Goal: Task Accomplishment & Management: Manage account settings

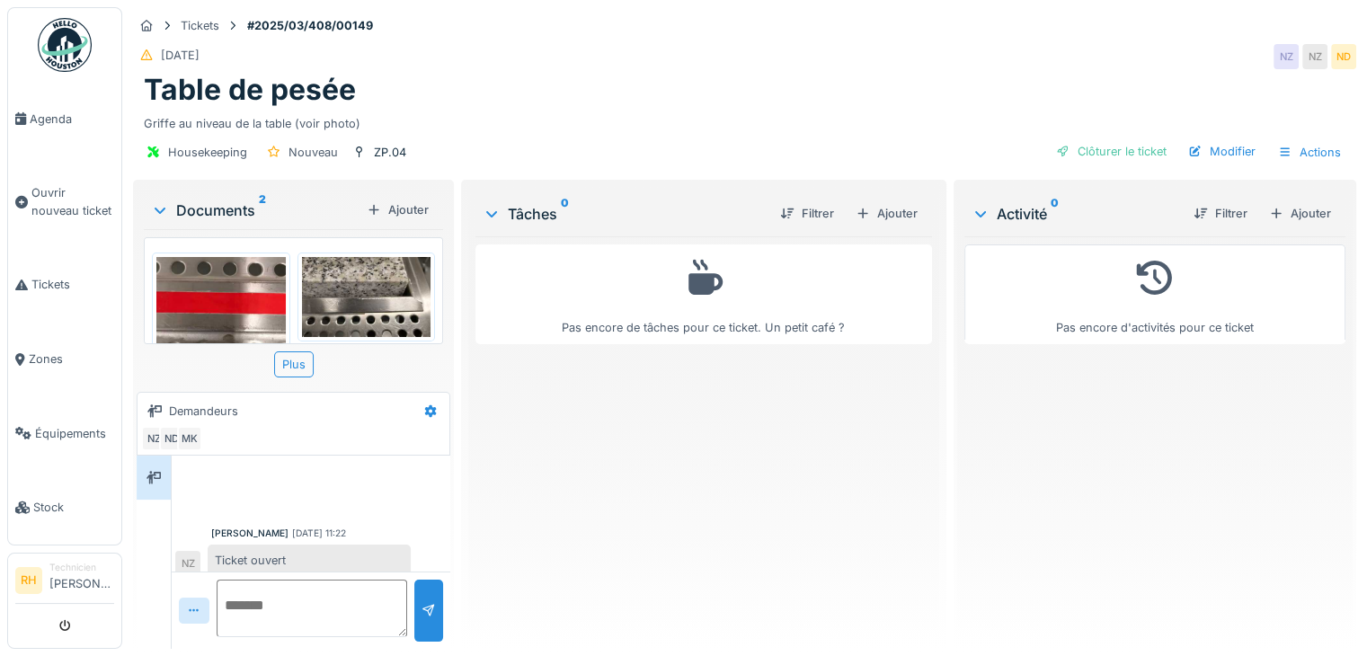
scroll to position [11, 0]
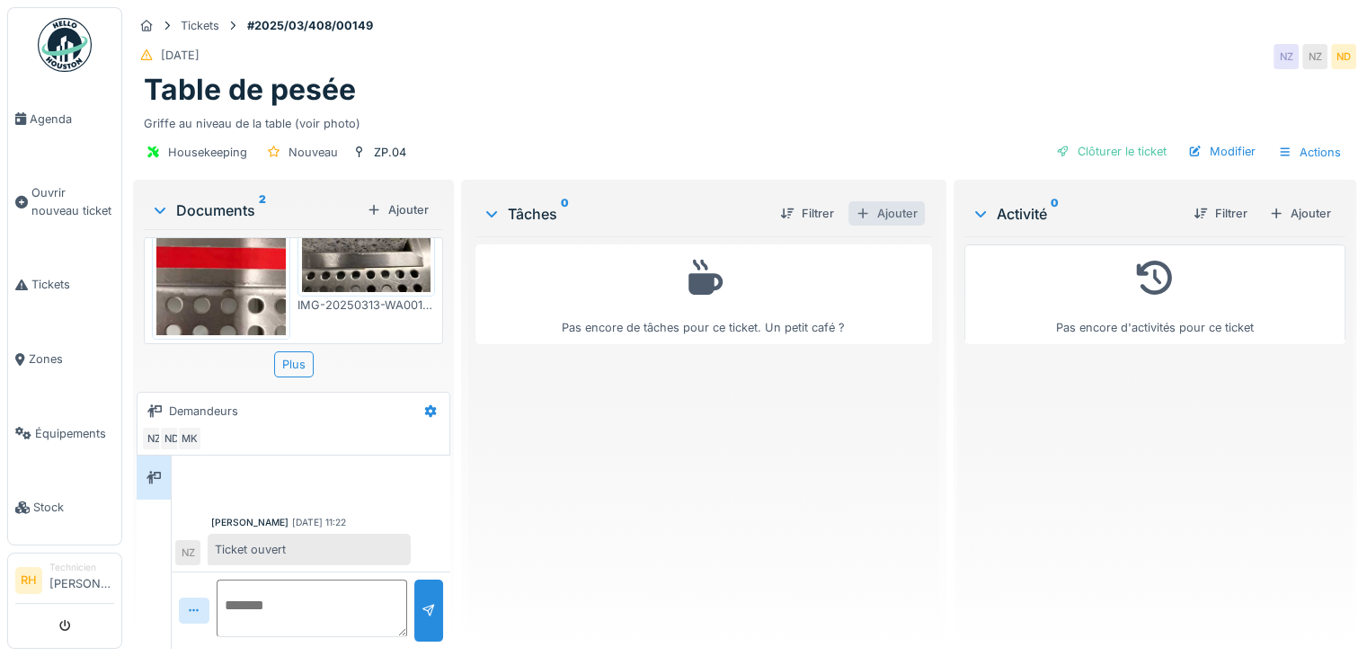
click at [880, 202] on div "Ajouter" at bounding box center [886, 213] width 76 height 24
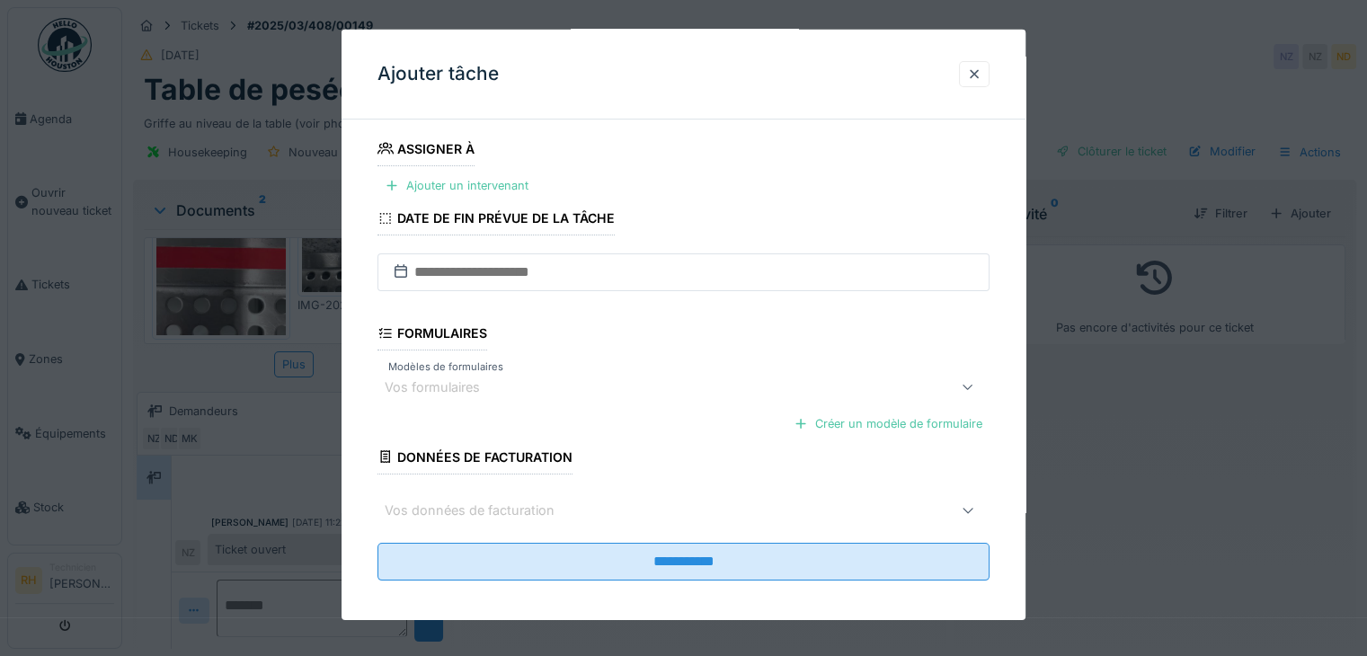
scroll to position [210, 0]
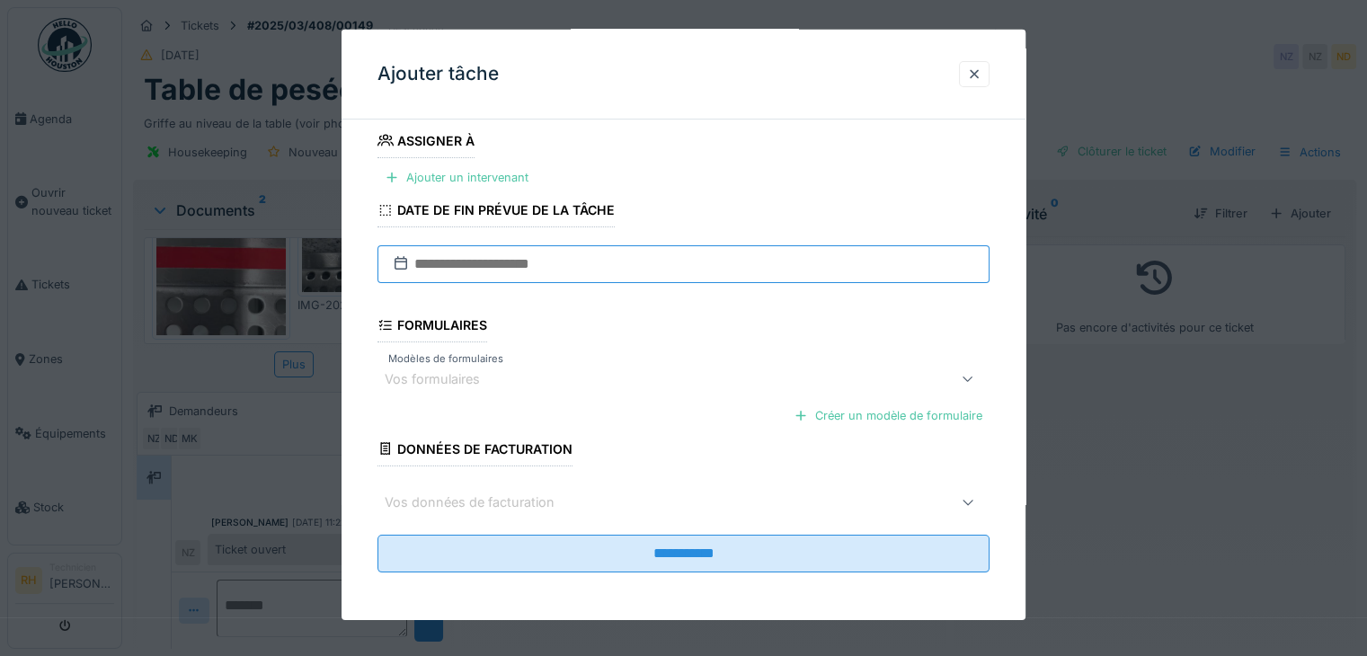
click at [574, 266] on input "text" at bounding box center [683, 264] width 612 height 38
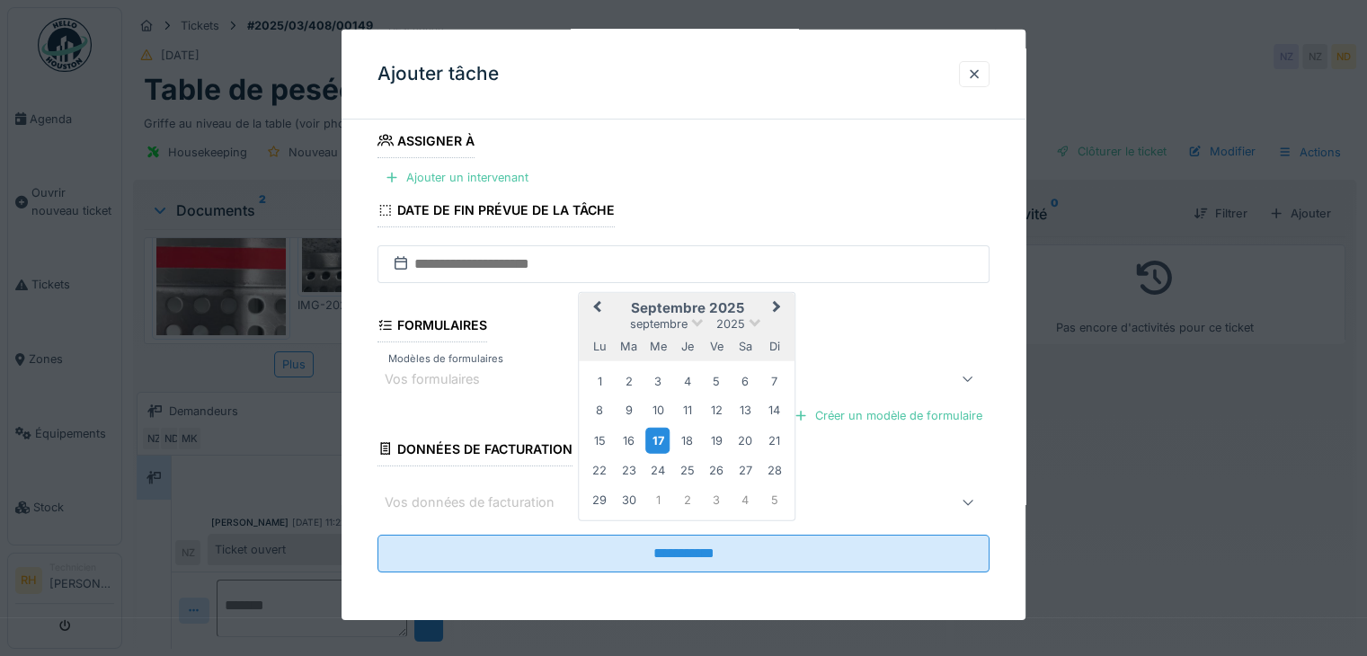
click at [664, 438] on div "17" at bounding box center [657, 440] width 24 height 26
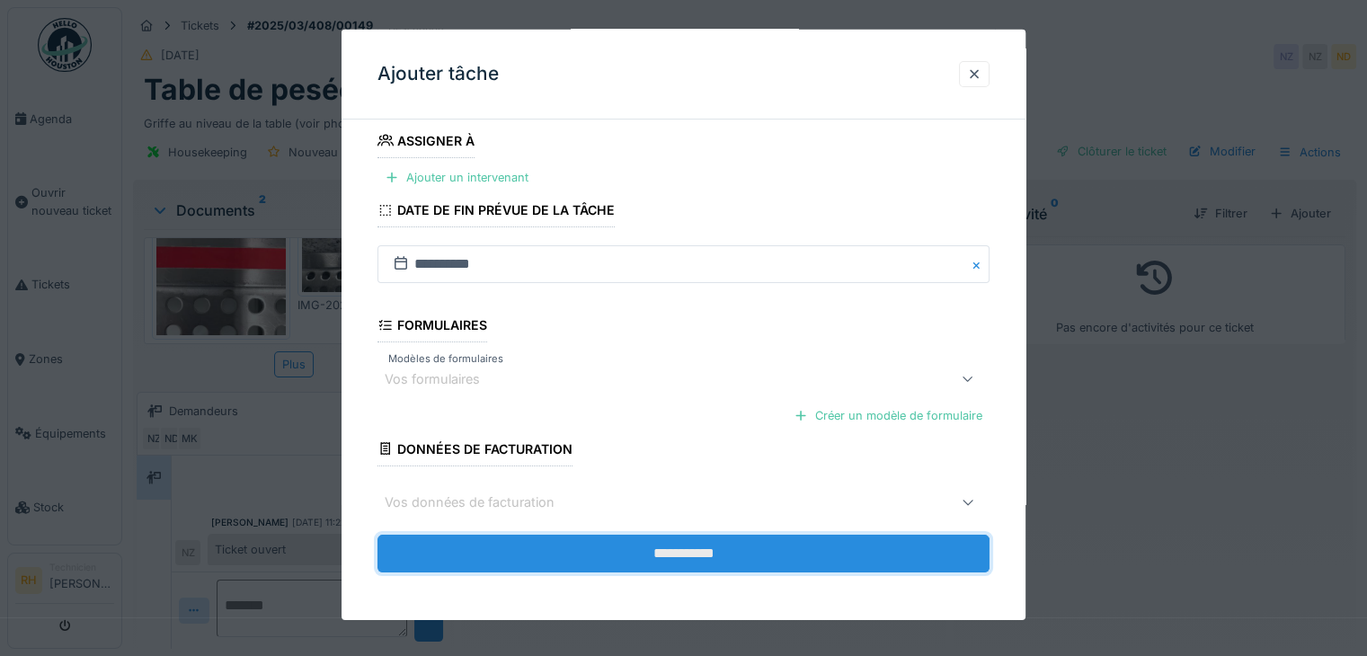
click at [680, 554] on input "**********" at bounding box center [683, 553] width 612 height 38
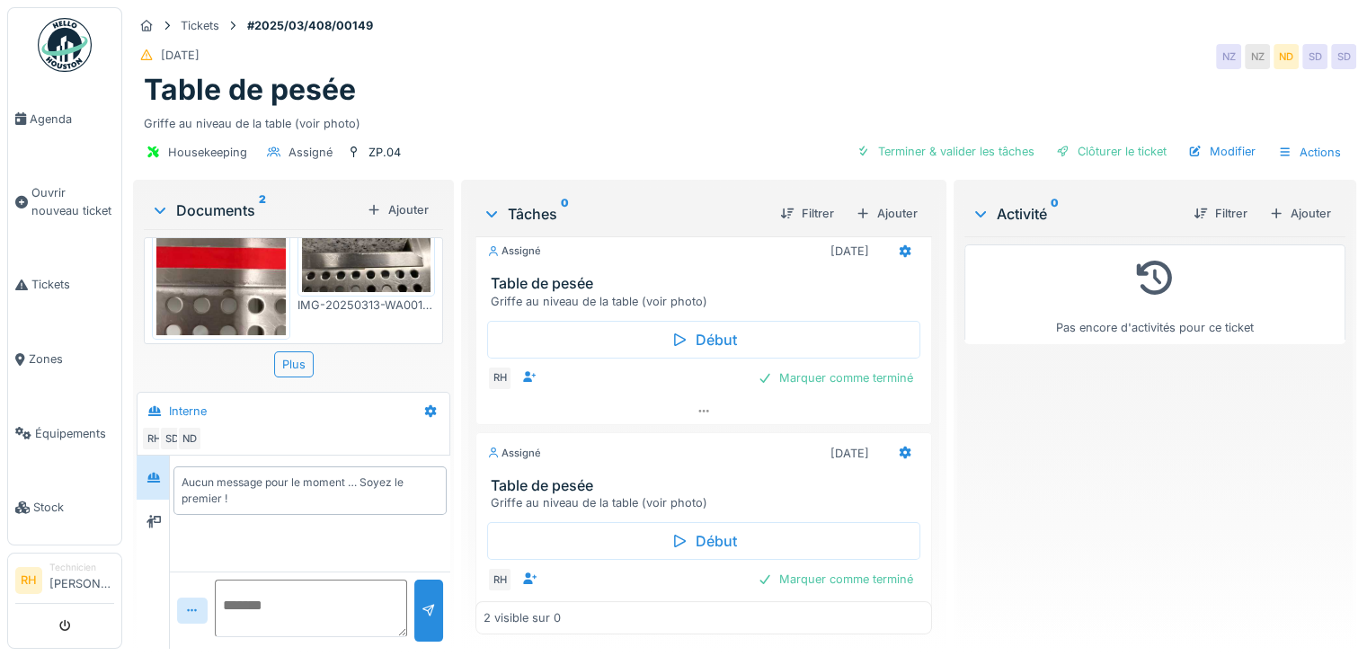
scroll to position [0, 0]
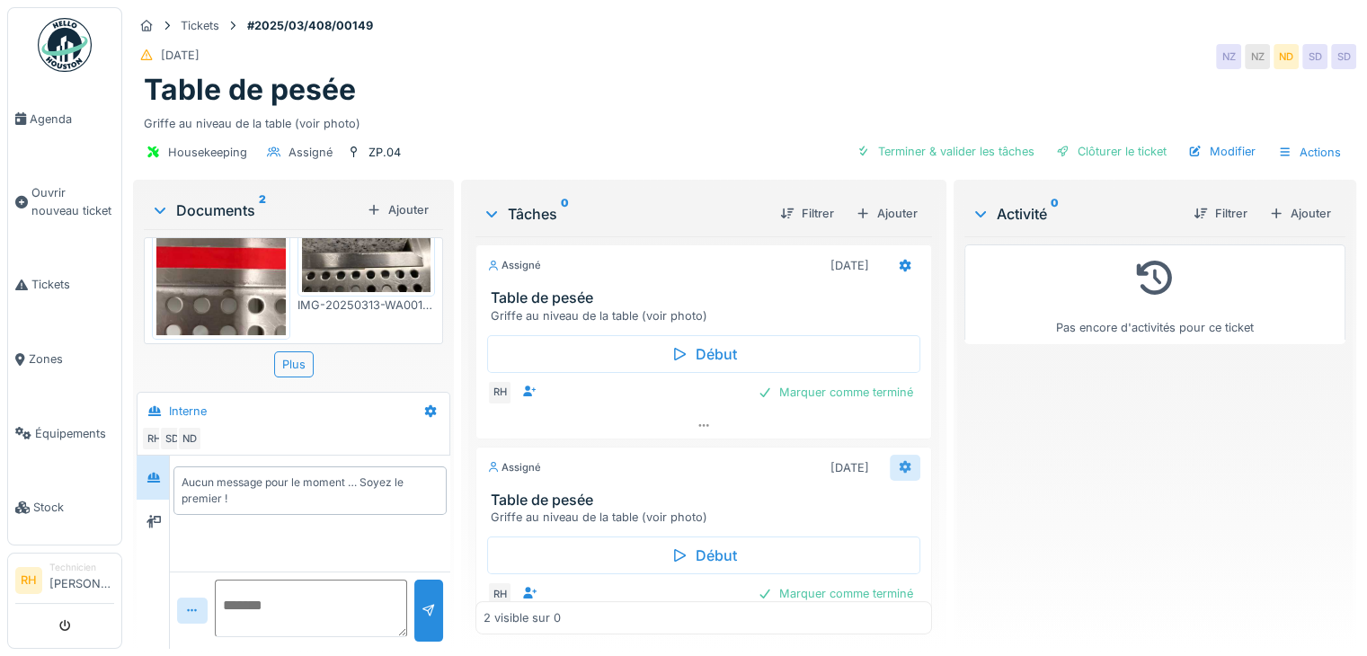
click at [890, 463] on div at bounding box center [905, 468] width 31 height 26
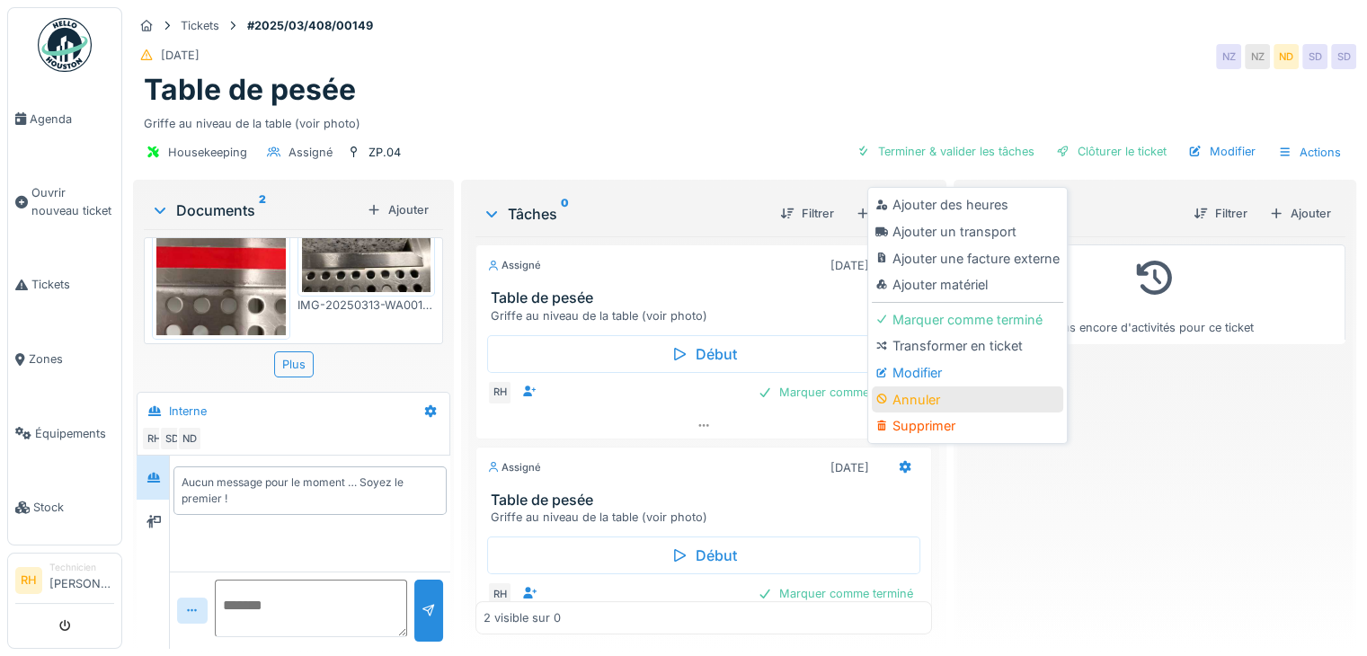
click at [920, 388] on div "Annuler" at bounding box center [967, 399] width 191 height 27
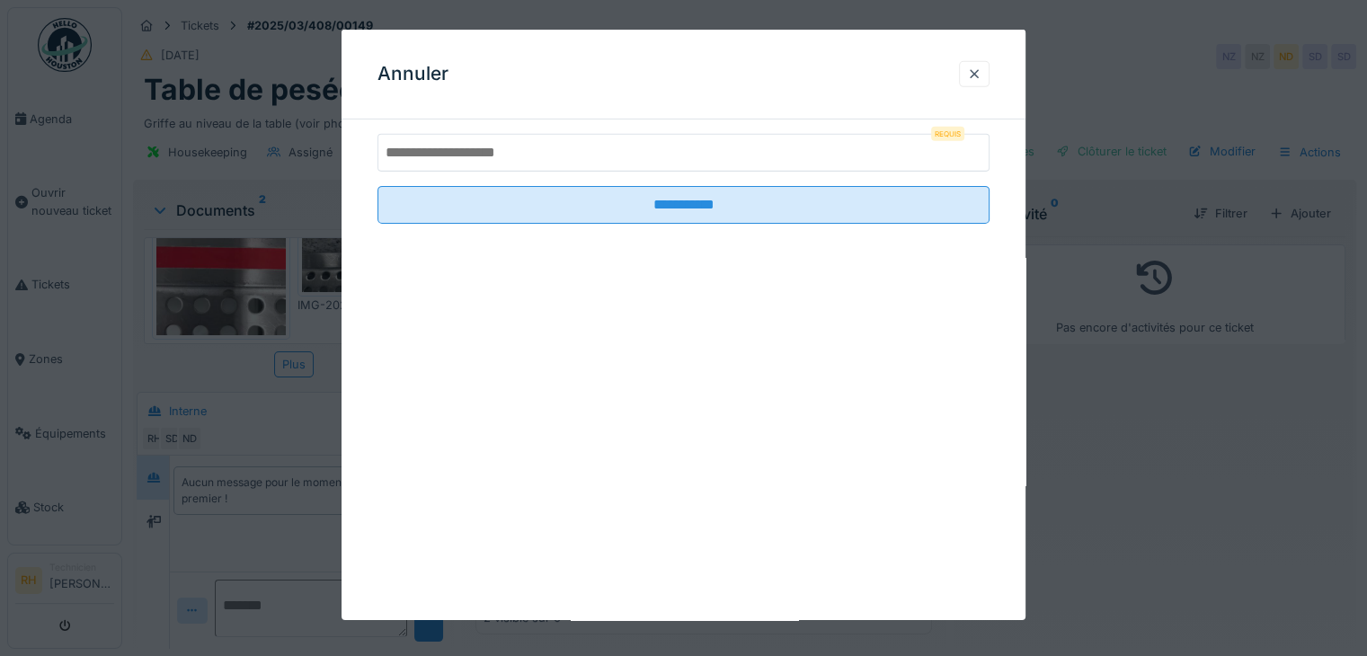
drag, startPoint x: 651, startPoint y: 151, endPoint x: 660, endPoint y: 148, distance: 10.2
click at [654, 148] on input "text" at bounding box center [683, 153] width 612 height 38
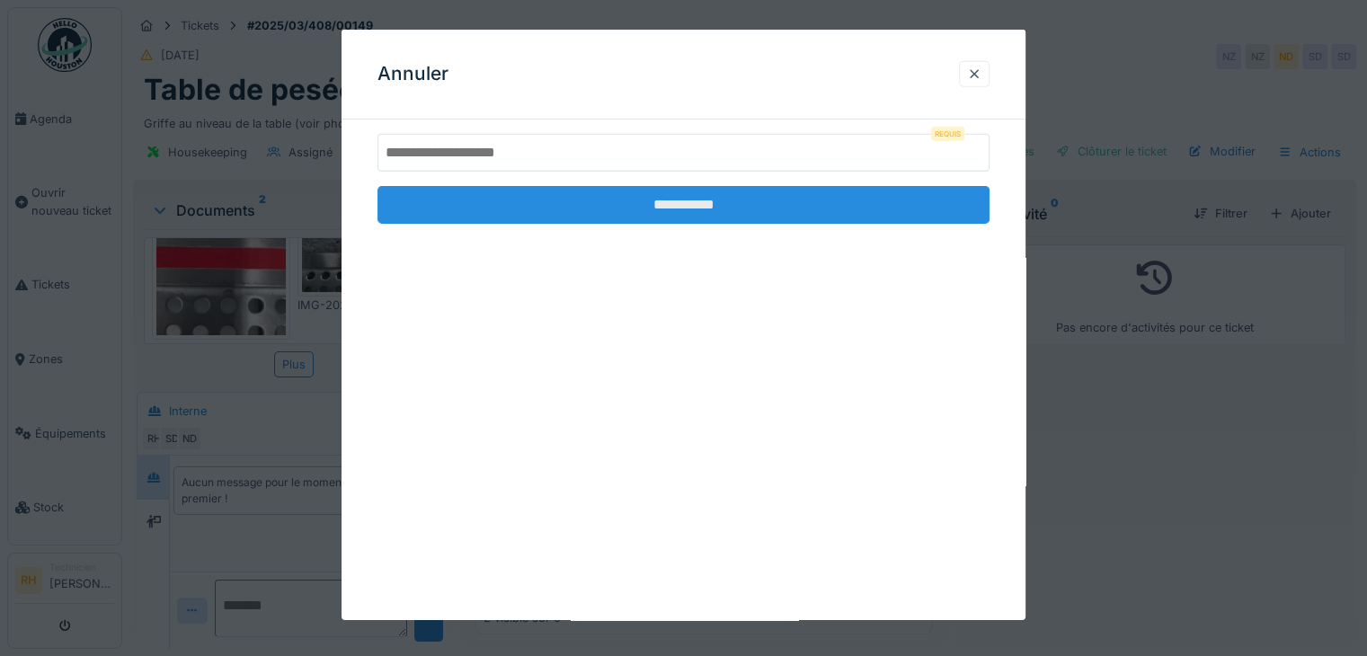
type input "******"
click at [624, 219] on input "**********" at bounding box center [683, 205] width 612 height 38
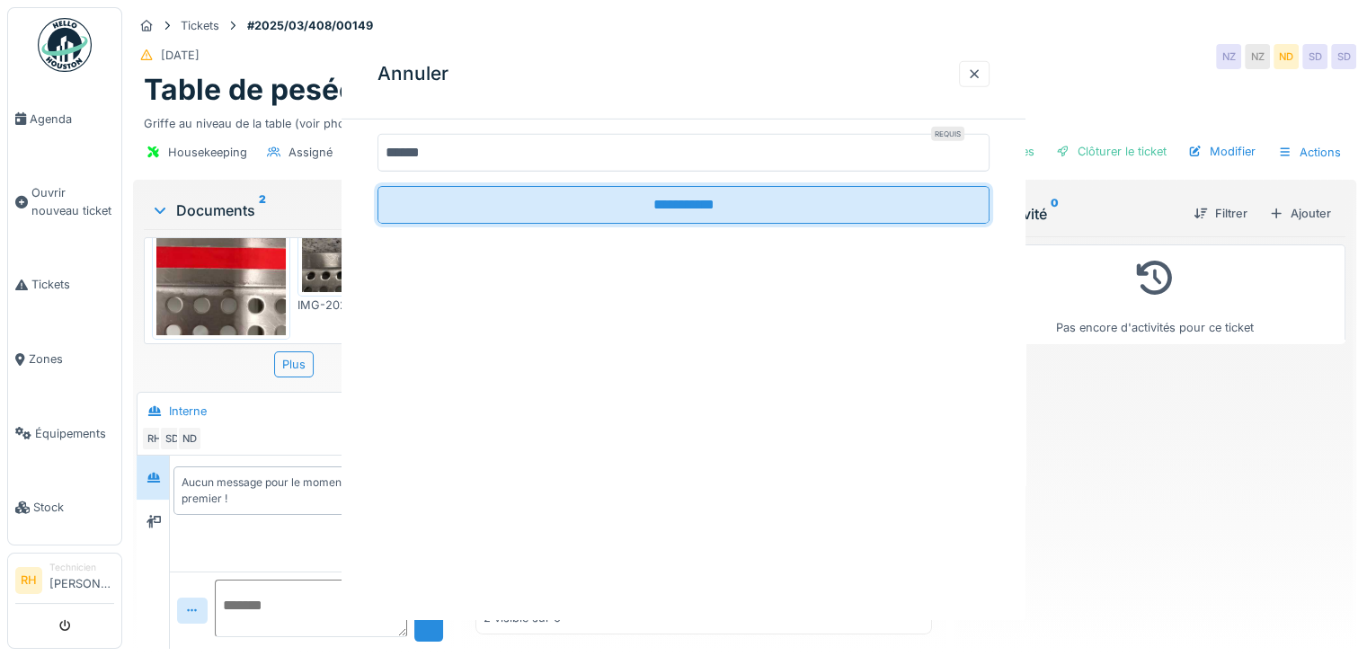
click at [701, 212] on div "**********" at bounding box center [683, 325] width 684 height 590
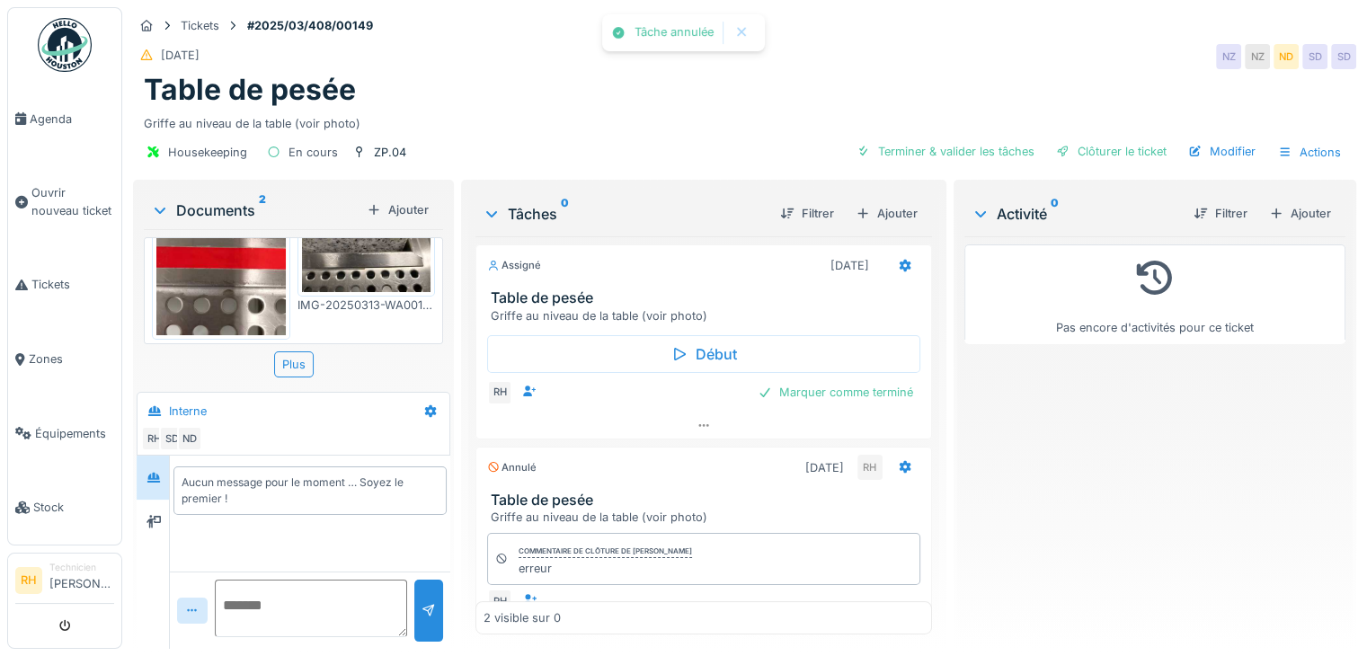
drag, startPoint x: 1061, startPoint y: 471, endPoint x: 1034, endPoint y: 443, distance: 38.8
click at [1058, 465] on div "Pas encore d'activités pour ce ticket" at bounding box center [1154, 435] width 381 height 398
click at [891, 252] on div at bounding box center [905, 265] width 31 height 26
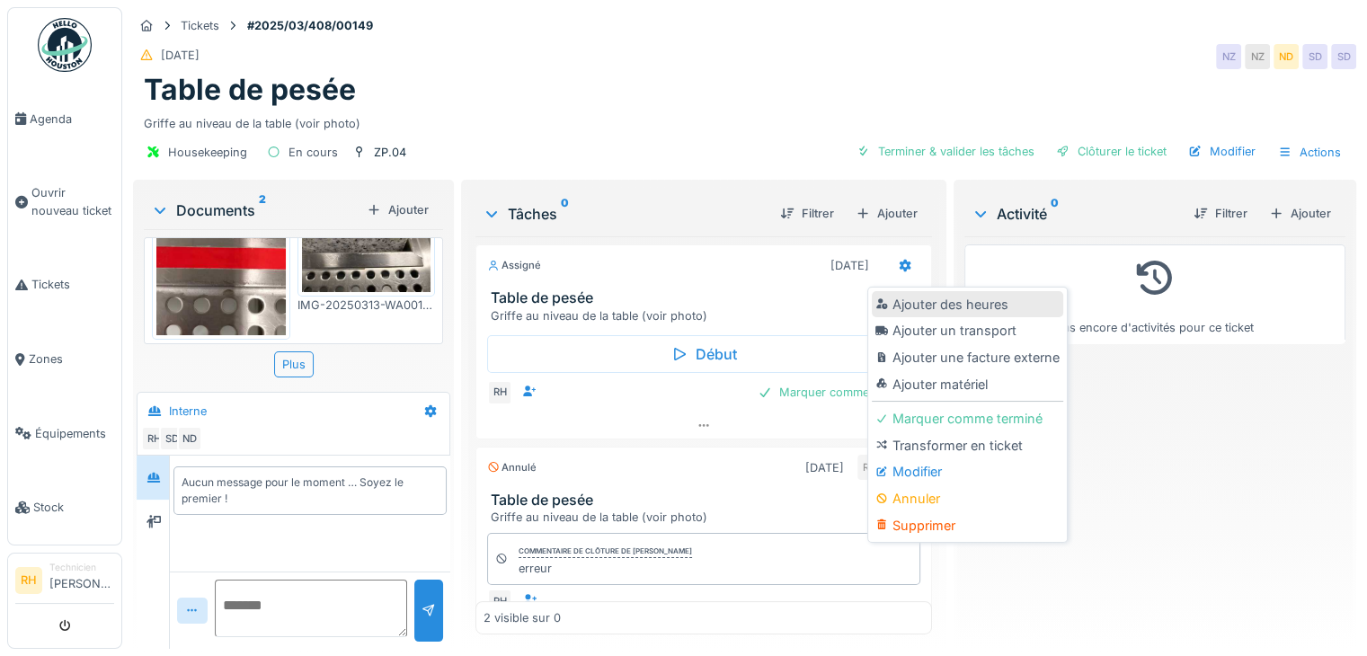
click at [912, 291] on div "Ajouter des heures" at bounding box center [967, 304] width 191 height 27
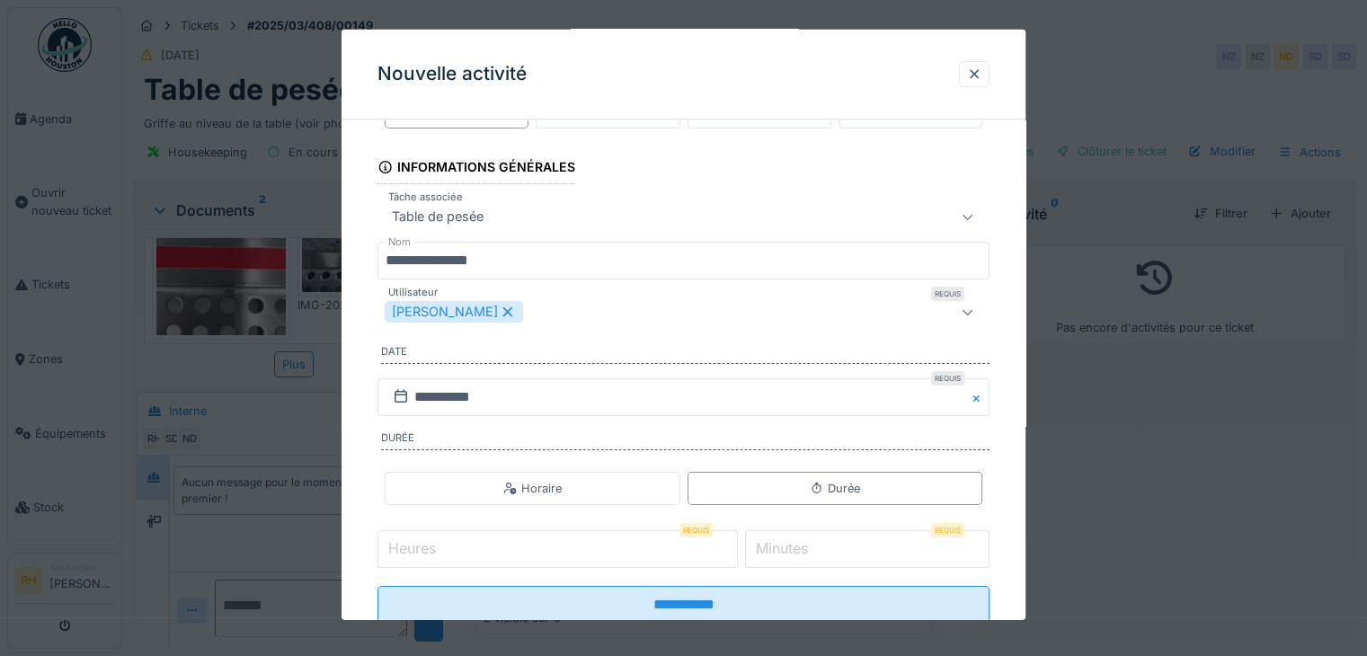
scroll to position [111, 0]
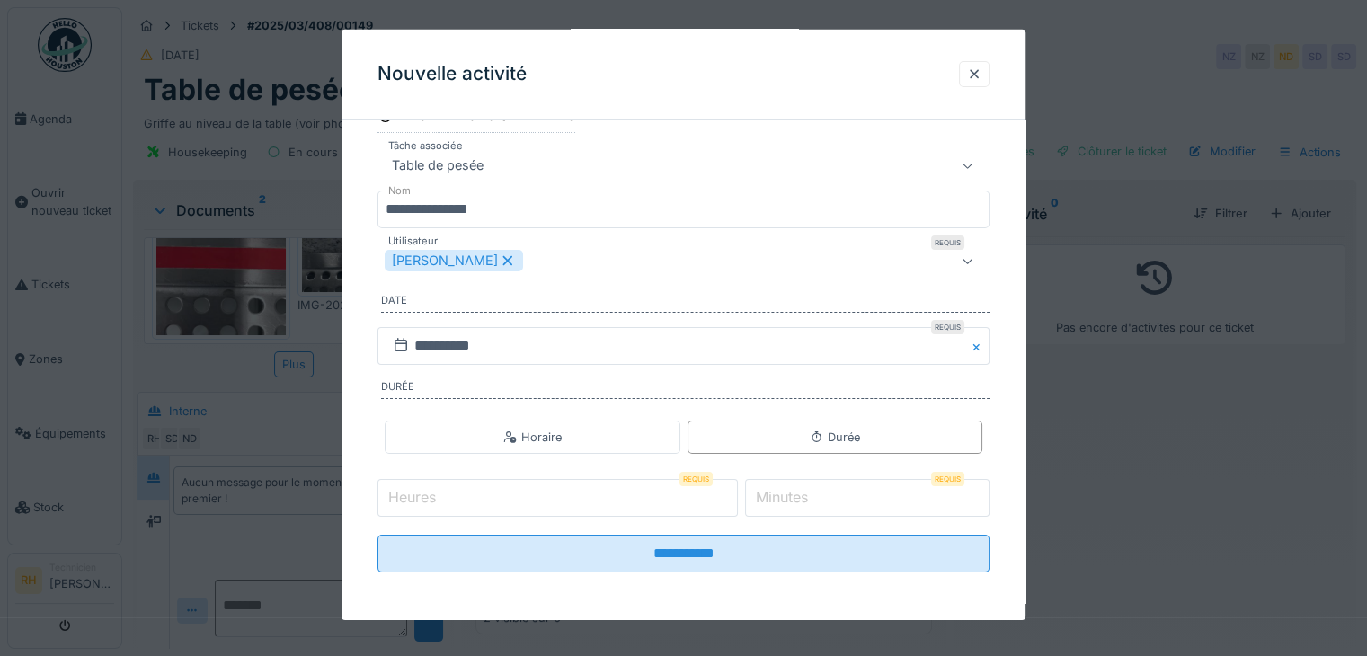
click at [629, 482] on input "Heures" at bounding box center [557, 498] width 360 height 38
type input "*"
click at [780, 486] on label "Minutes" at bounding box center [781, 497] width 59 height 22
click at [780, 486] on input "*" at bounding box center [867, 498] width 244 height 38
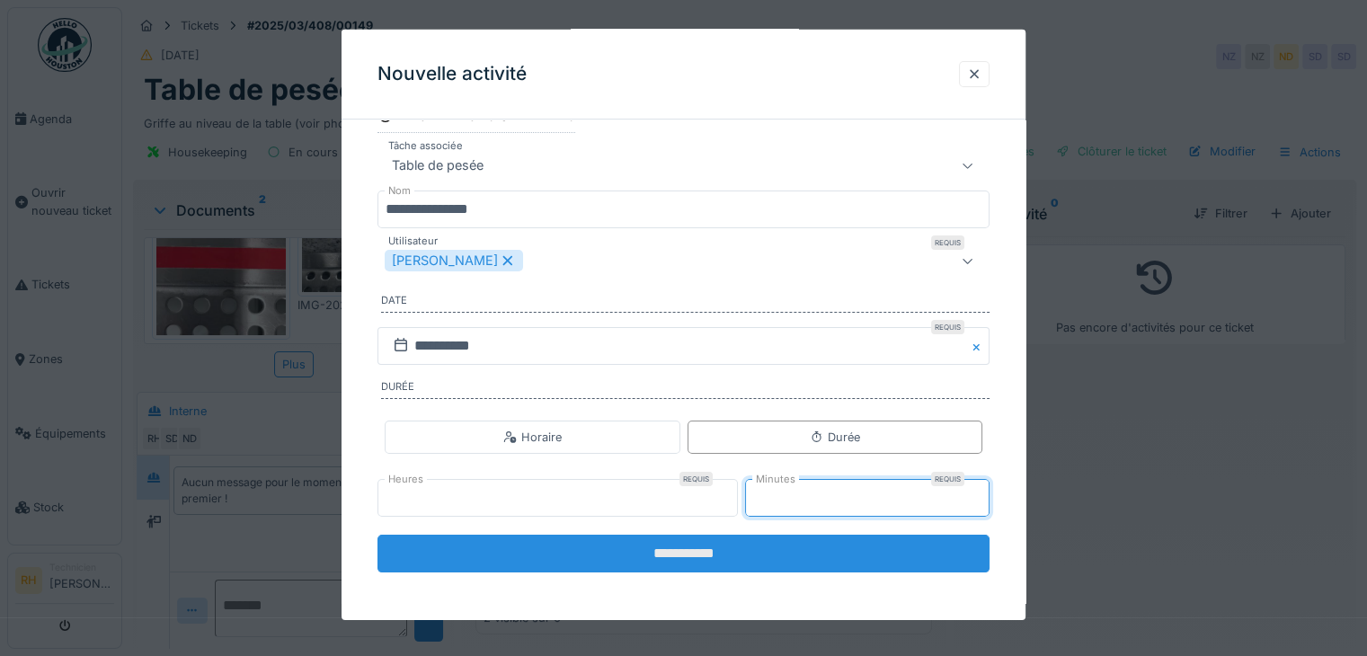
type input "**"
click at [760, 552] on input "**********" at bounding box center [683, 554] width 612 height 38
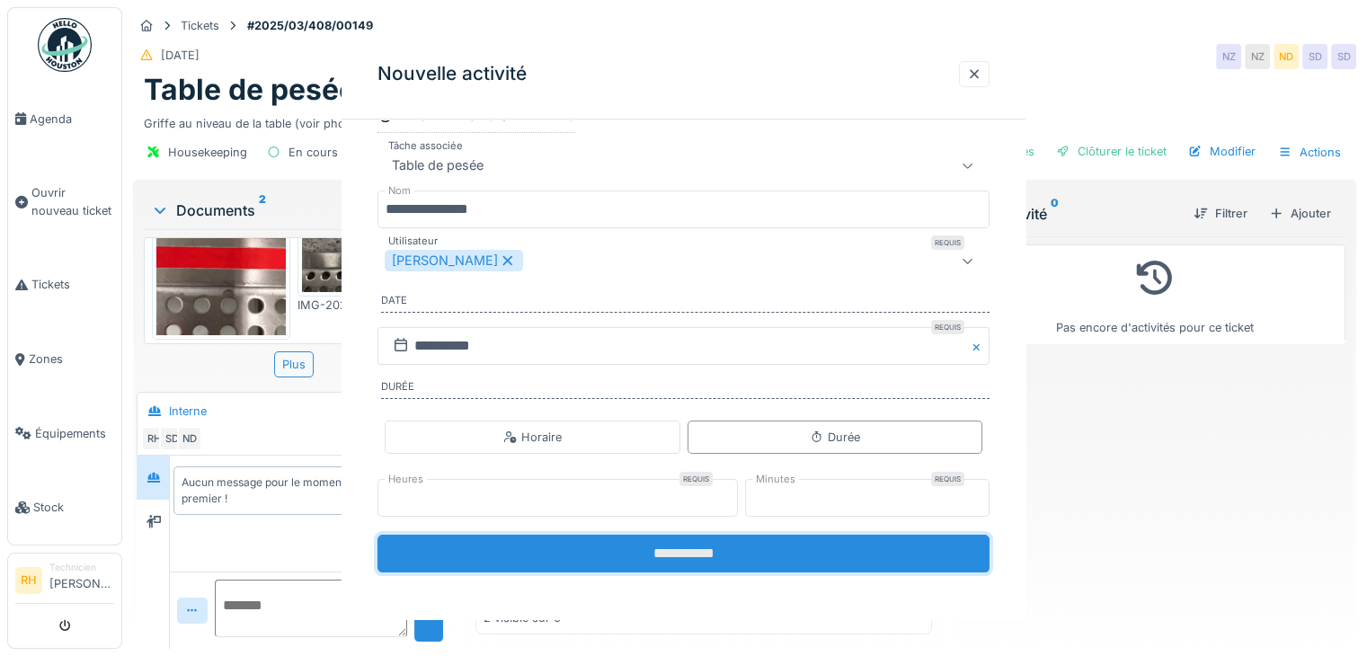
scroll to position [0, 0]
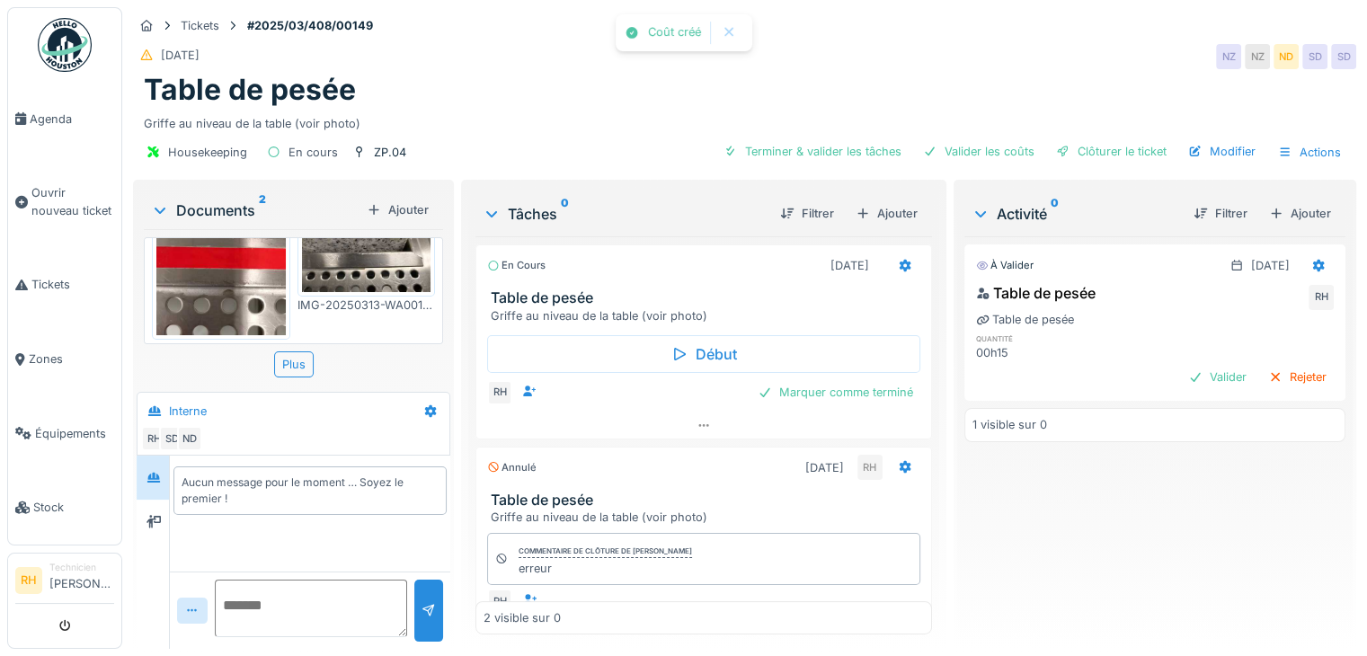
click at [1102, 519] on div "À valider 17/09/2025 Table de pesée RH Table de pesée quantité 00h15 Valider Re…" at bounding box center [1154, 435] width 381 height 398
click at [830, 380] on div "Marquer comme terminé" at bounding box center [835, 392] width 170 height 24
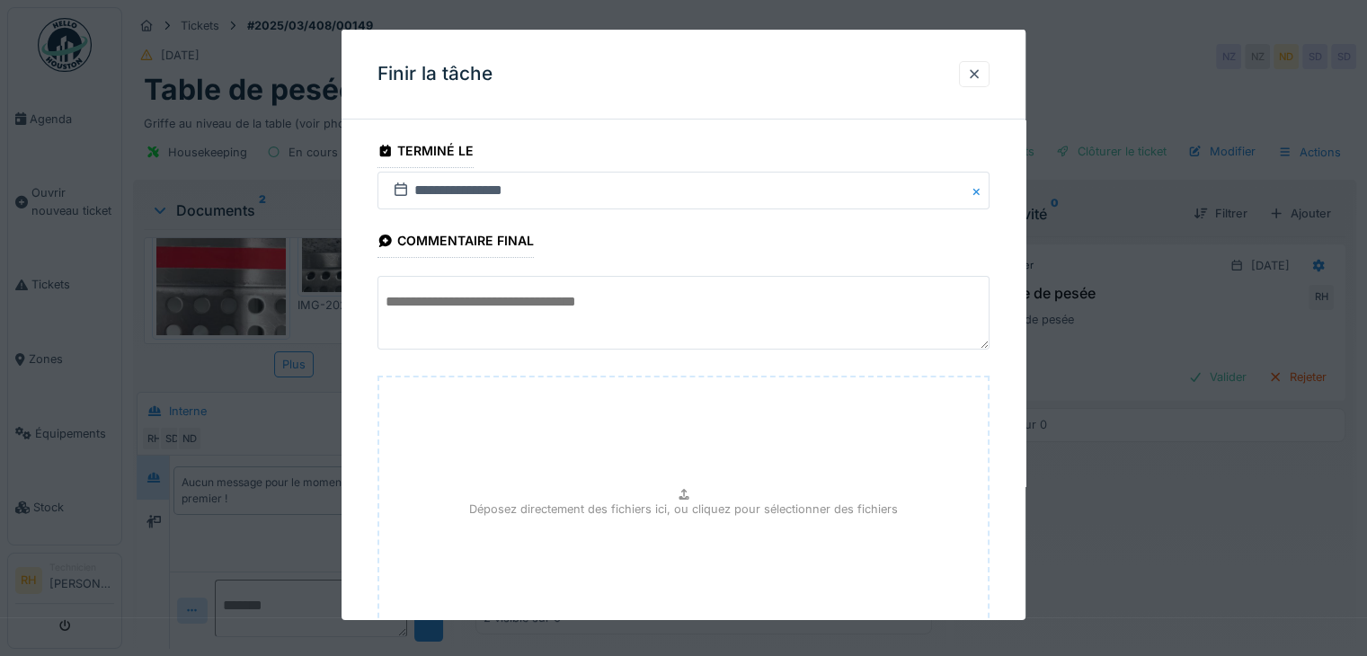
click at [569, 298] on textarea at bounding box center [683, 313] width 612 height 74
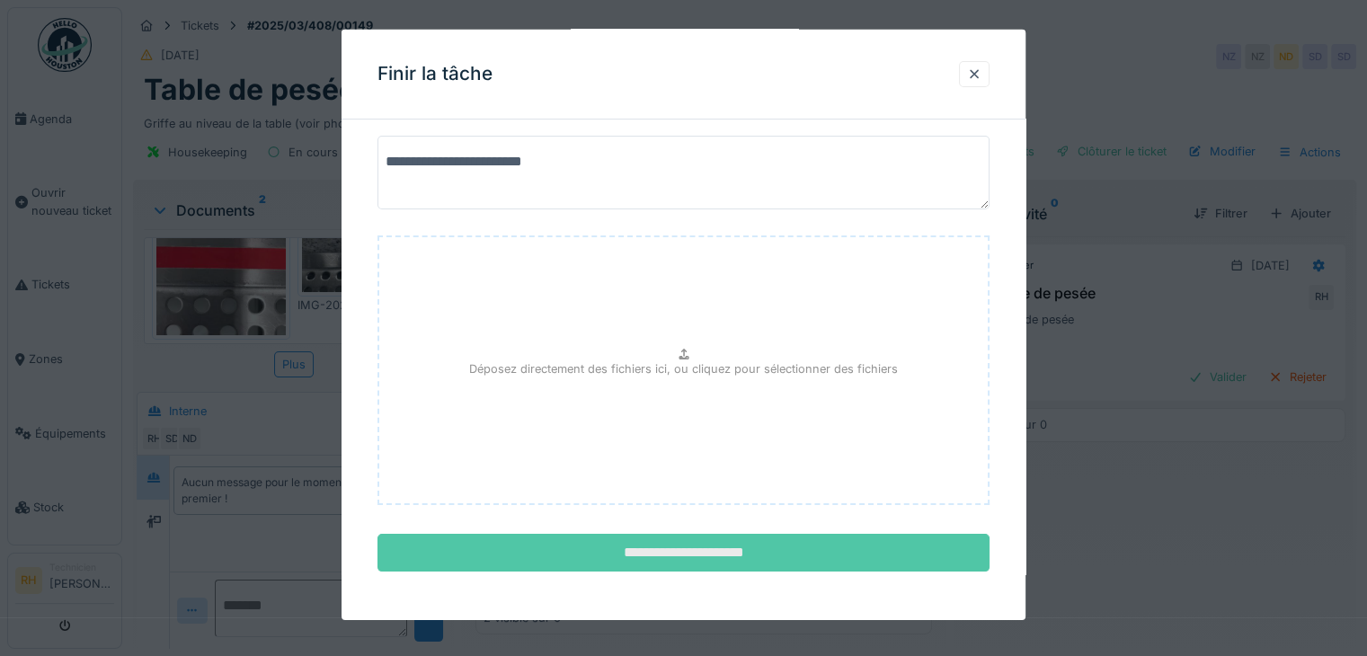
type textarea "**********"
click at [783, 537] on input "**********" at bounding box center [683, 553] width 612 height 38
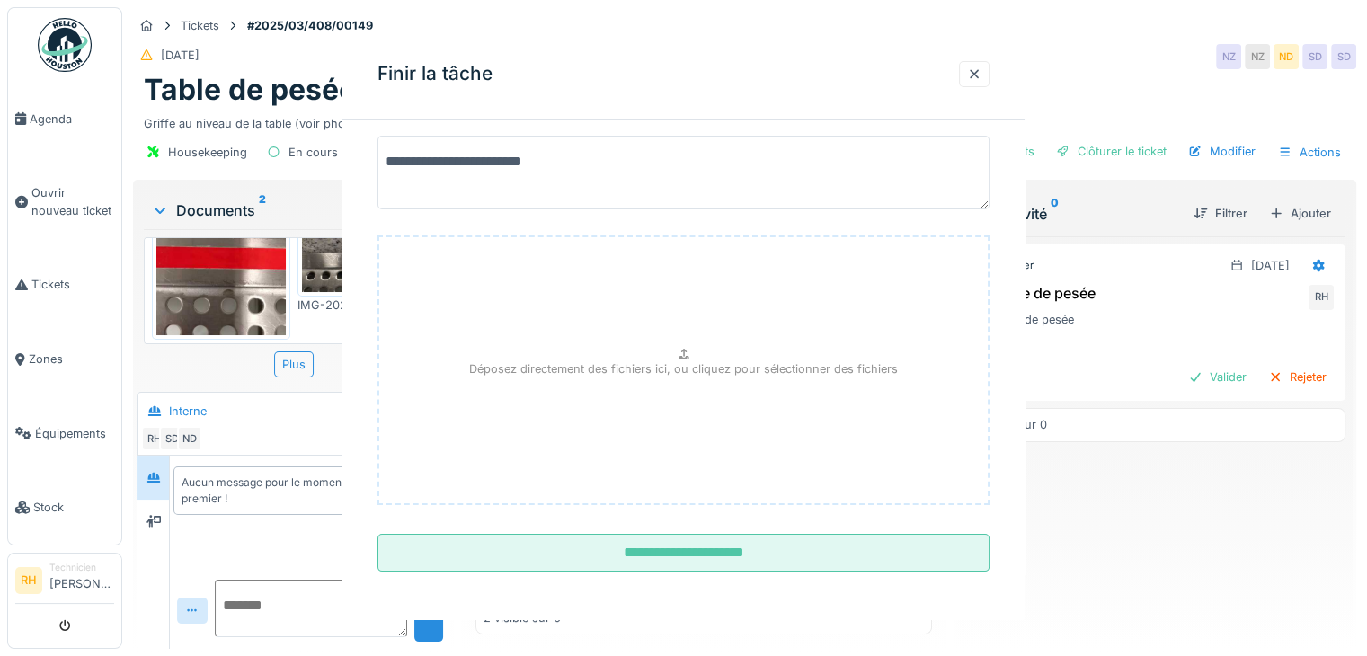
scroll to position [0, 0]
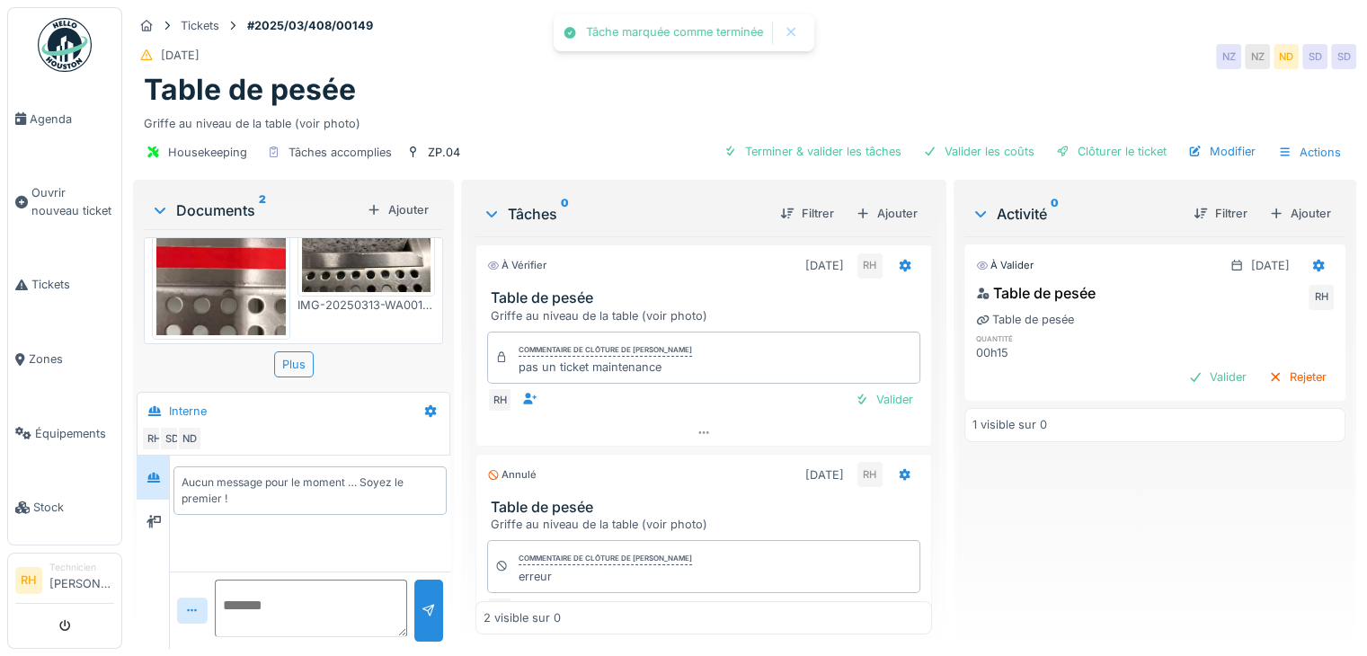
drag, startPoint x: 503, startPoint y: 87, endPoint x: 676, endPoint y: 4, distance: 191.3
click at [514, 80] on div "Table de pesée" at bounding box center [744, 90] width 1201 height 34
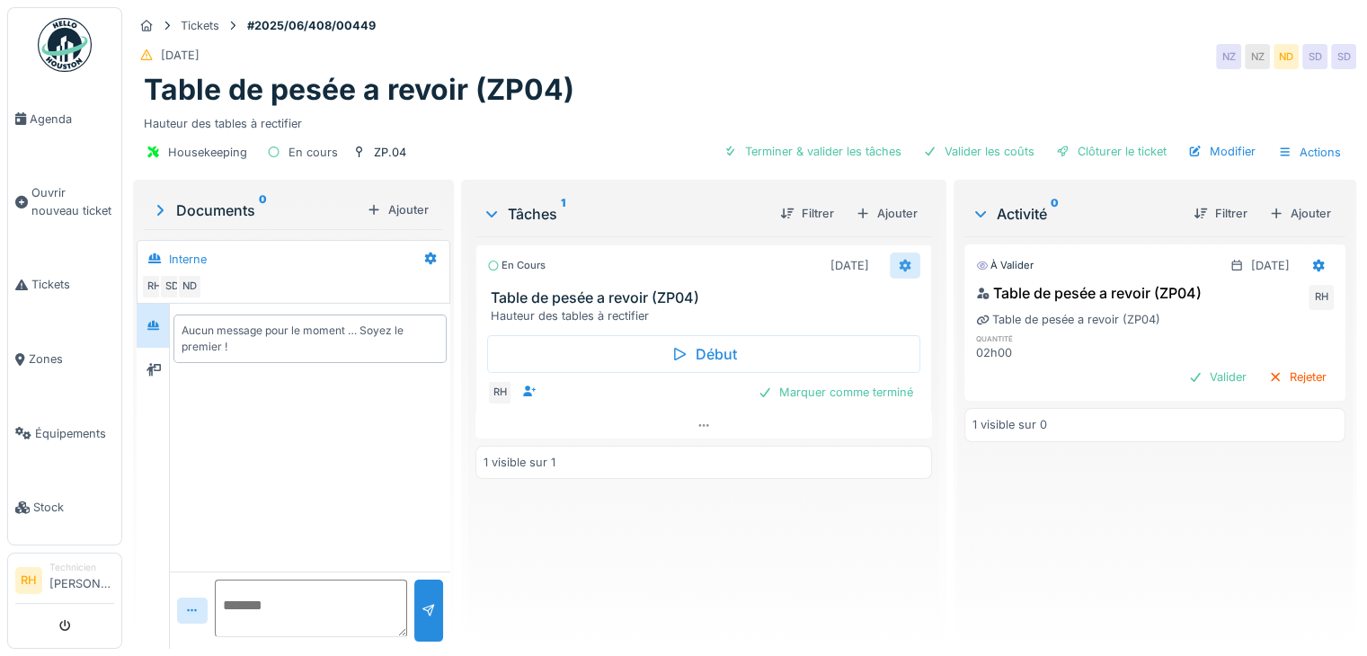
click at [899, 263] on icon at bounding box center [905, 266] width 12 height 13
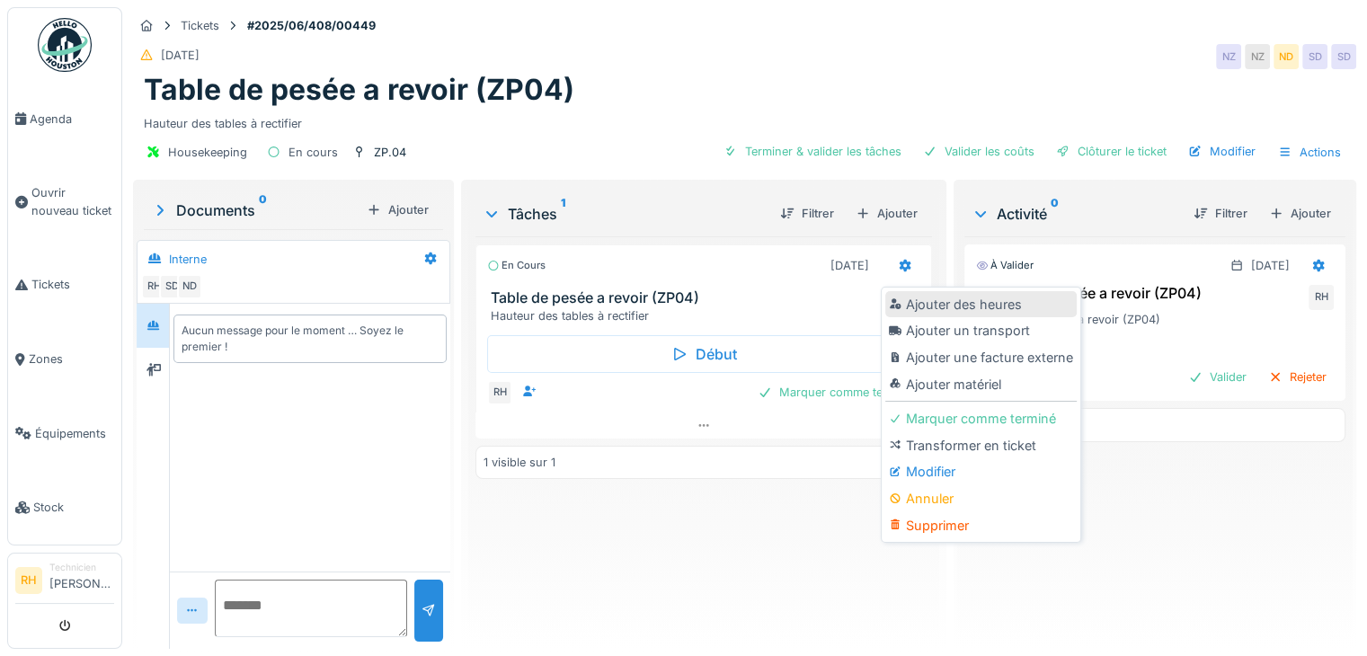
click at [907, 306] on div "Ajouter des heures" at bounding box center [980, 304] width 191 height 27
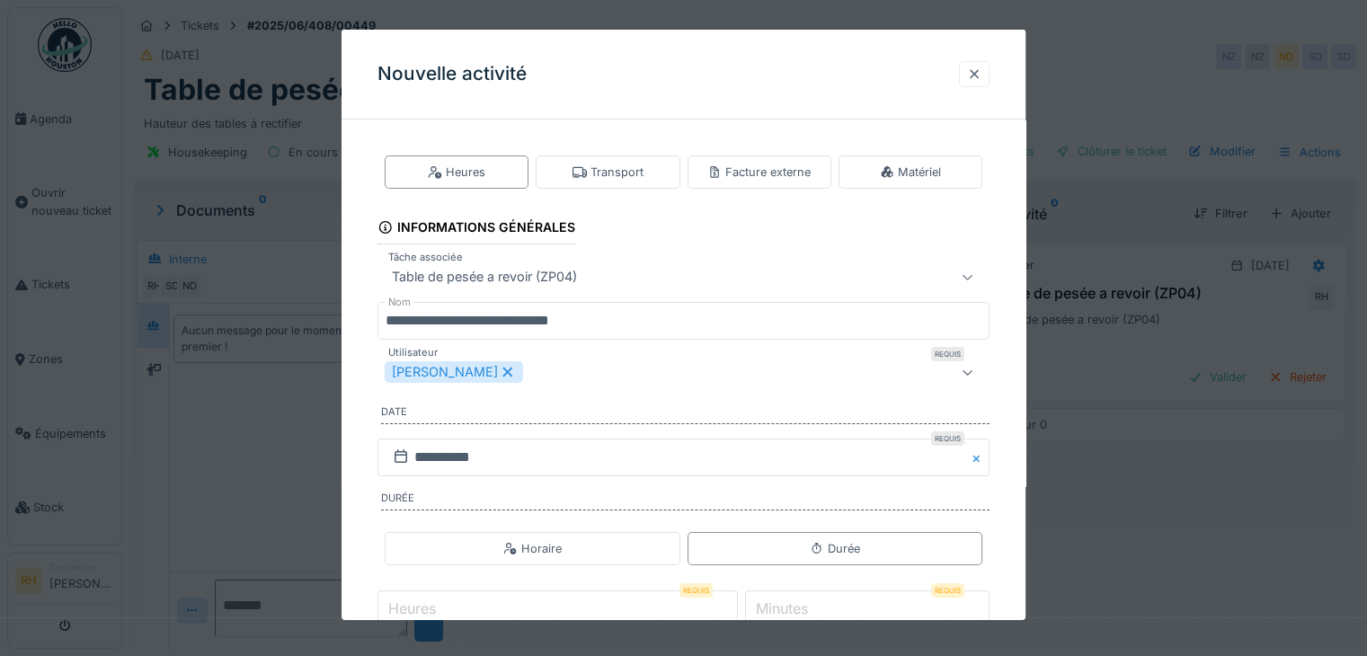
click at [970, 84] on div at bounding box center [974, 74] width 31 height 26
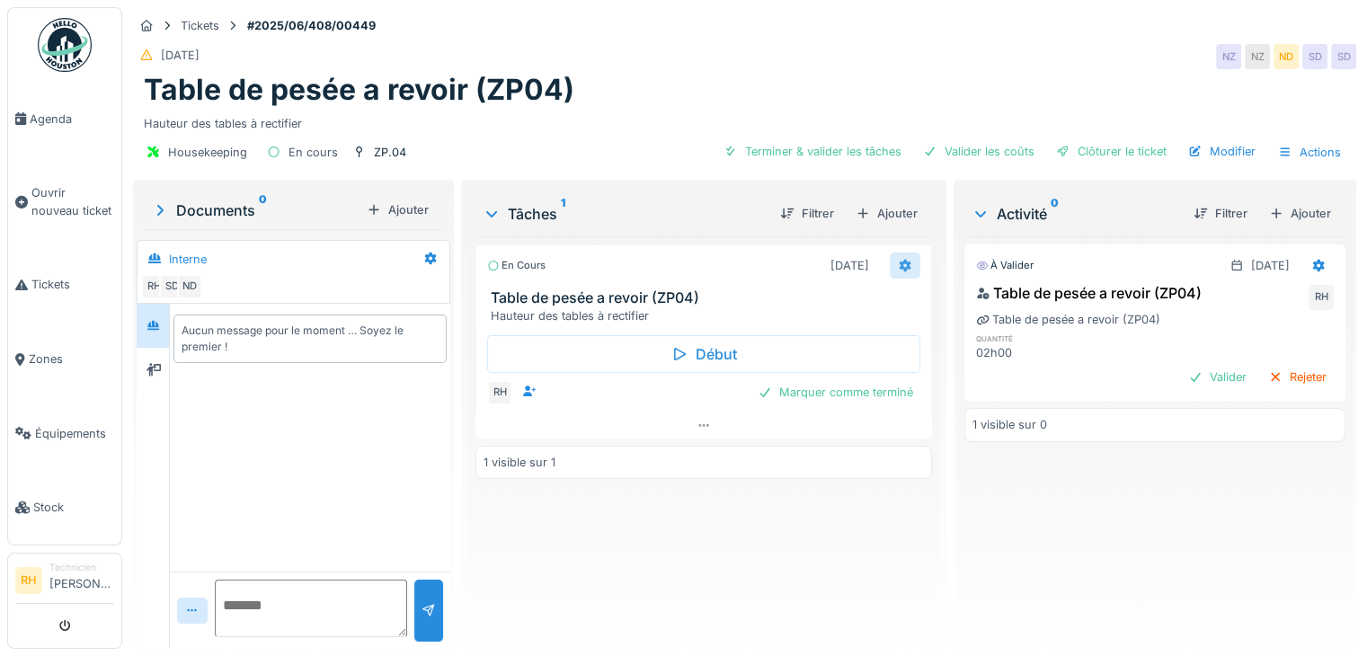
click at [899, 260] on icon at bounding box center [905, 266] width 14 height 12
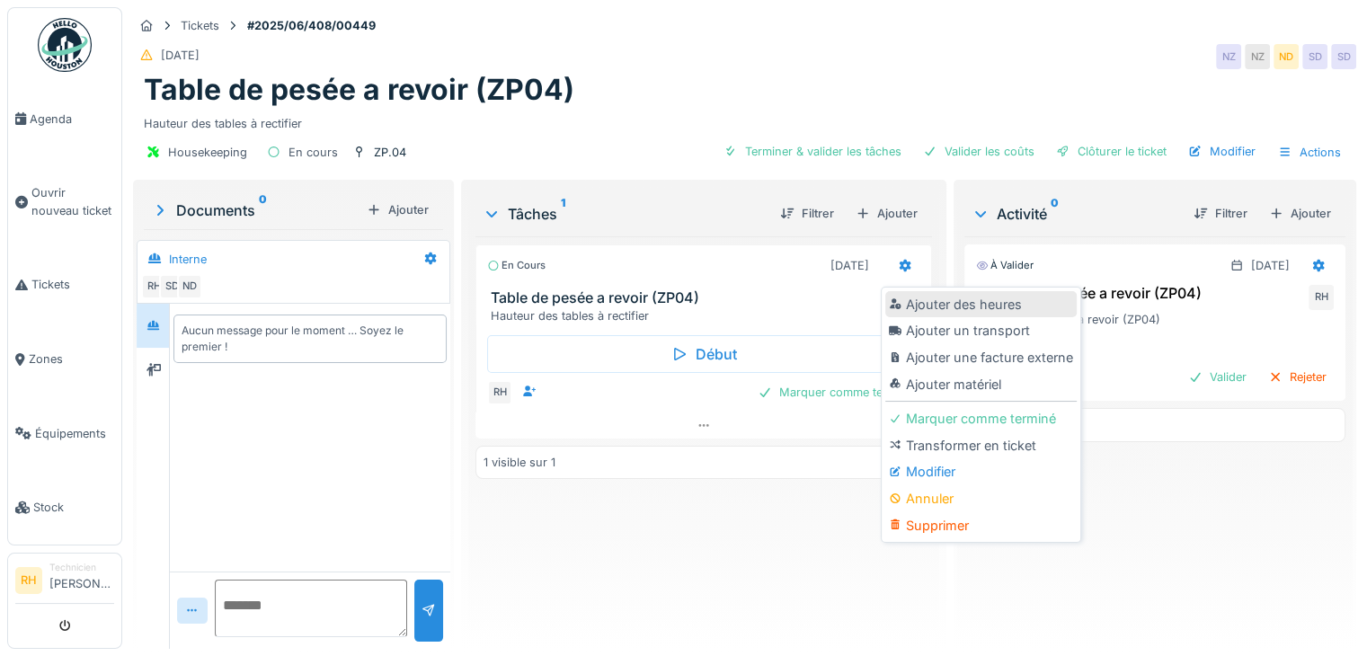
click at [910, 305] on div "Ajouter des heures" at bounding box center [980, 304] width 191 height 27
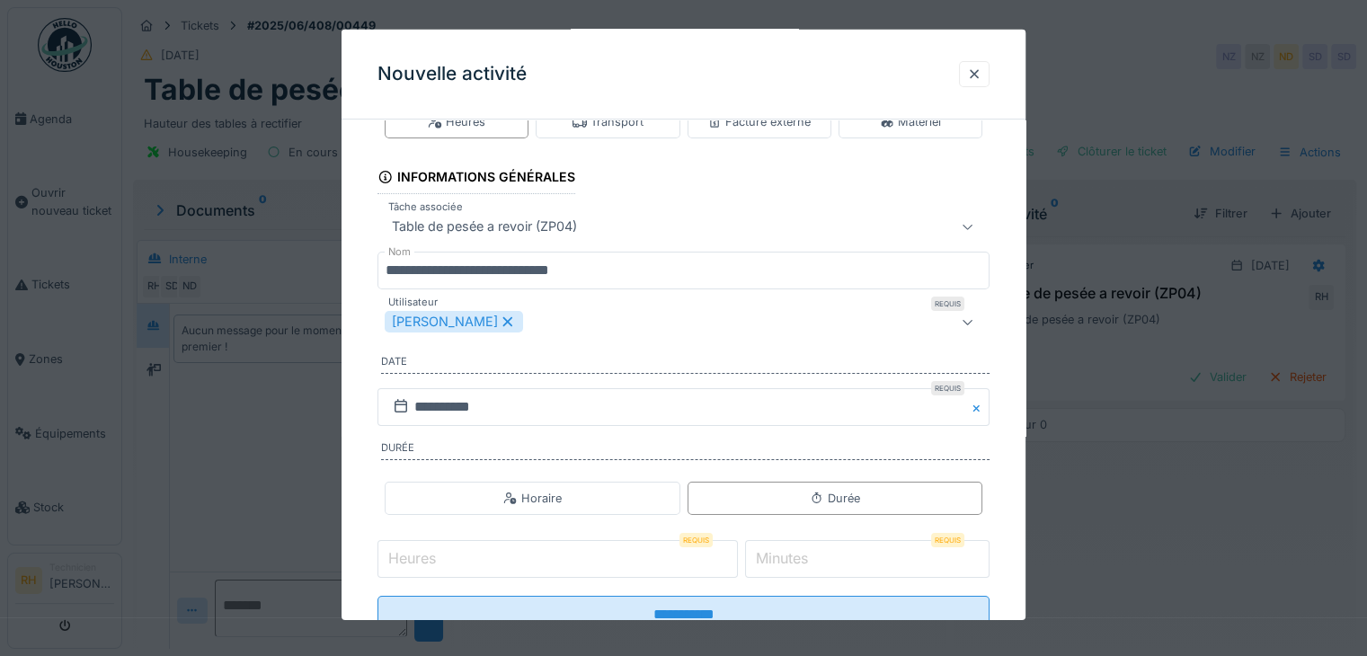
scroll to position [111, 0]
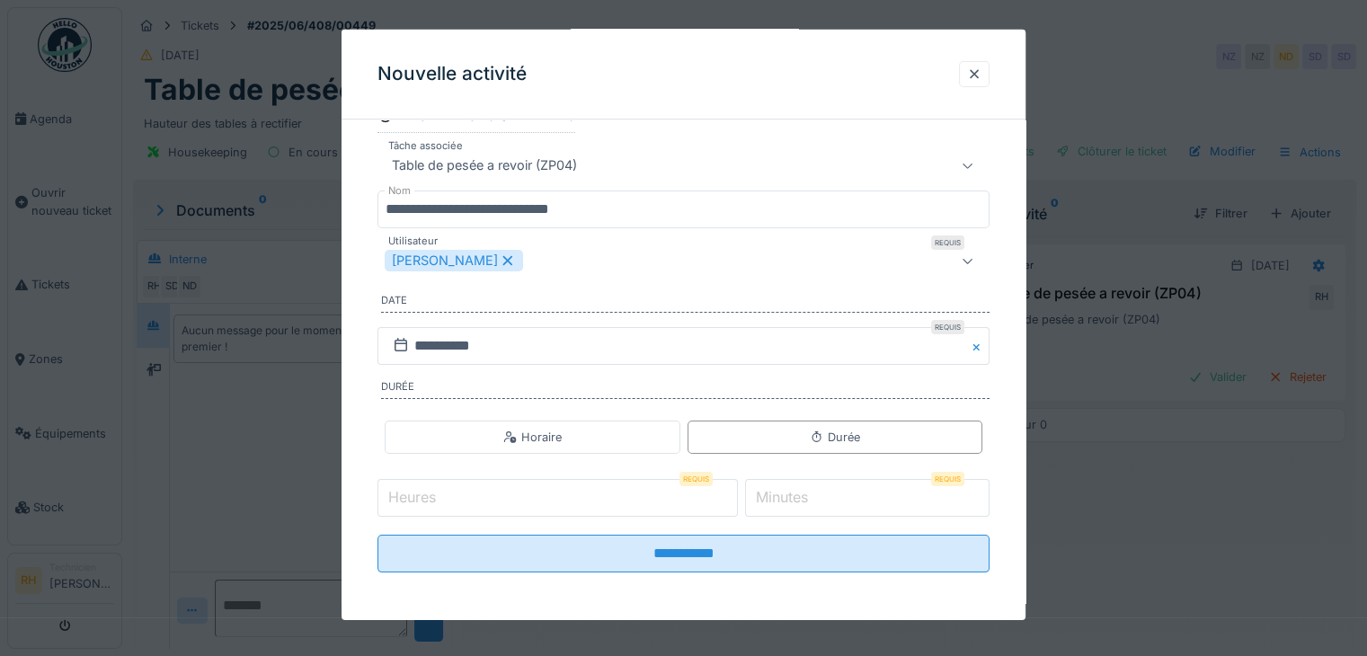
click at [598, 510] on input "Heures" at bounding box center [557, 498] width 360 height 38
type input "*"
click at [850, 503] on input "*" at bounding box center [867, 498] width 244 height 38
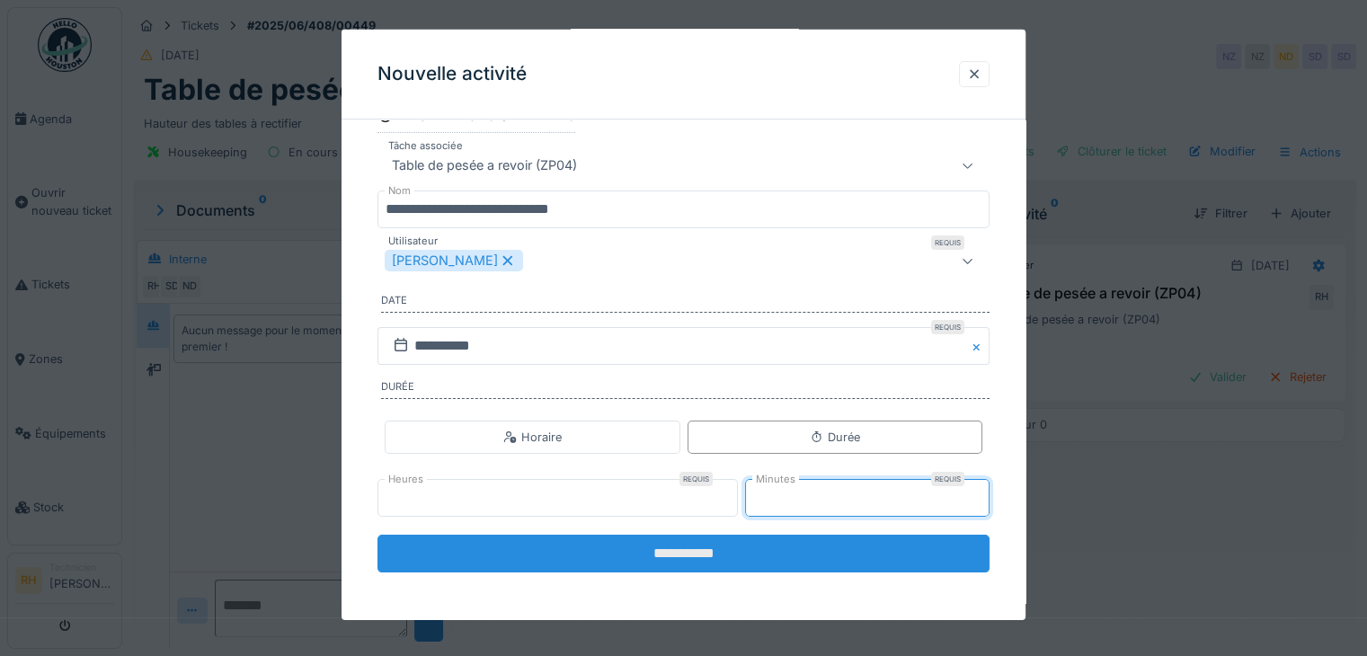
type input "**"
click at [830, 556] on input "**********" at bounding box center [683, 554] width 612 height 38
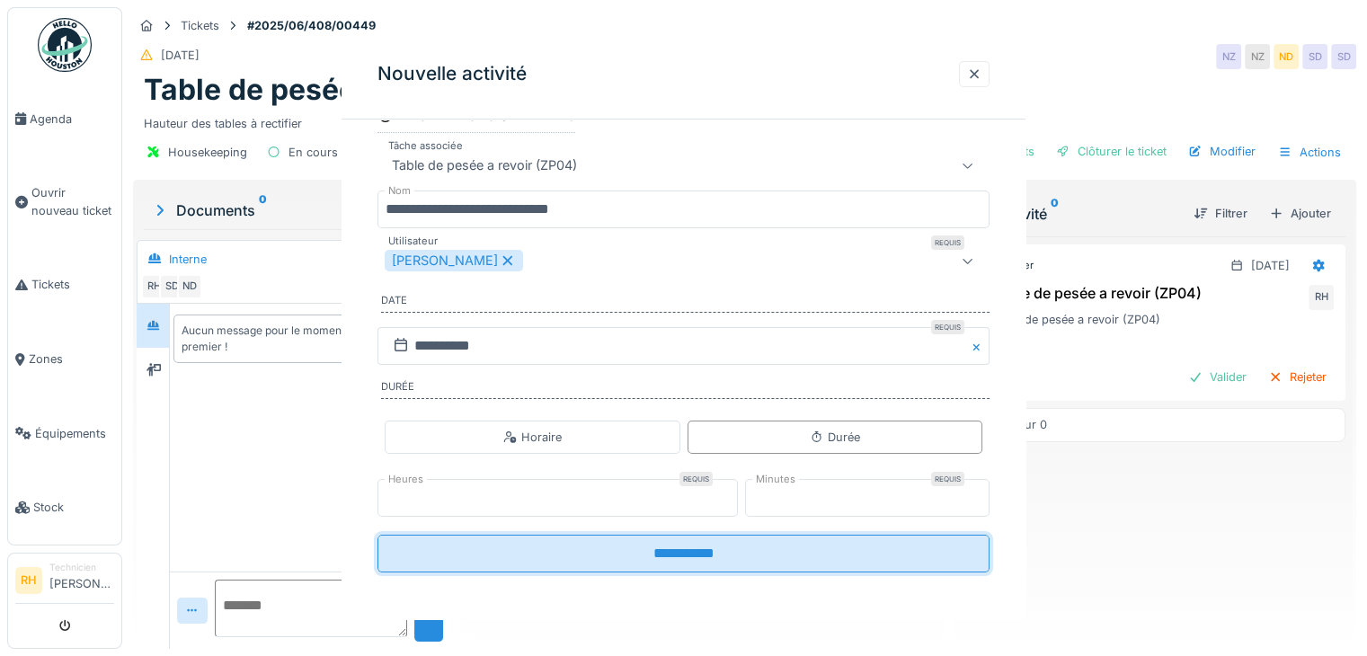
scroll to position [0, 0]
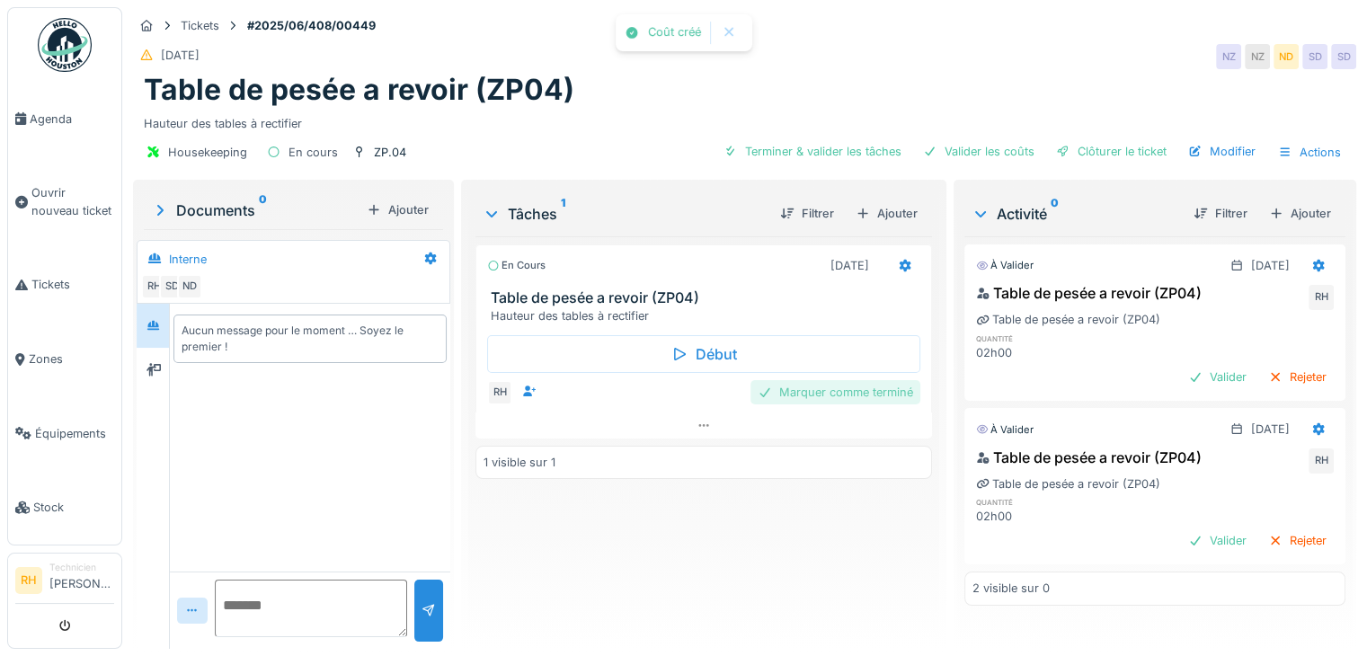
click at [864, 396] on div "Marquer comme terminé" at bounding box center [835, 392] width 170 height 24
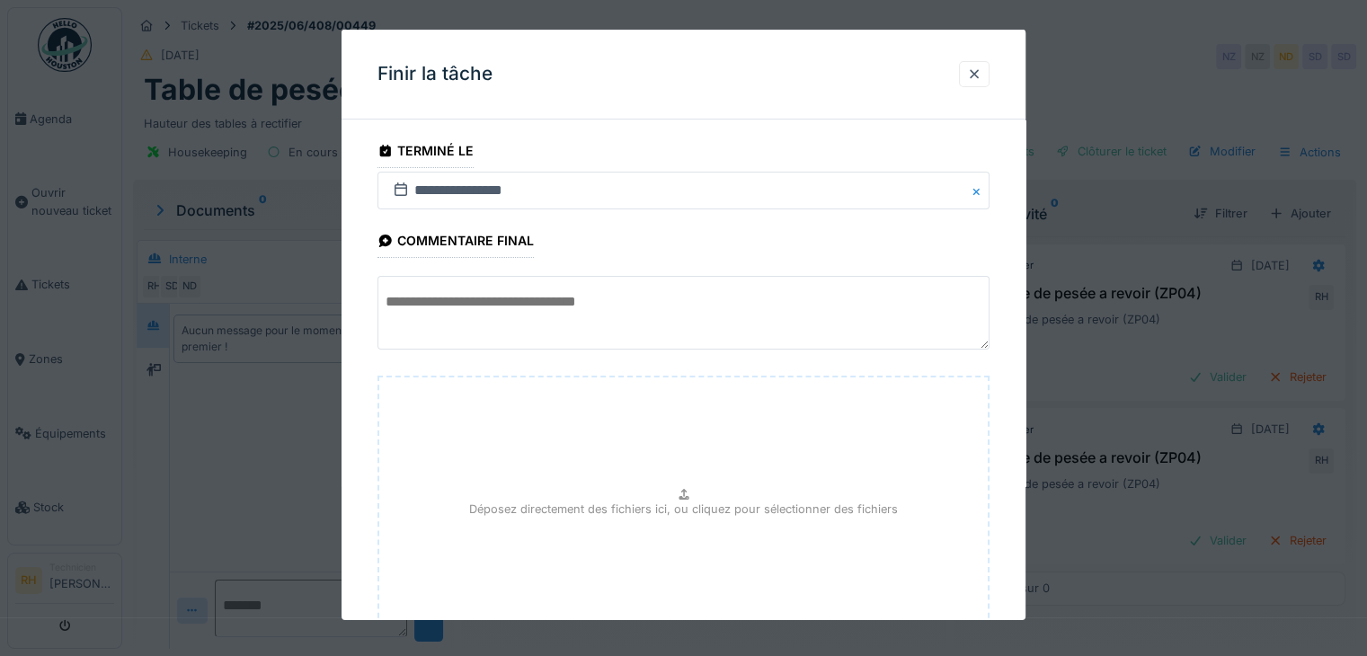
click at [507, 332] on textarea at bounding box center [683, 313] width 612 height 74
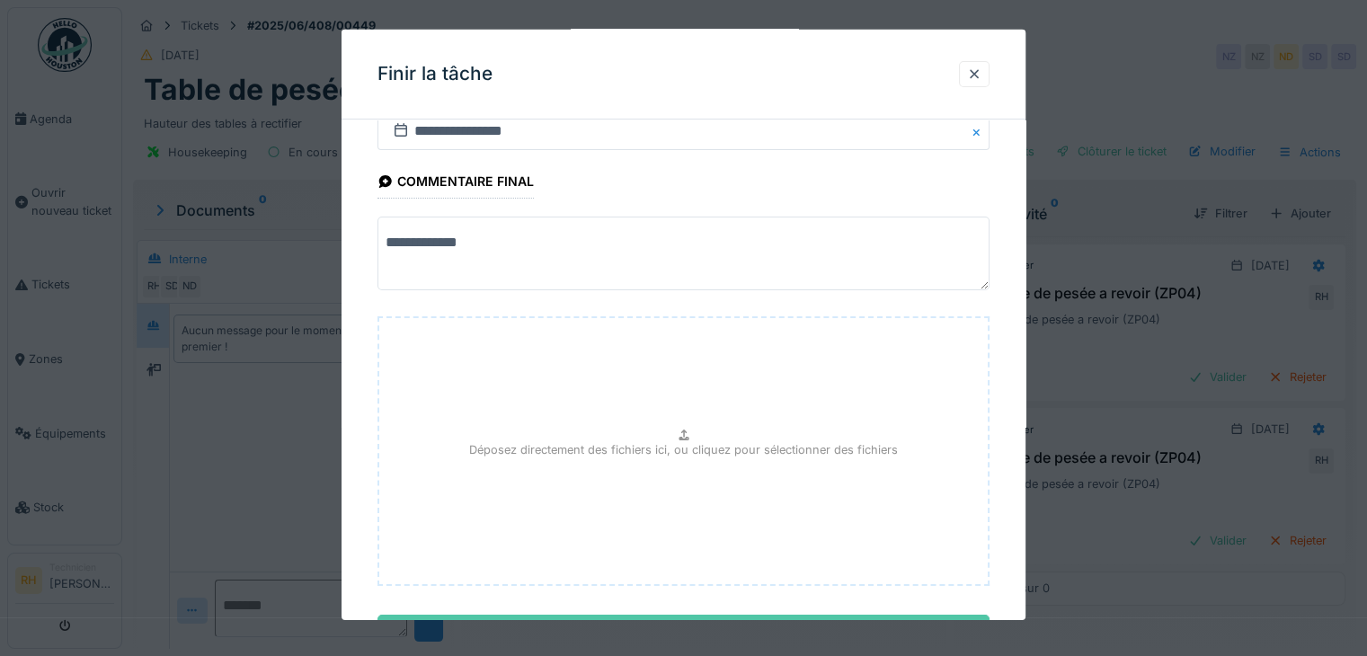
scroll to position [140, 0]
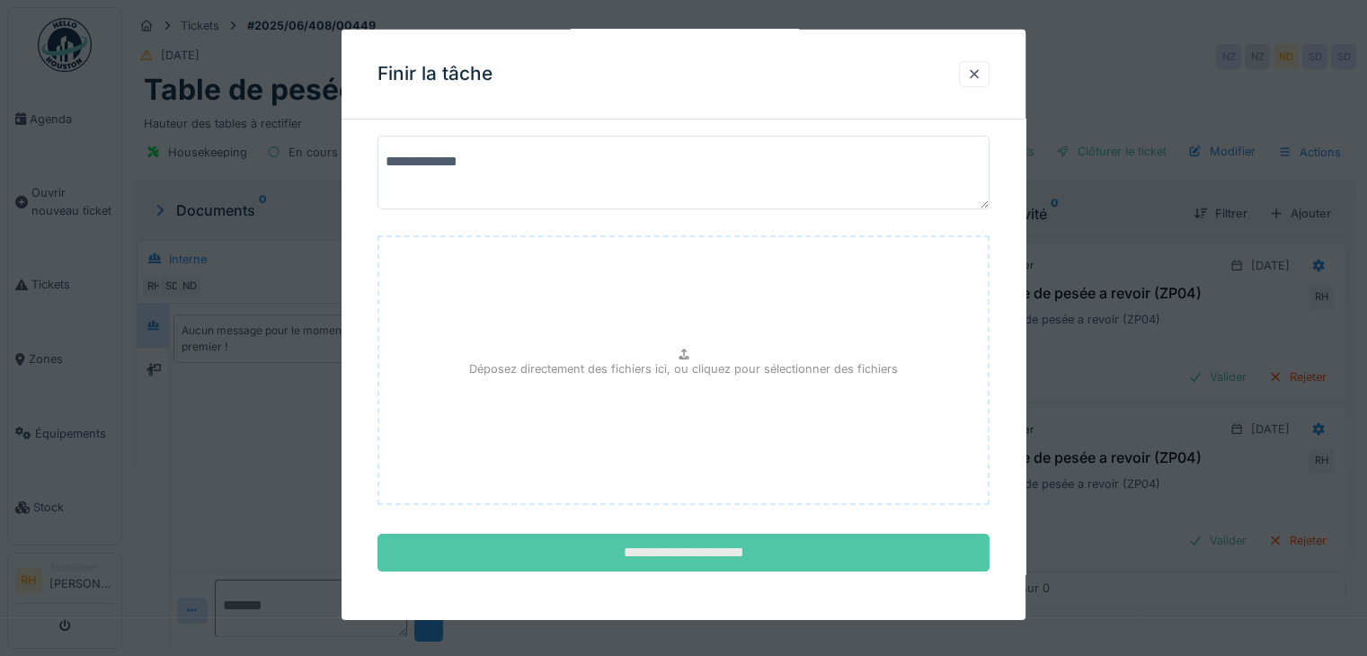
type textarea "**********"
click at [605, 548] on input "**********" at bounding box center [683, 553] width 612 height 38
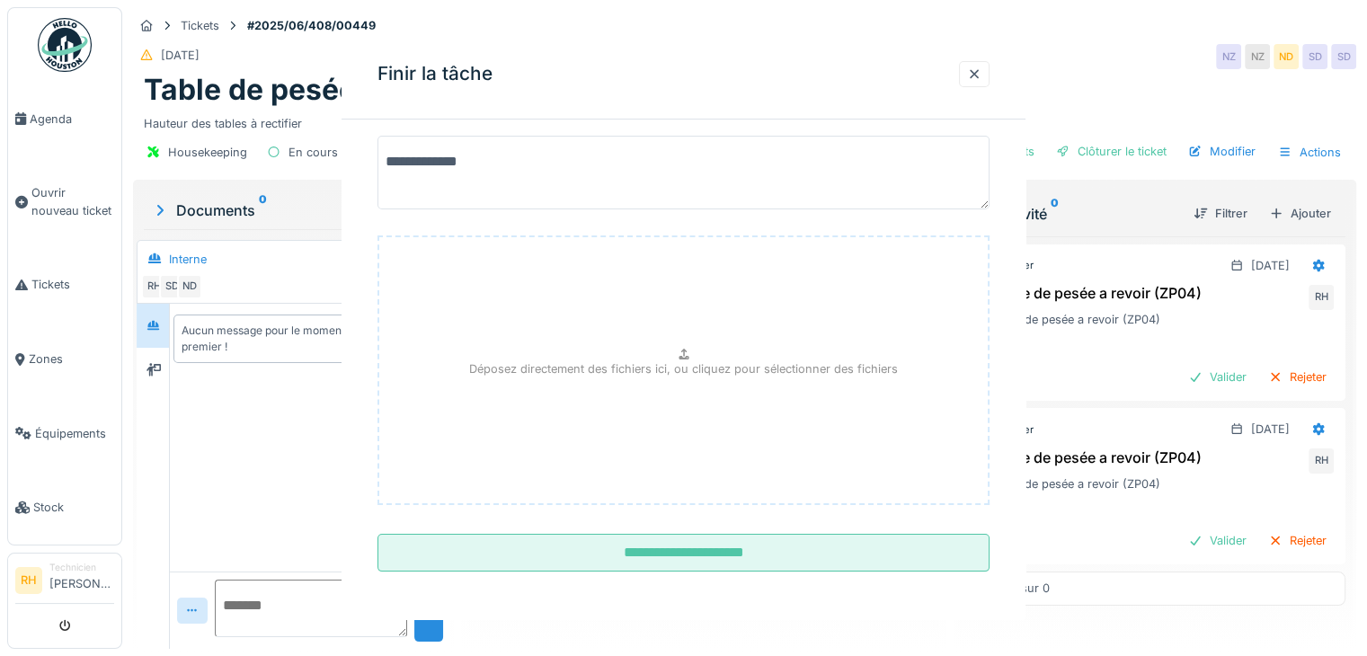
scroll to position [0, 0]
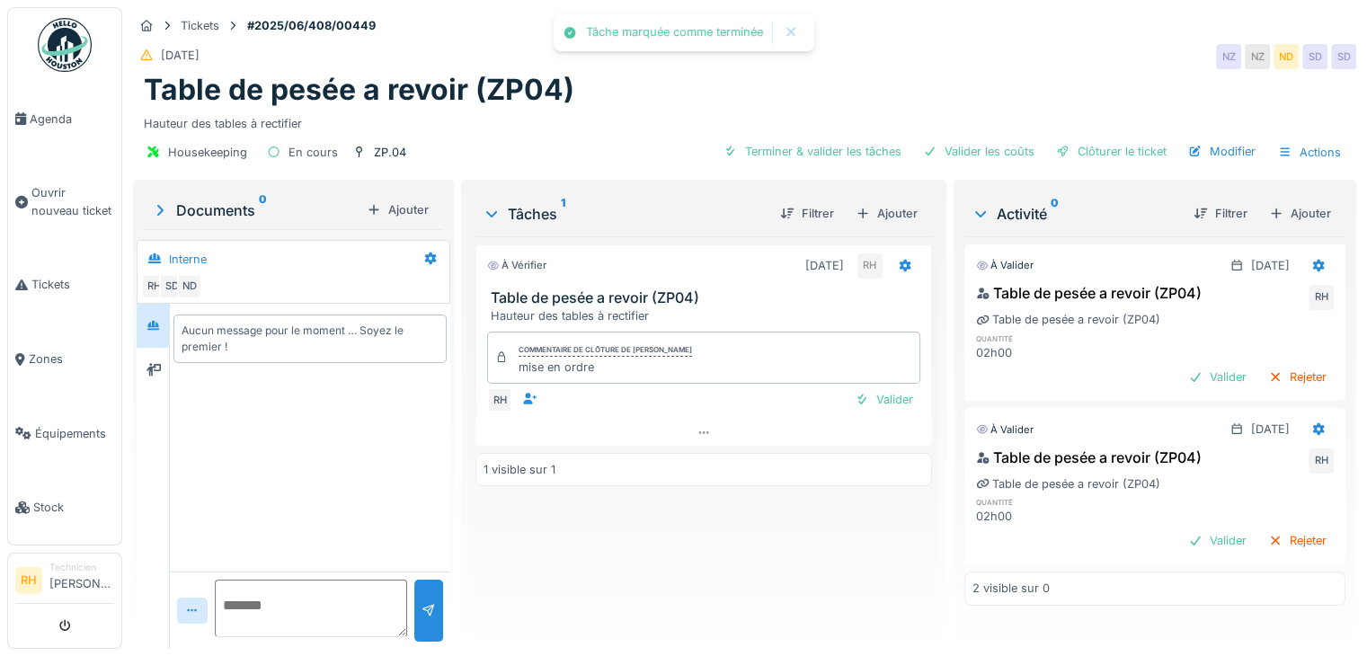
drag, startPoint x: 809, startPoint y: 547, endPoint x: 1027, endPoint y: 22, distance: 569.2
click at [810, 538] on div "À vérifier 19/09/2025 RH Table de pesée a revoir (ZP04) Hauteur des tables à re…" at bounding box center [703, 435] width 456 height 398
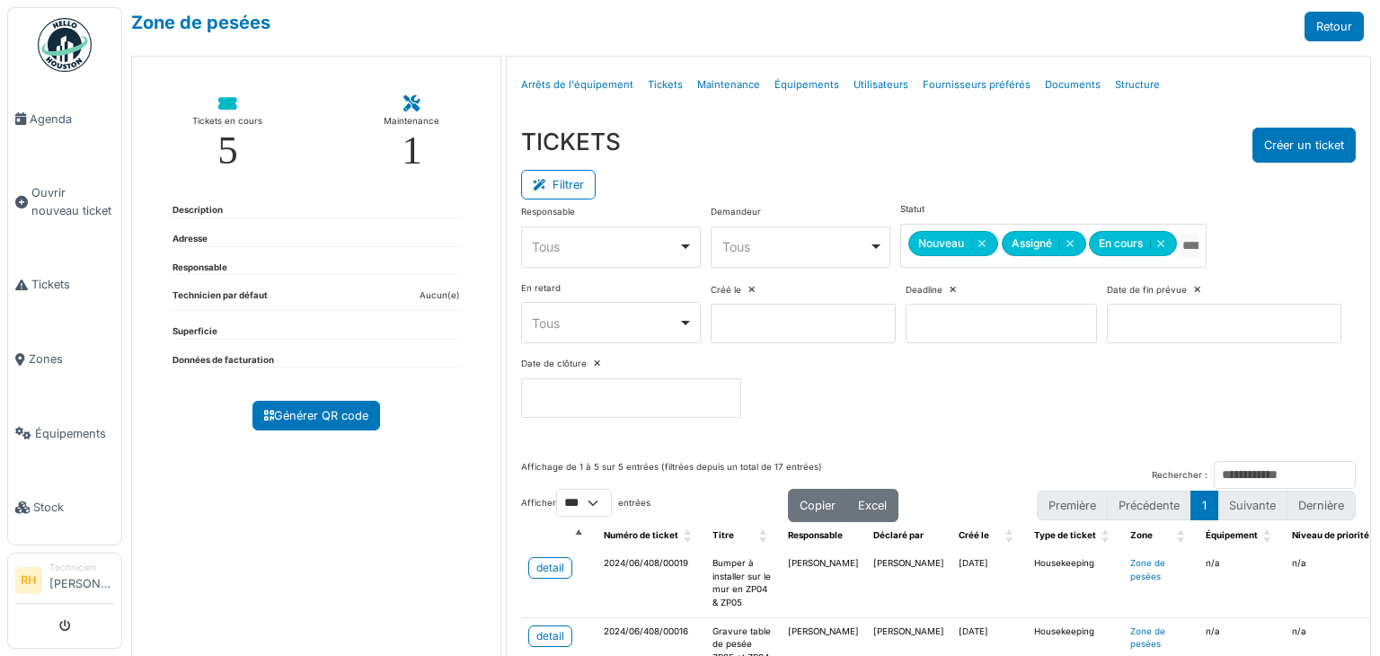
select select "***"
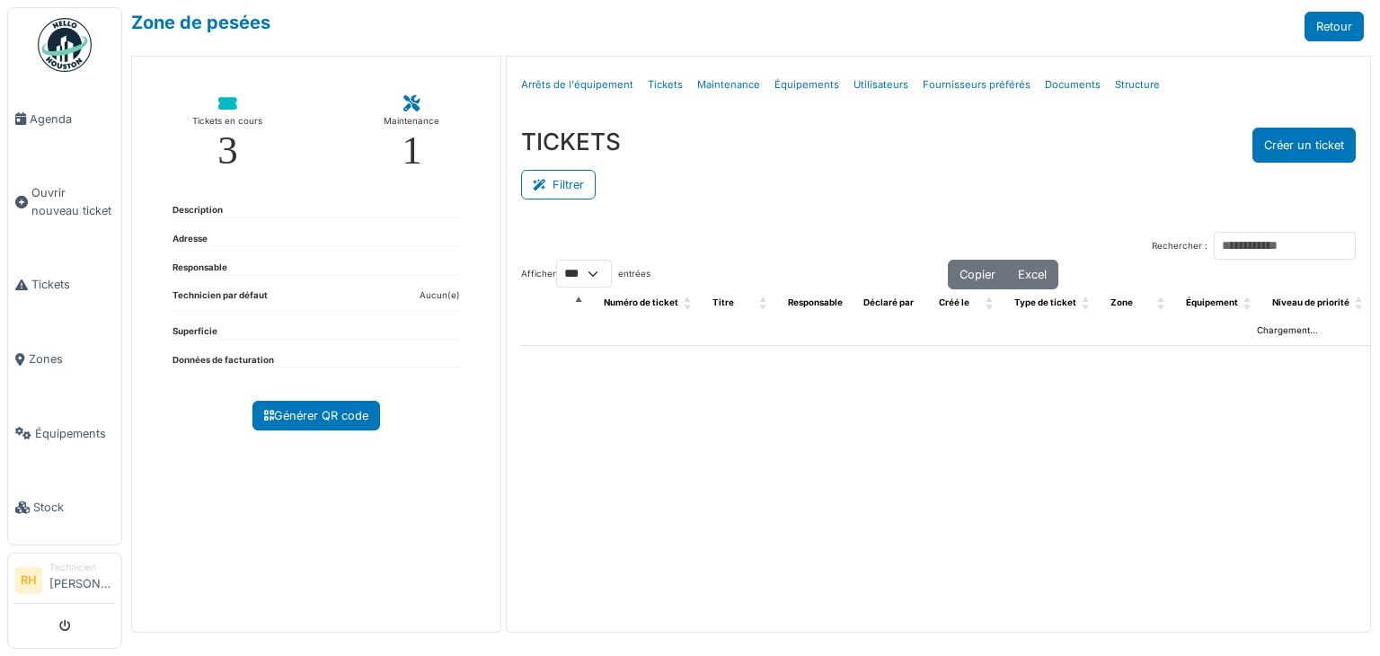
select select "***"
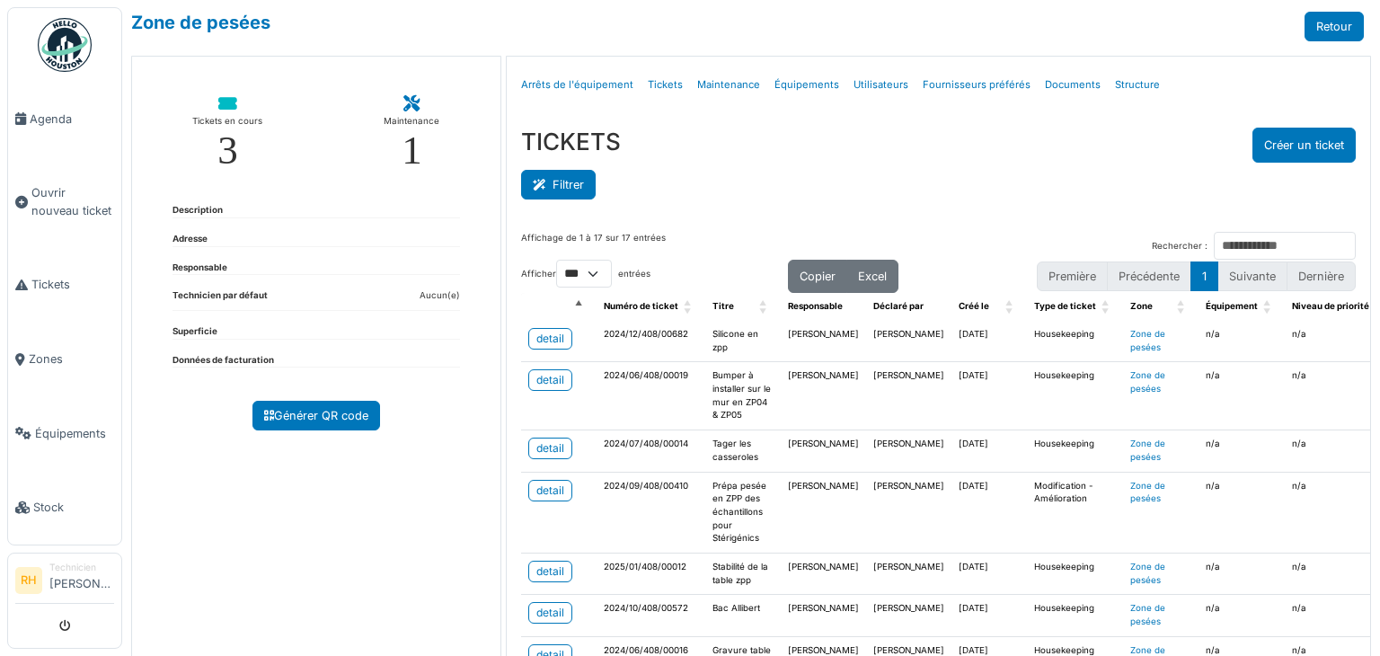
click at [562, 184] on button "Filtrer" at bounding box center [558, 185] width 75 height 30
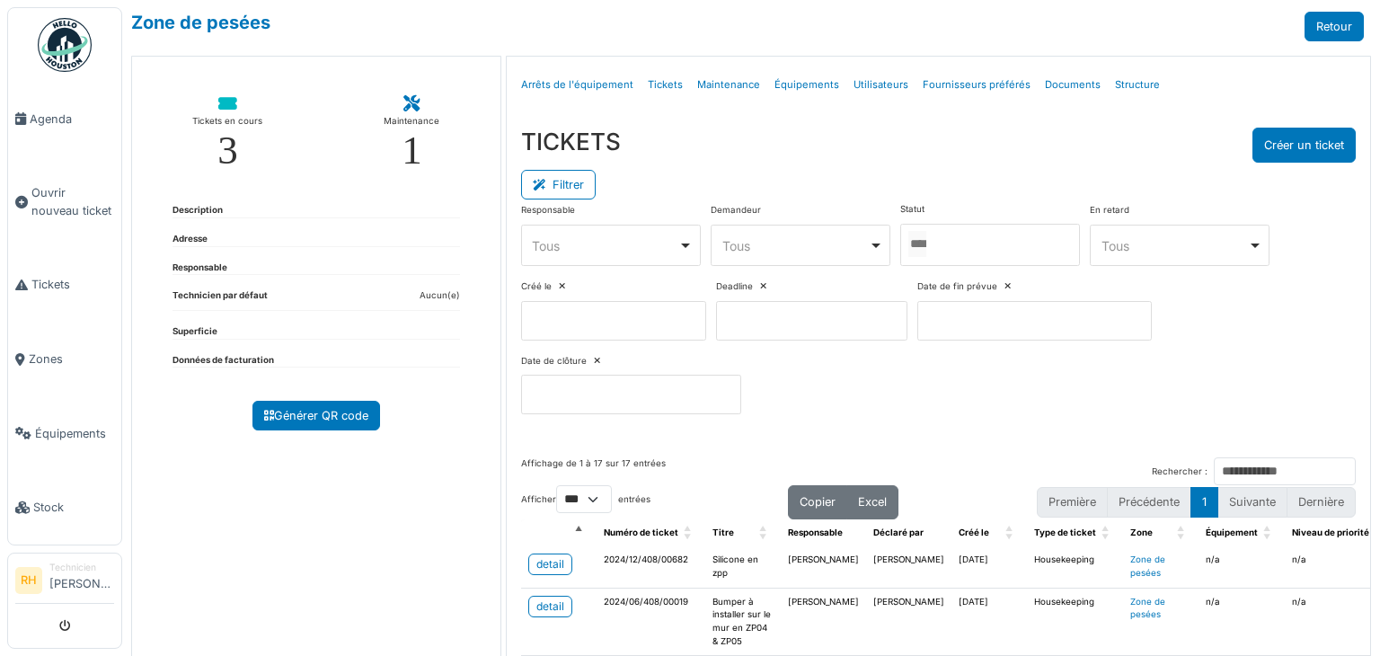
click at [979, 227] on div at bounding box center [990, 245] width 180 height 42
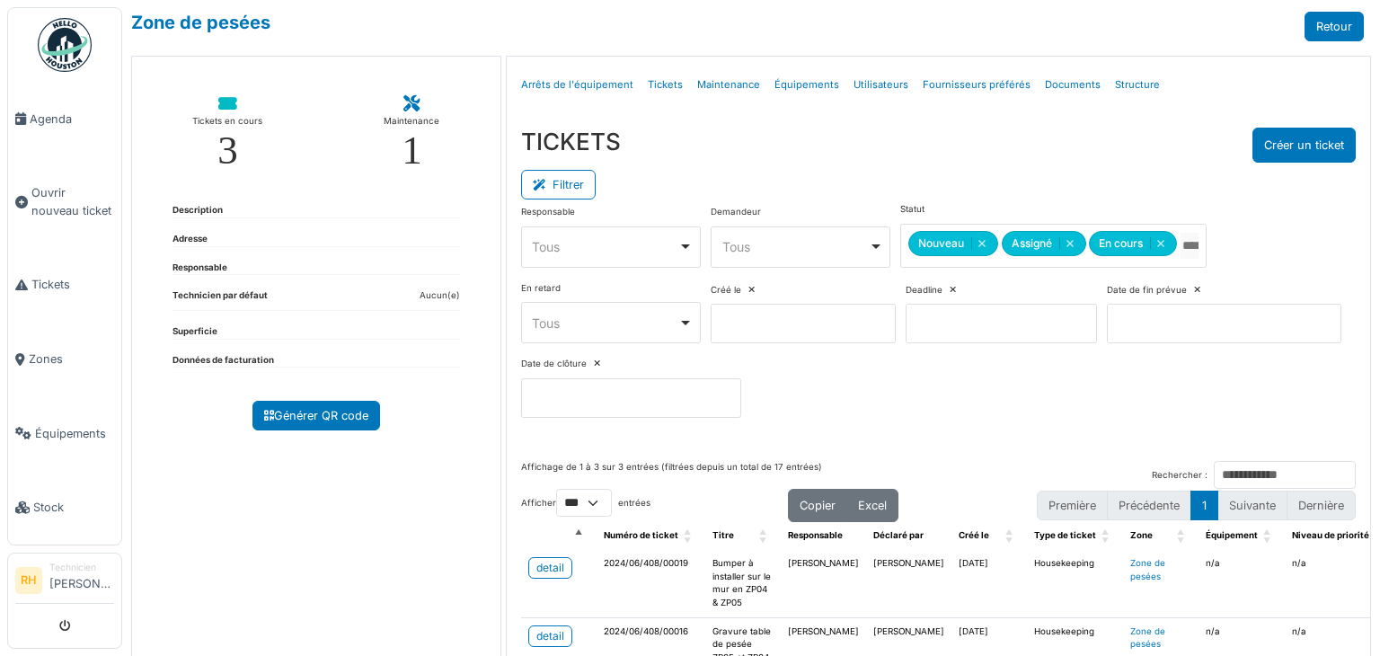
click at [916, 113] on div "TICKETS Créer un ticket Filtrer Responsable **** Tous Remove item Tous Axel Kos…" at bounding box center [938, 279] width 863 height 333
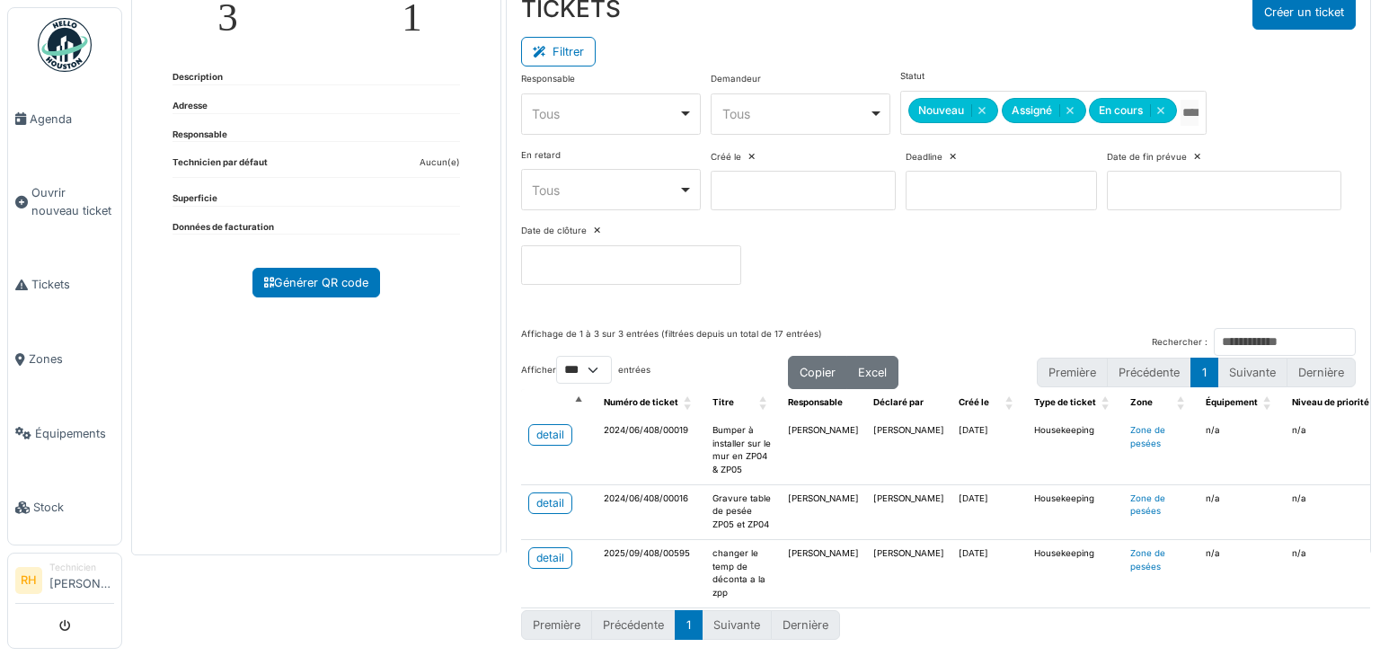
scroll to position [155, 0]
click at [551, 495] on div "detail" at bounding box center [550, 503] width 28 height 16
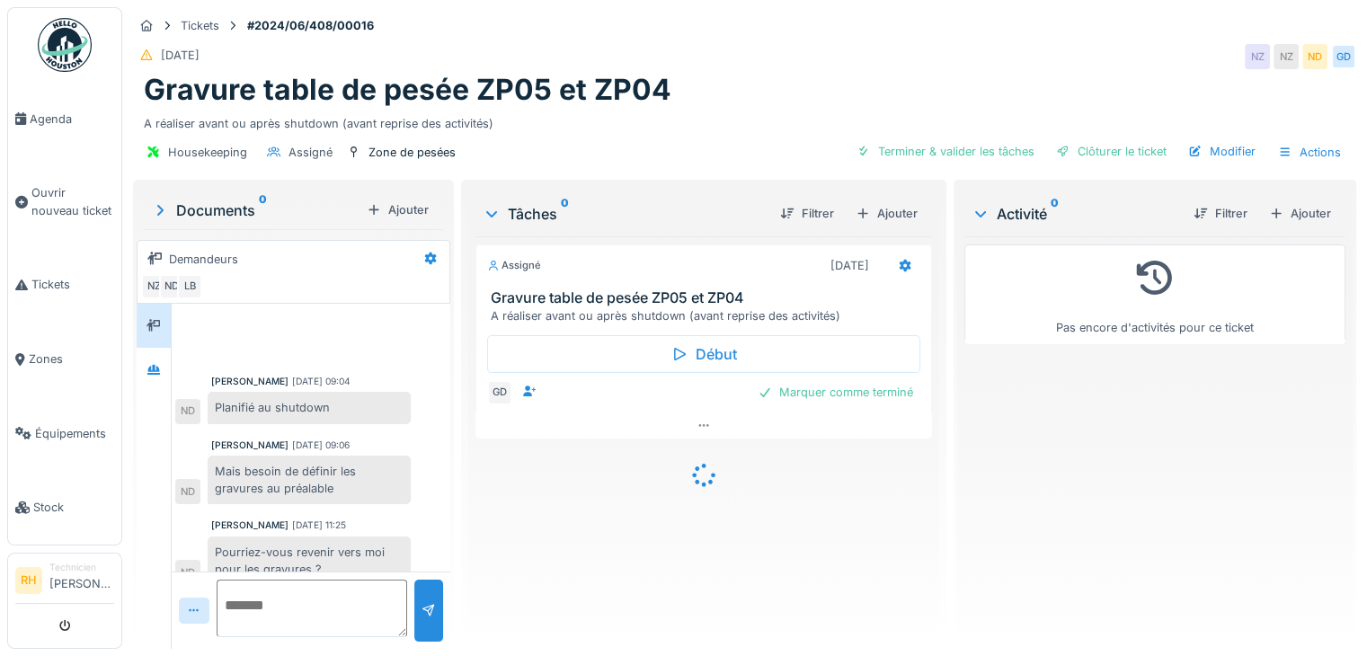
scroll to position [365, 0]
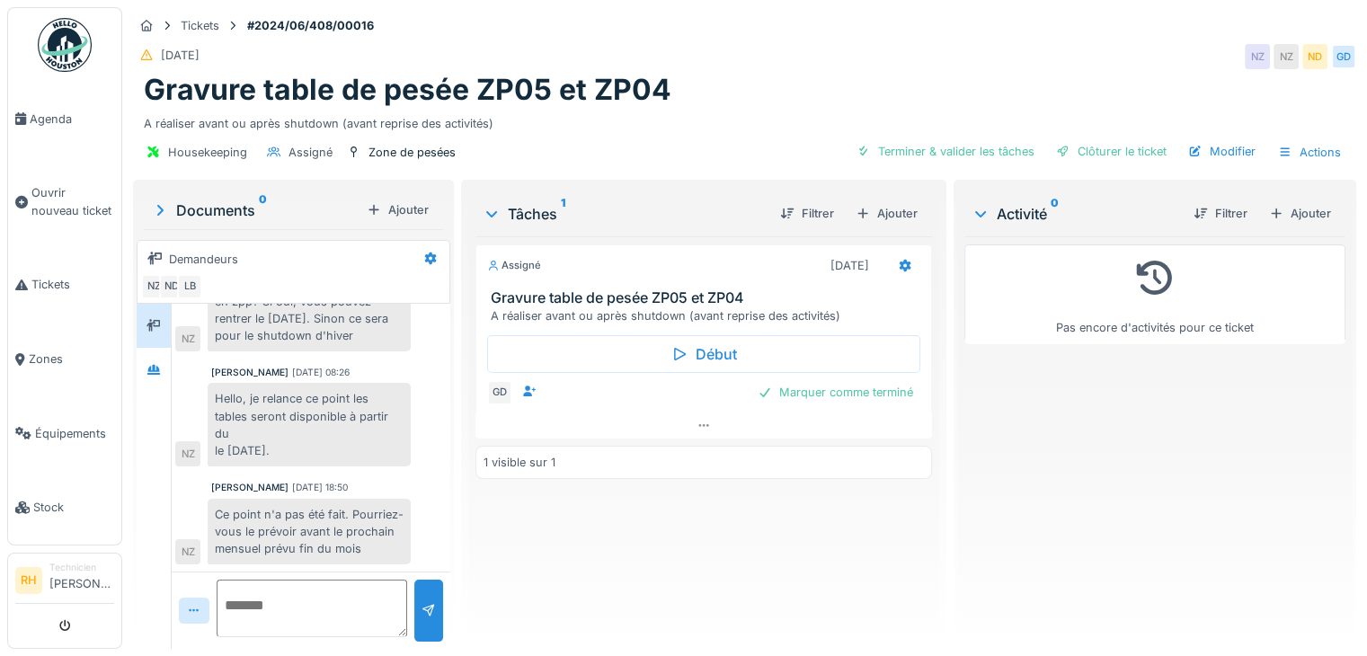
click at [1155, 509] on div "Pas encore d'activités pour ce ticket" at bounding box center [1154, 435] width 381 height 398
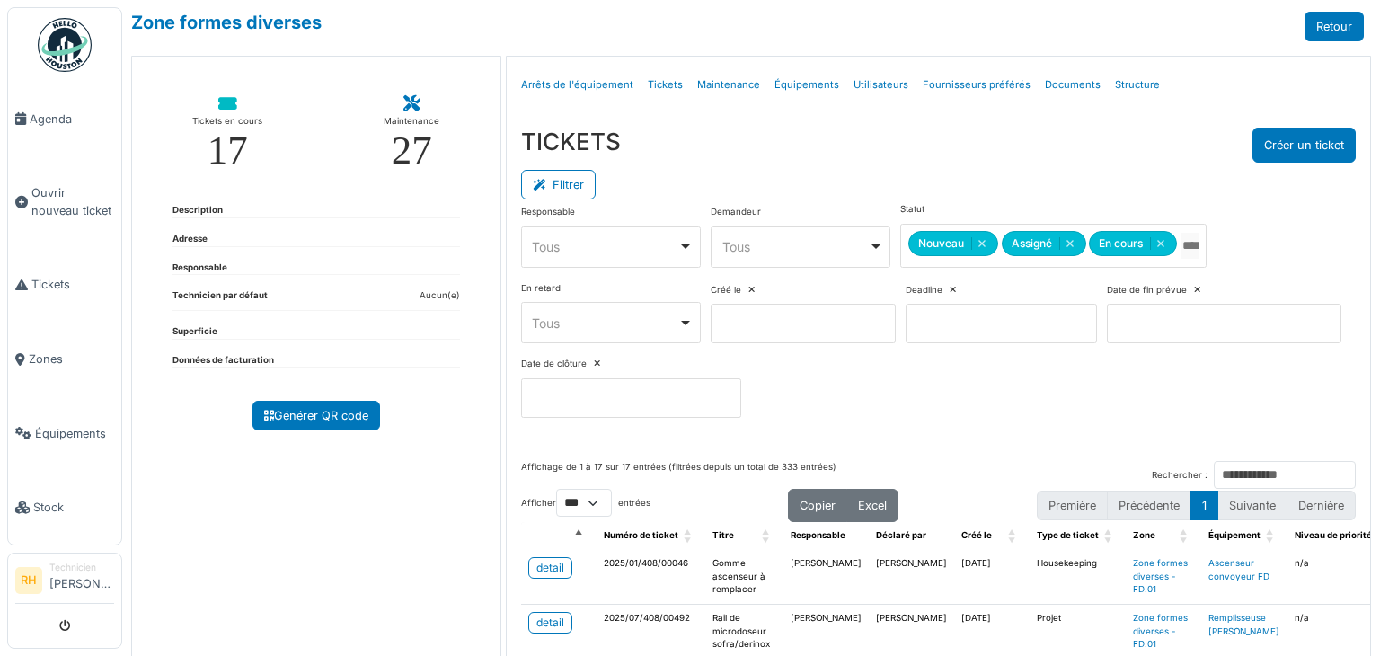
select select "***"
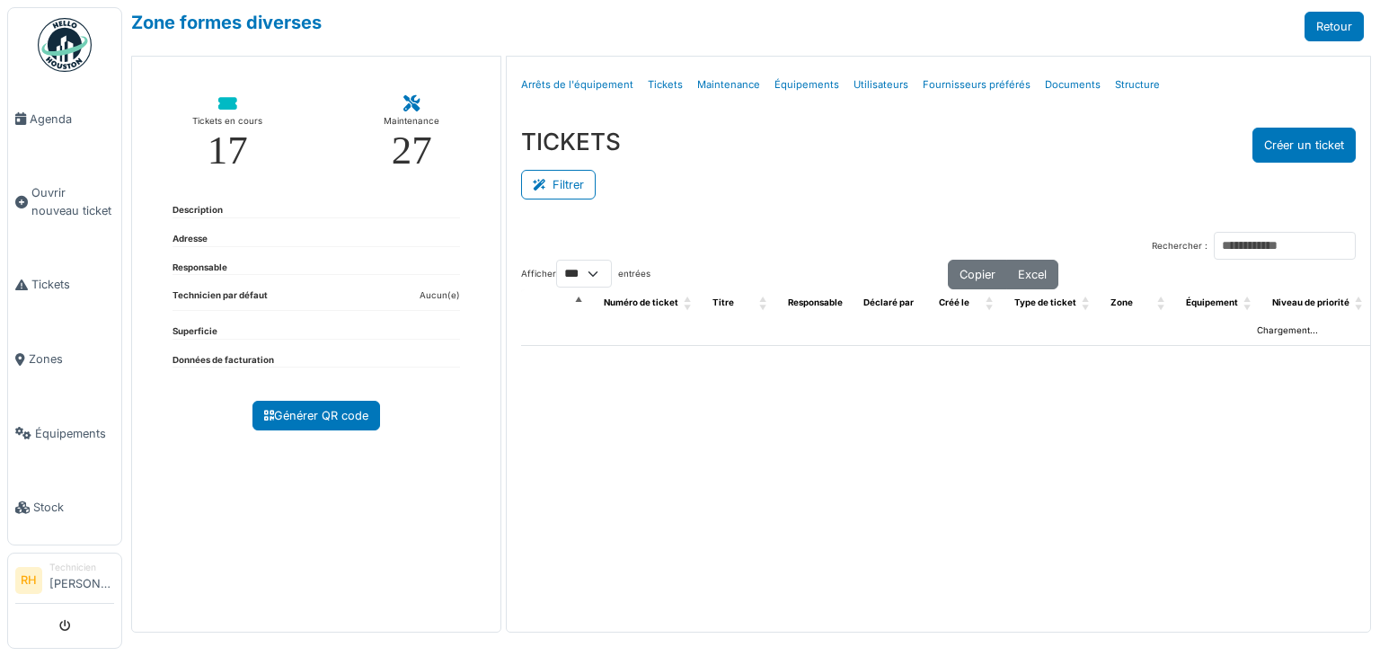
select select "***"
click at [582, 191] on button "Filtrer" at bounding box center [558, 185] width 75 height 30
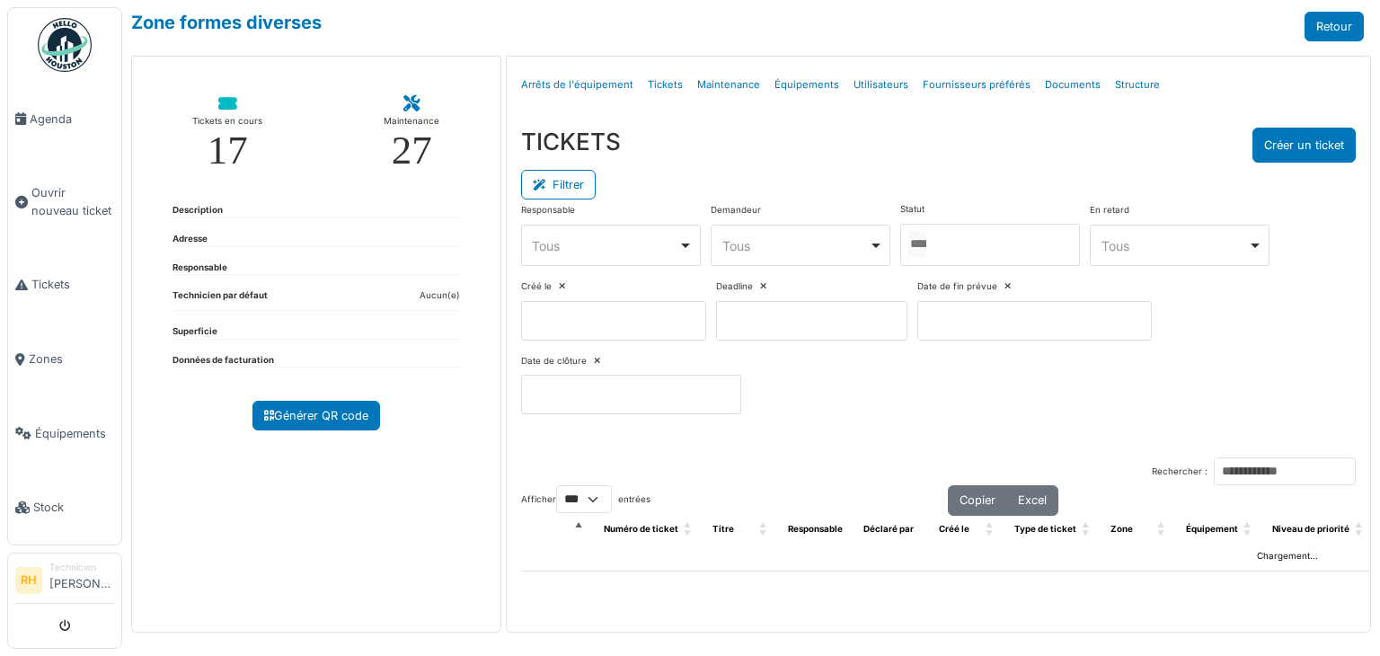
click at [963, 244] on div at bounding box center [990, 245] width 180 height 42
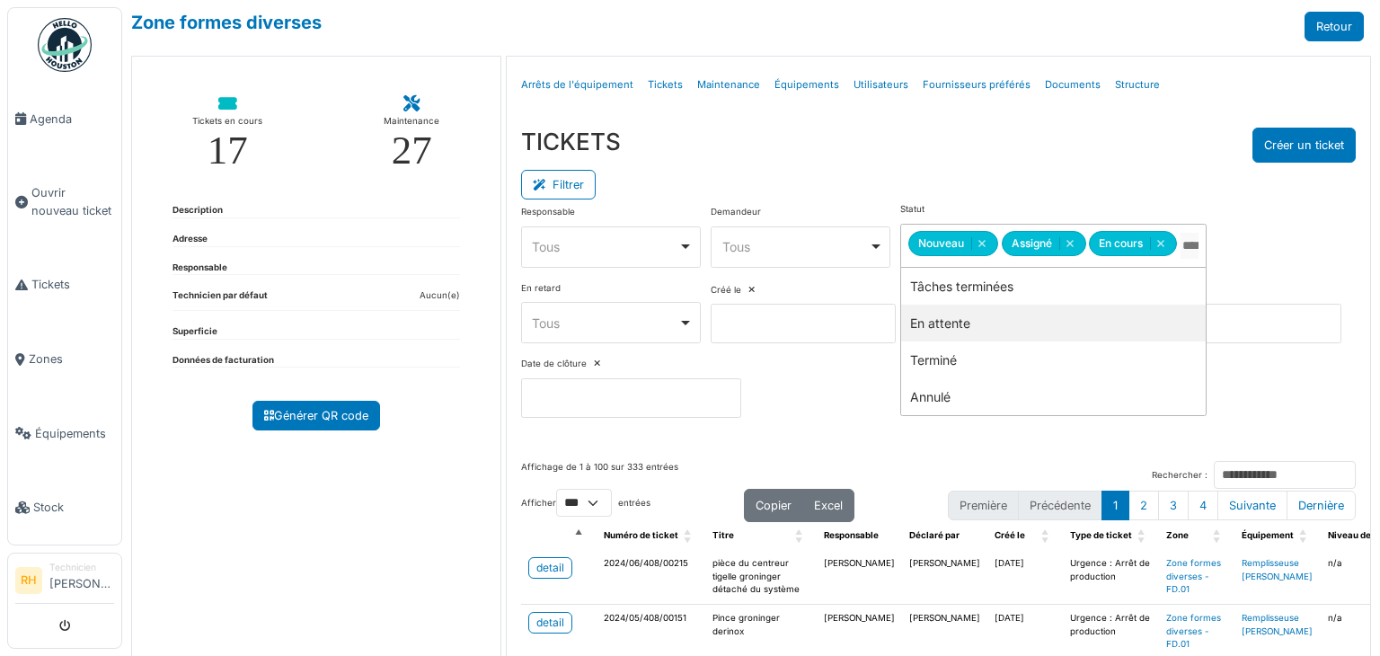
drag, startPoint x: 914, startPoint y: 317, endPoint x: 950, endPoint y: 239, distance: 86.0
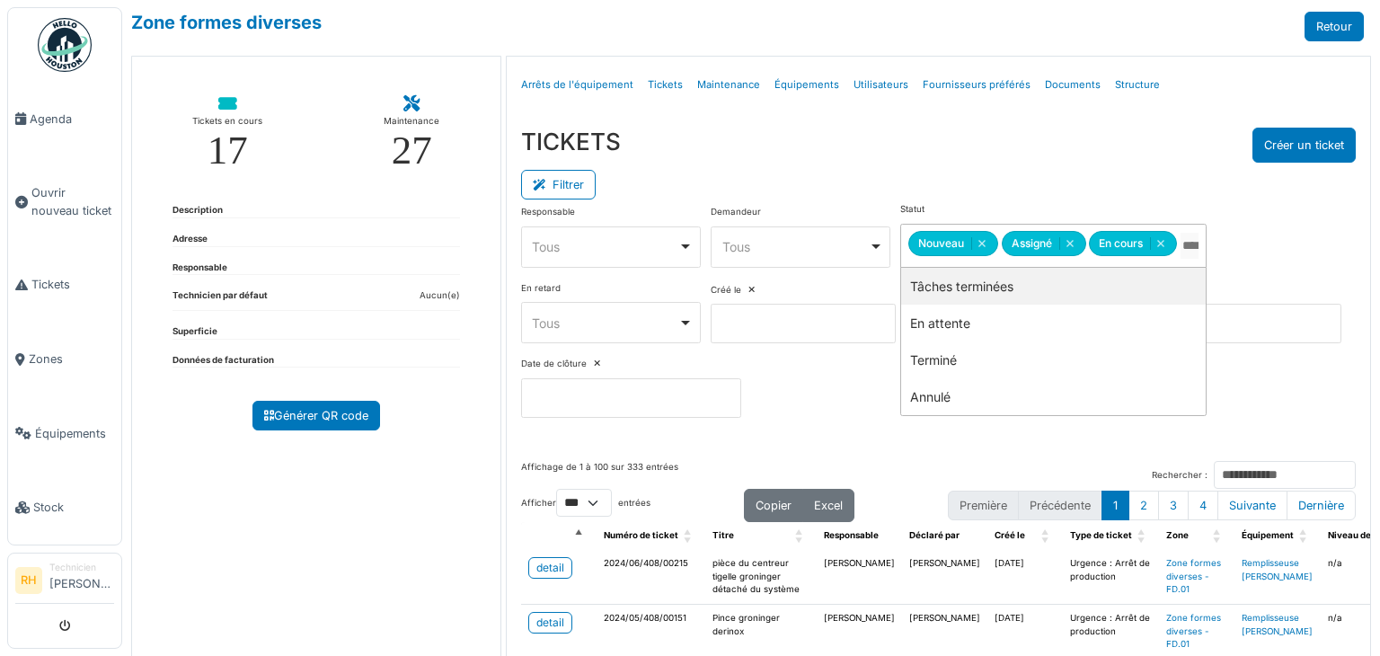
click at [1017, 136] on div "TICKETS Créer un ticket" at bounding box center [938, 145] width 835 height 35
click at [1185, 362] on div "Responsable **** Tous Remove item Tous Axel Koskas Julien André Nicolas Declerc…" at bounding box center [938, 317] width 835 height 229
drag, startPoint x: 889, startPoint y: 178, endPoint x: 898, endPoint y: 174, distance: 9.7
click at [896, 176] on div "Filtrer" at bounding box center [938, 183] width 835 height 40
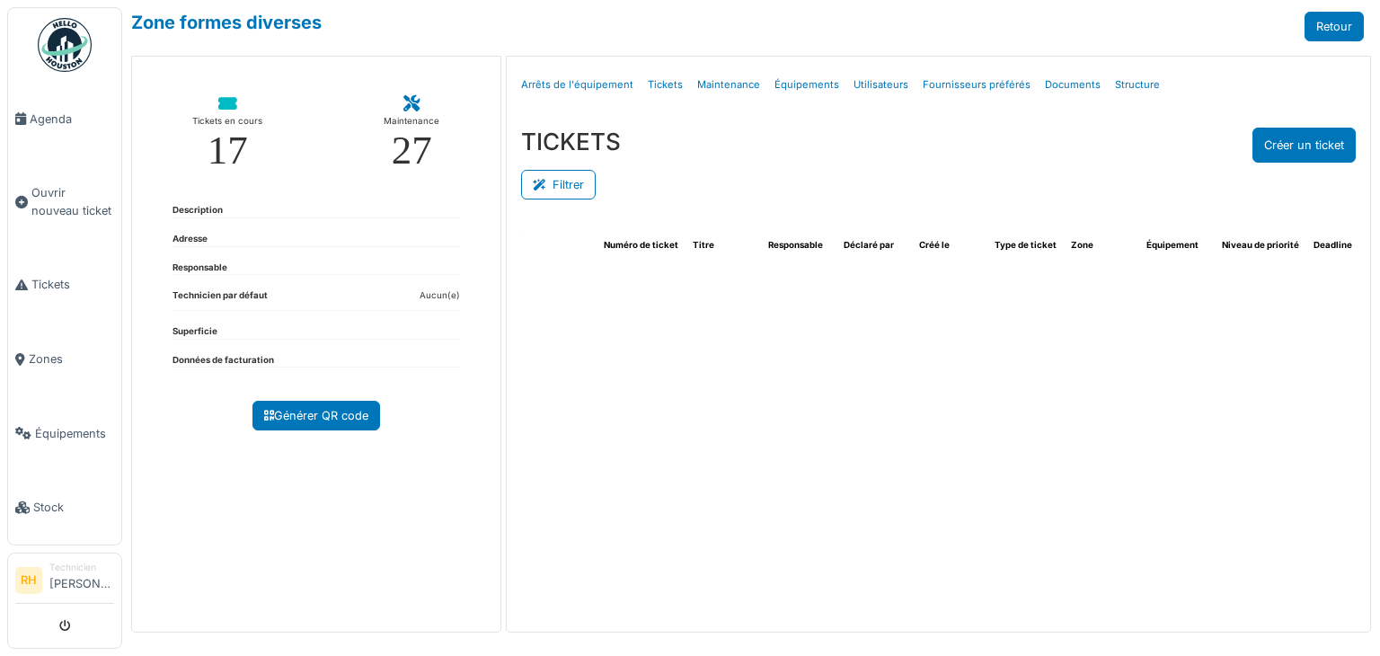
select select "***"
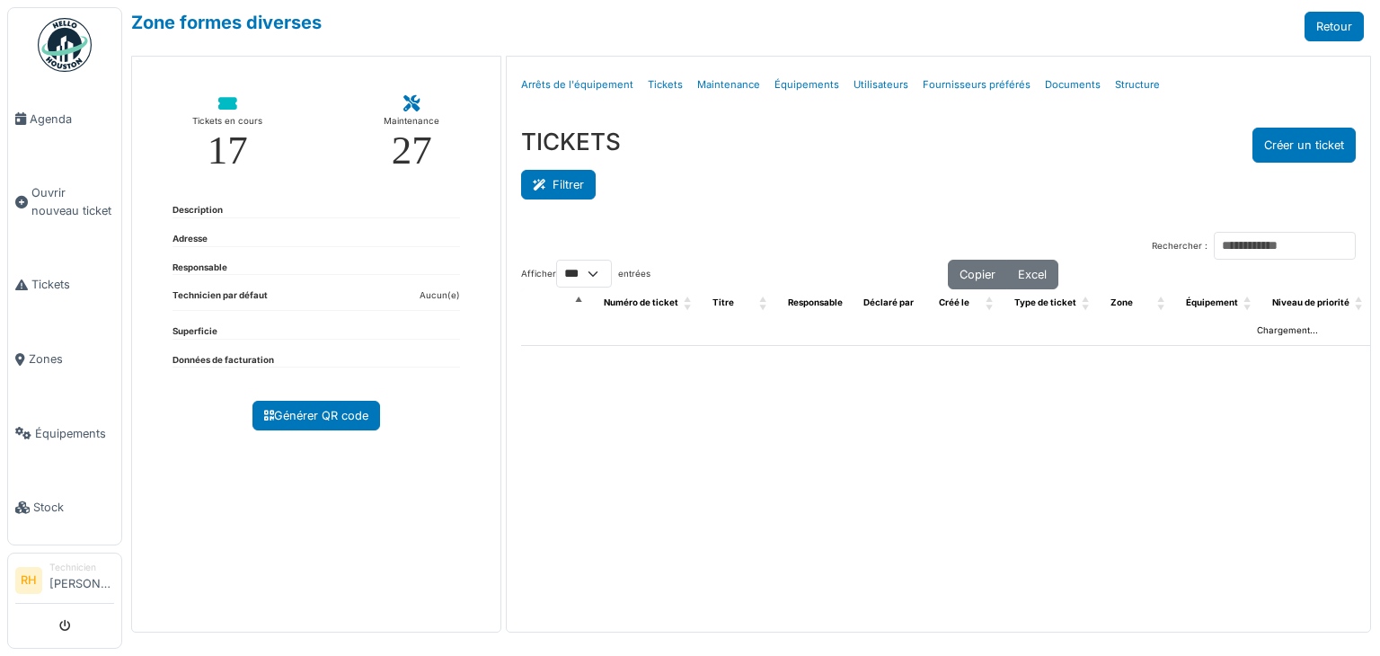
click at [579, 178] on button "Filtrer" at bounding box center [558, 185] width 75 height 30
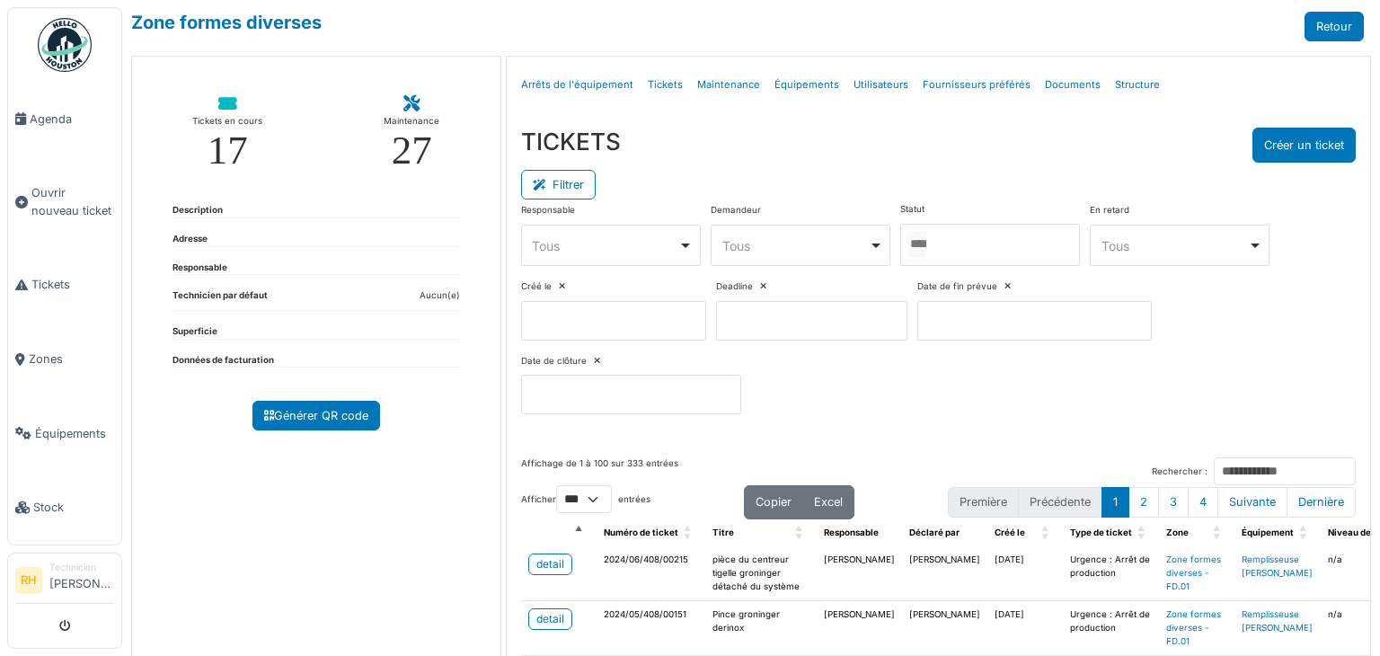
click at [1006, 241] on div at bounding box center [990, 245] width 180 height 42
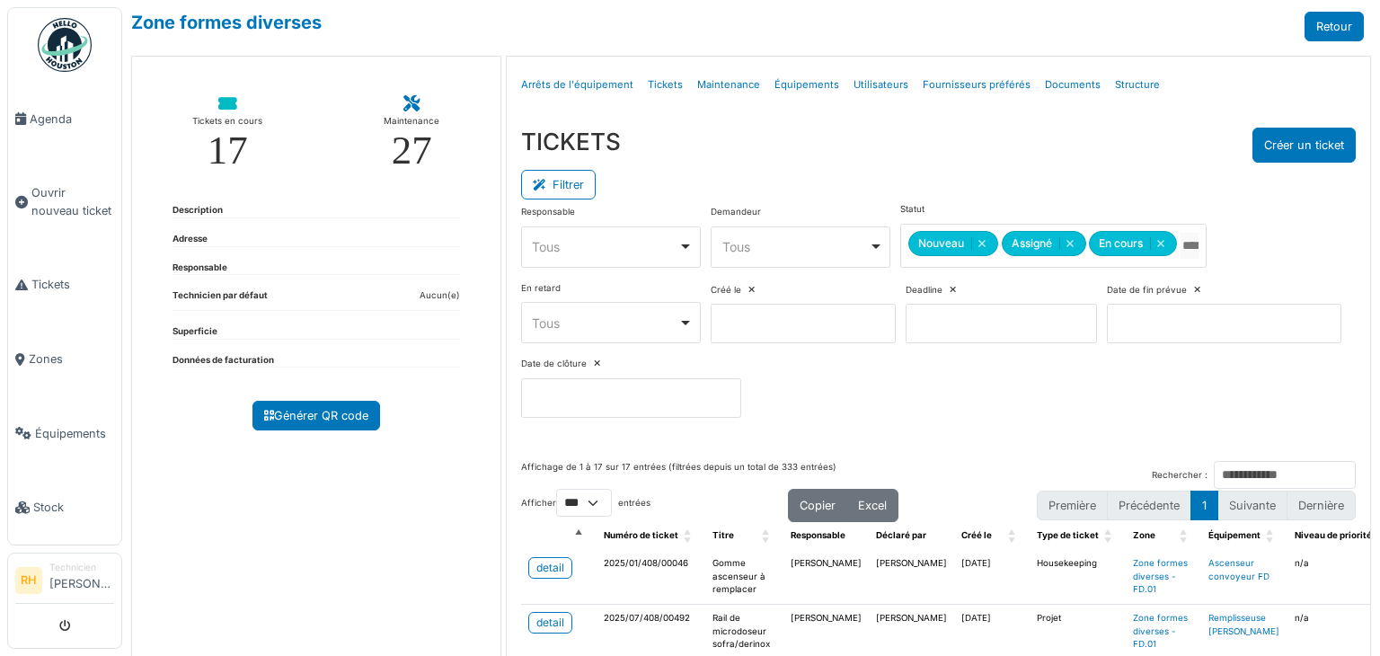
click at [924, 186] on div "Filtrer" at bounding box center [938, 183] width 835 height 40
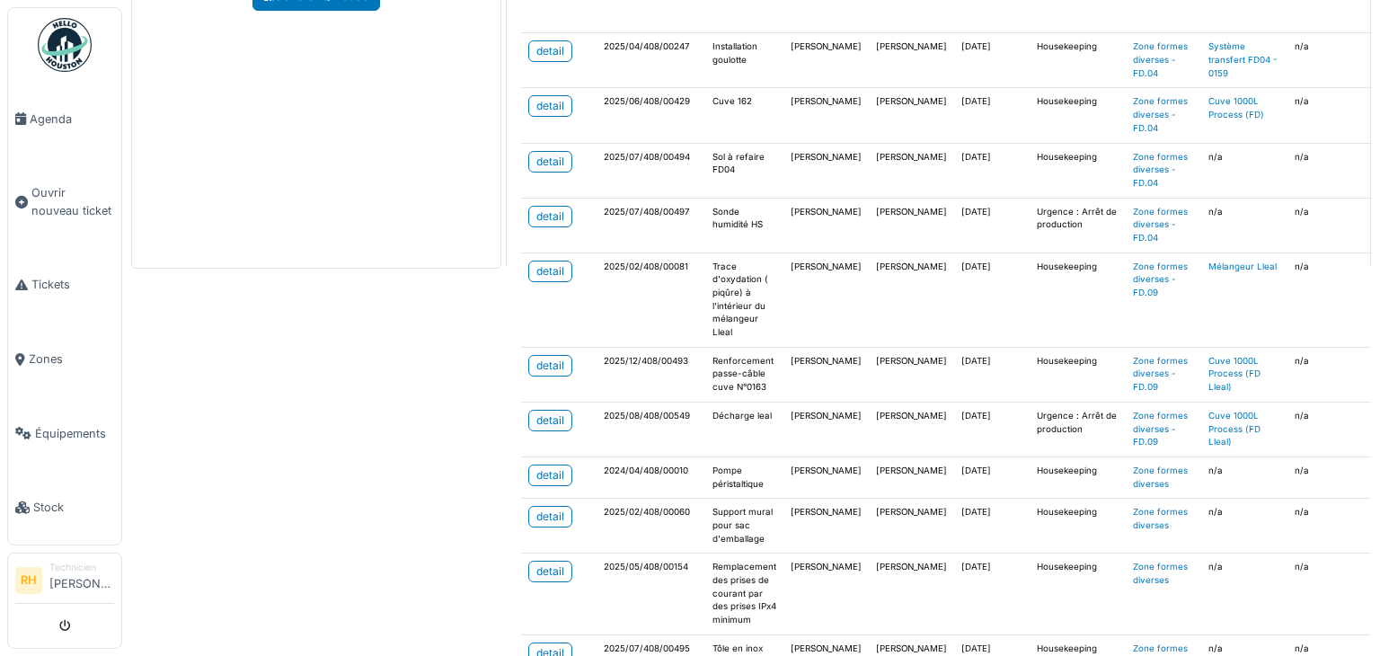
scroll to position [425, 0]
click at [395, 350] on div "Zone formes diverses Retour Tickets en cours 17 Maintenance 27 Description Adre…" at bounding box center [751, 328] width 1258 height 656
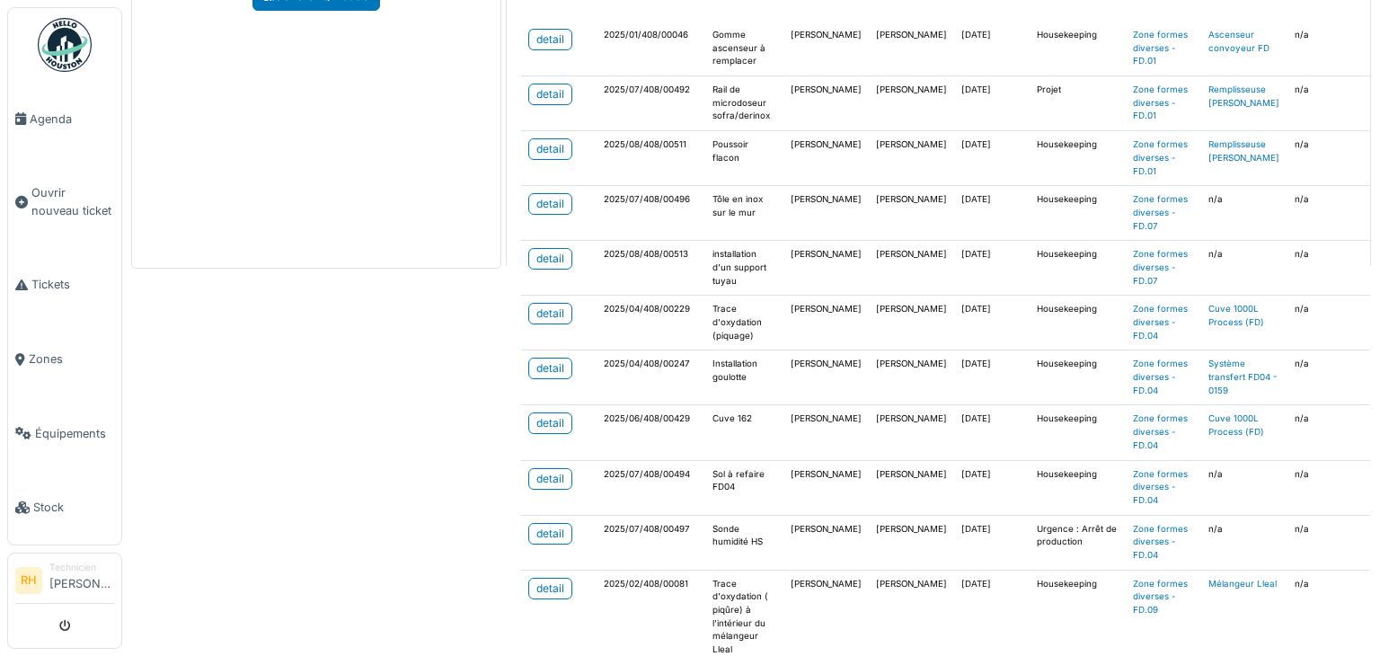
scroll to position [0, 0]
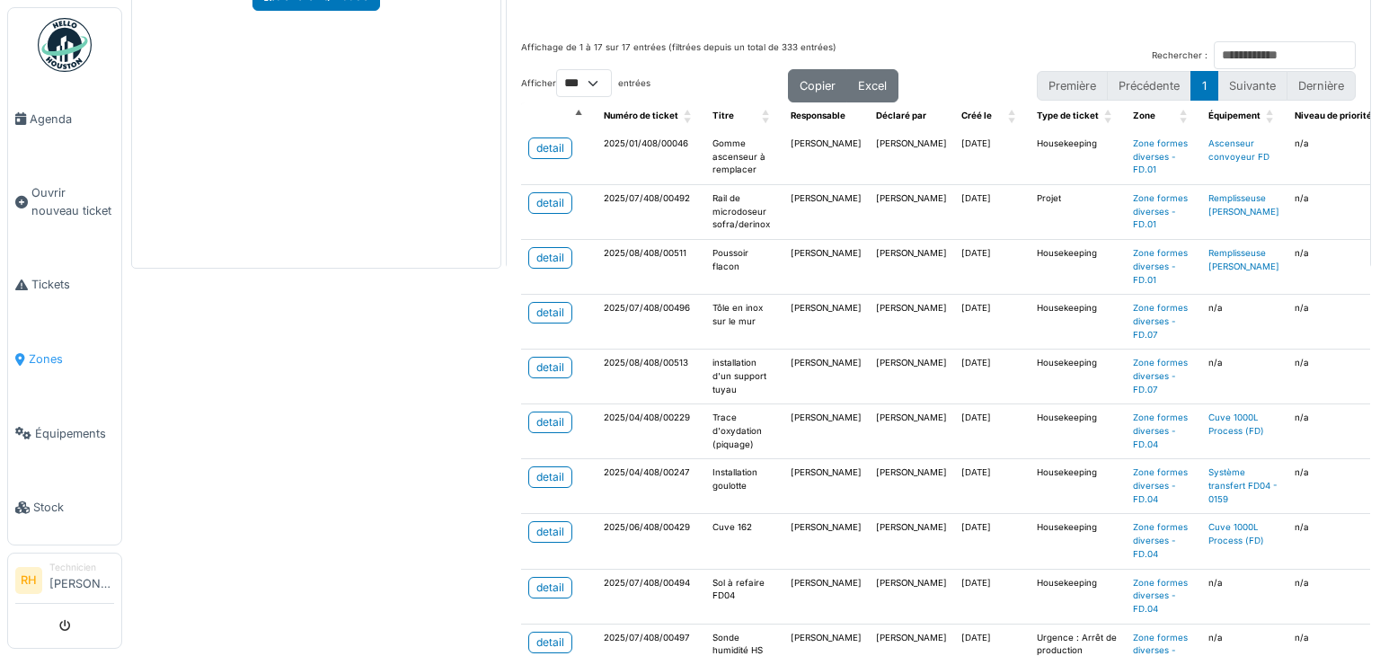
click at [63, 352] on span "Zones" at bounding box center [71, 358] width 85 height 17
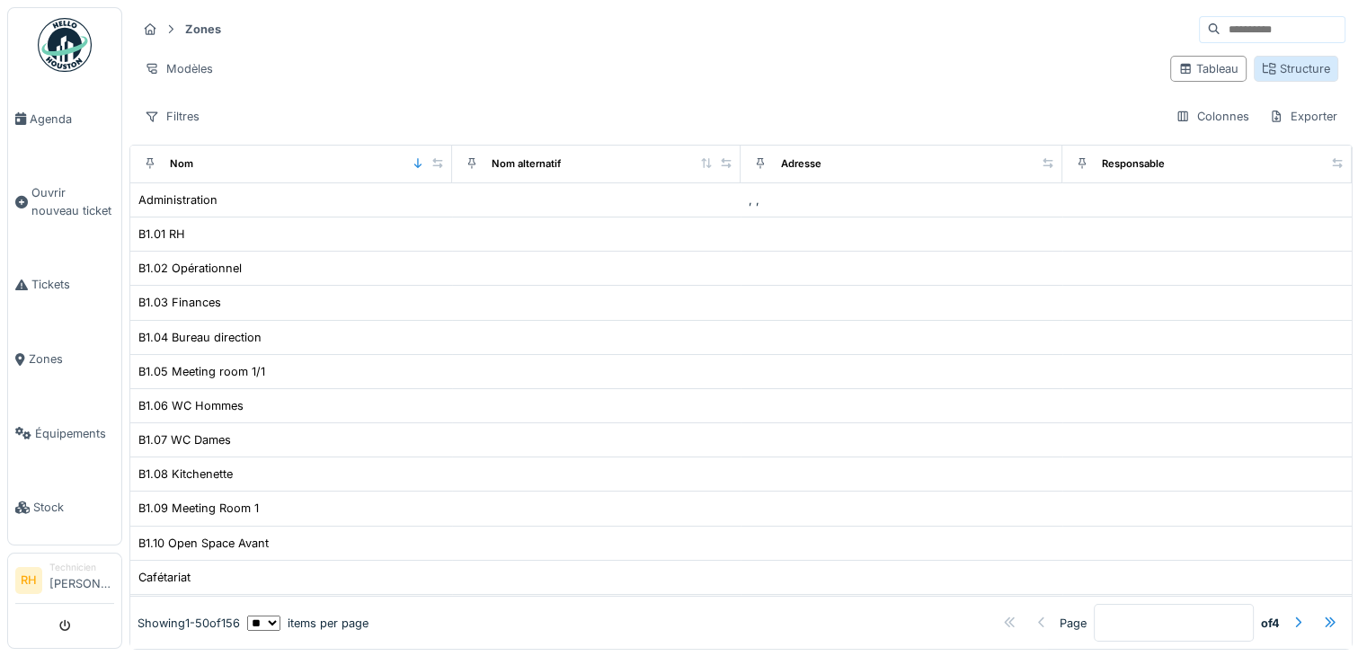
click at [1262, 70] on div "Structure" at bounding box center [1296, 68] width 68 height 17
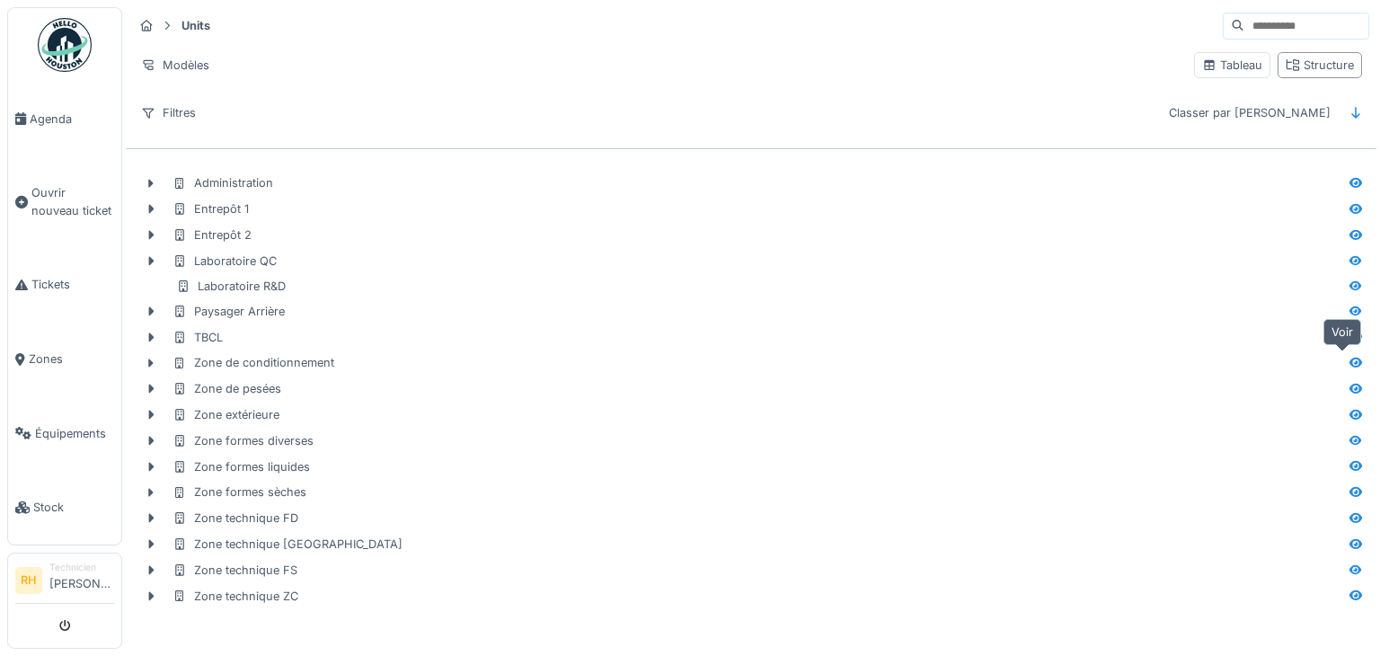
click at [1349, 357] on icon at bounding box center [1356, 363] width 14 height 12
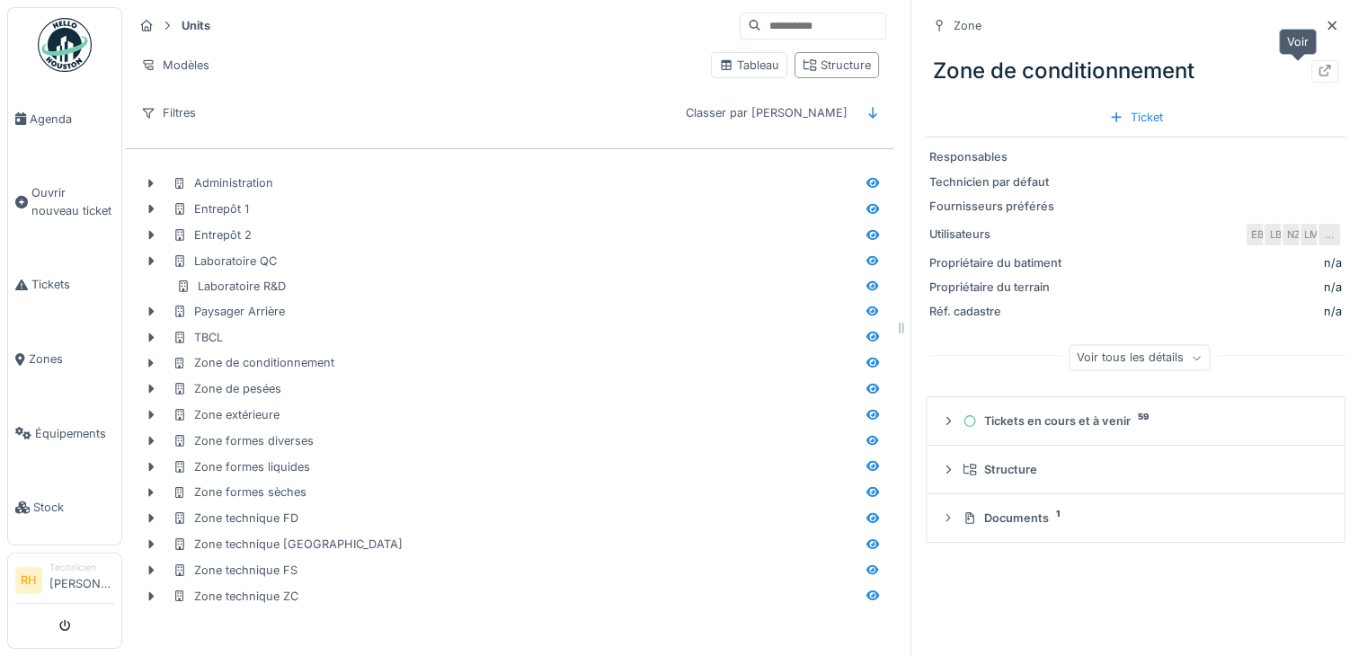
click at [1311, 78] on div at bounding box center [1324, 71] width 27 height 22
click at [58, 122] on span "Agenda" at bounding box center [72, 119] width 84 height 17
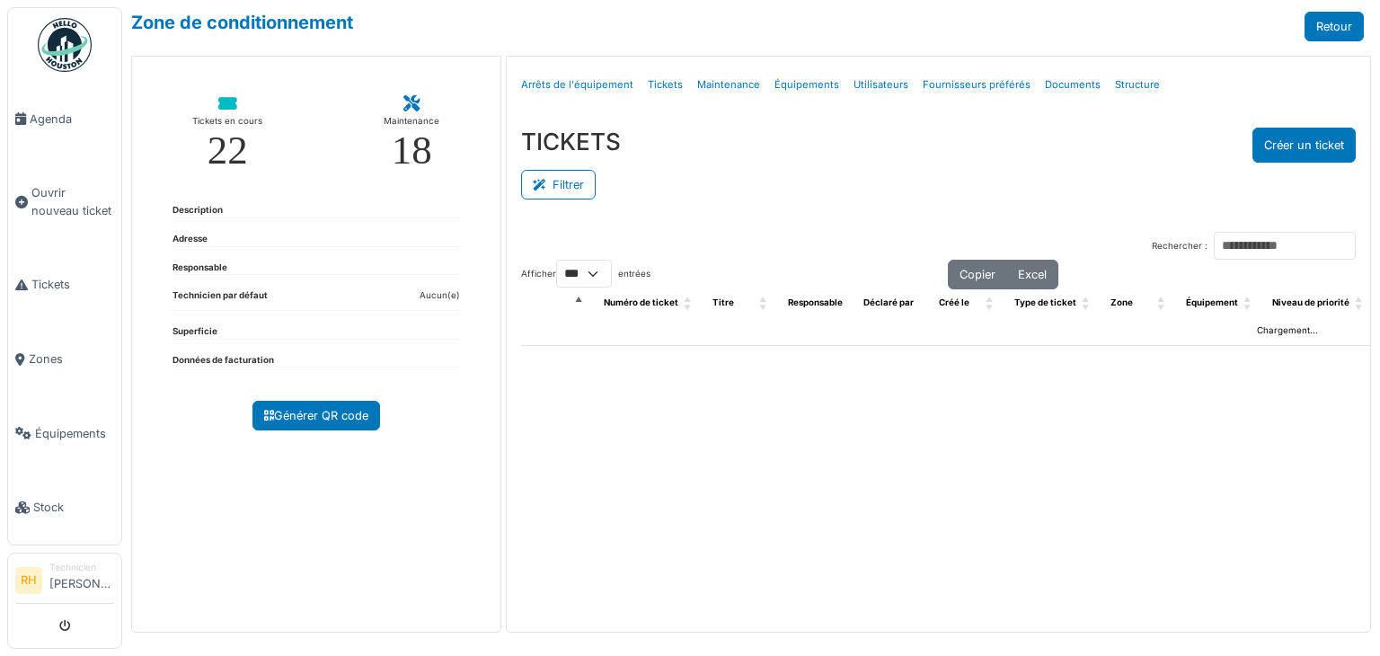
select select "***"
click at [559, 183] on button "Filtrer" at bounding box center [558, 185] width 75 height 30
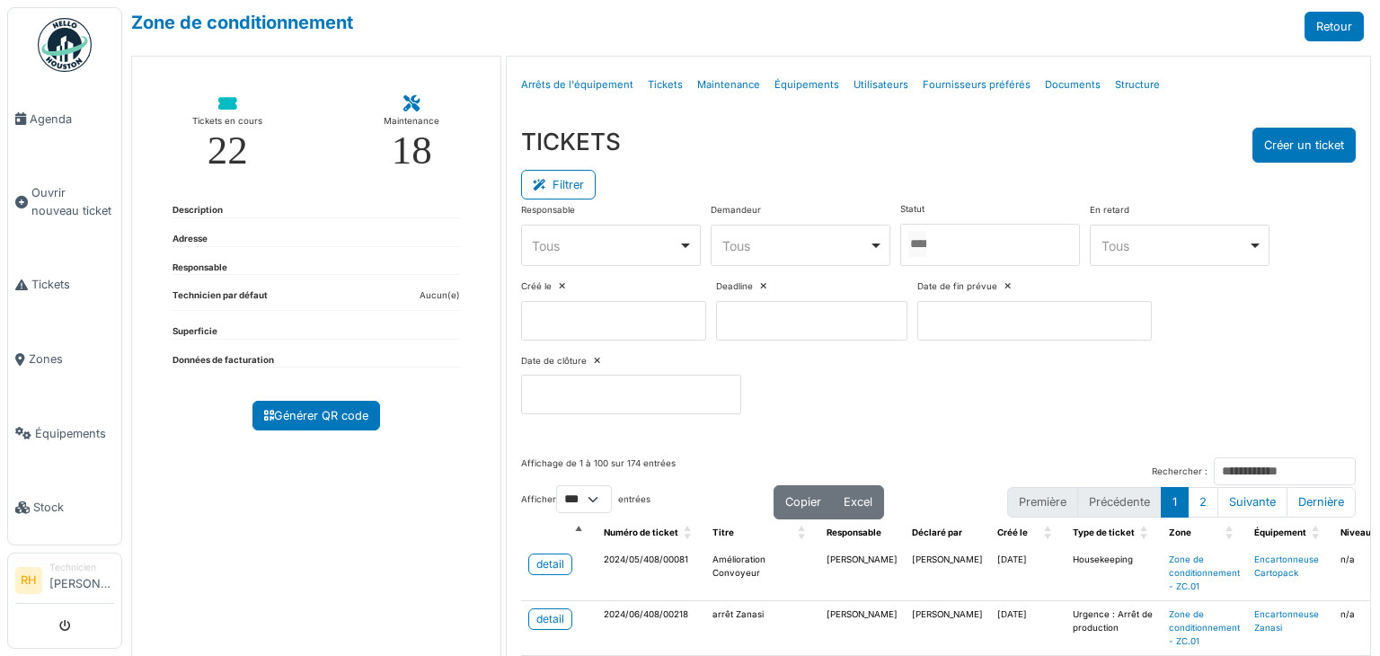
click at [968, 230] on div at bounding box center [990, 245] width 180 height 42
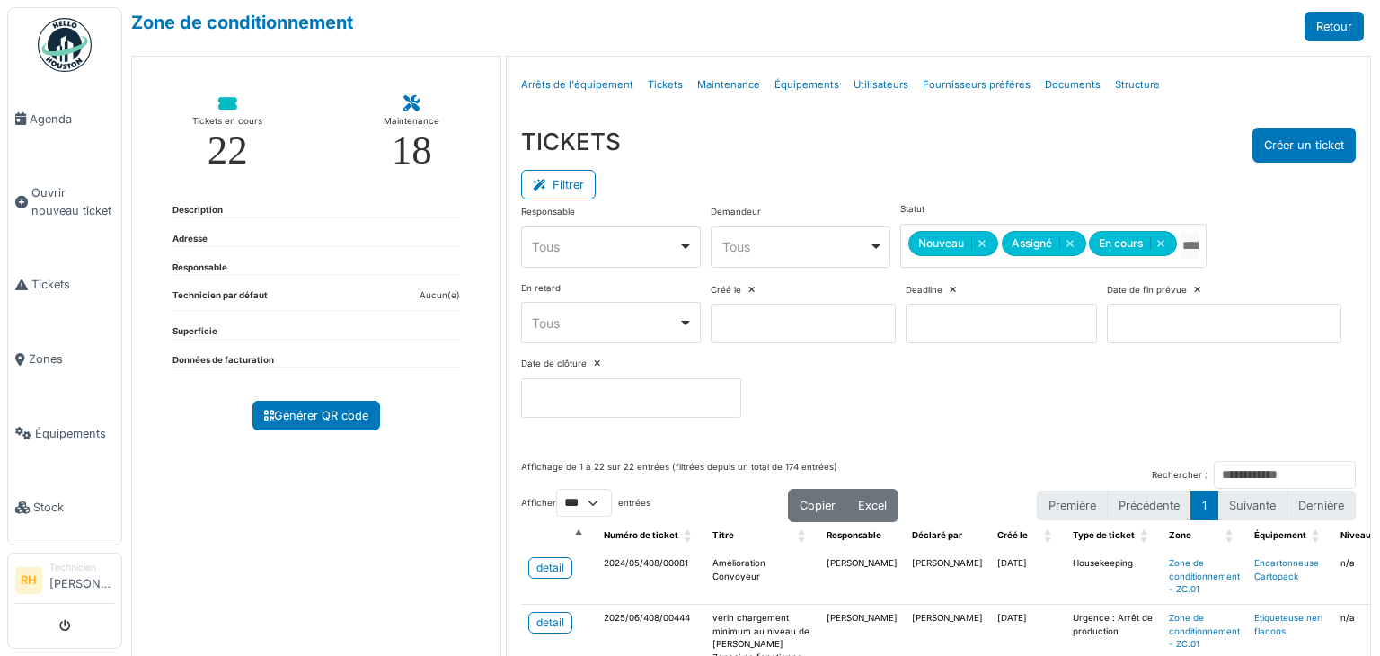
drag, startPoint x: 988, startPoint y: 155, endPoint x: 1020, endPoint y: 105, distance: 58.6
click at [992, 154] on div "TICKETS Créer un ticket" at bounding box center [938, 145] width 835 height 35
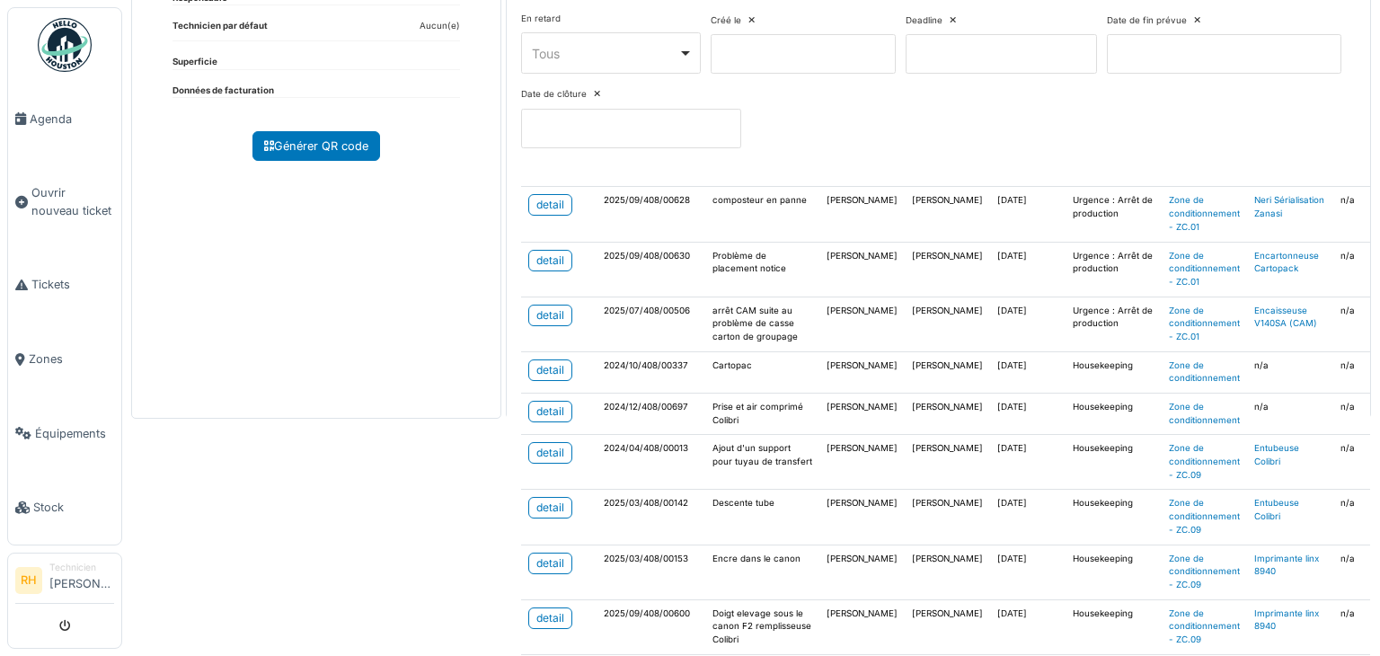
scroll to position [359, 0]
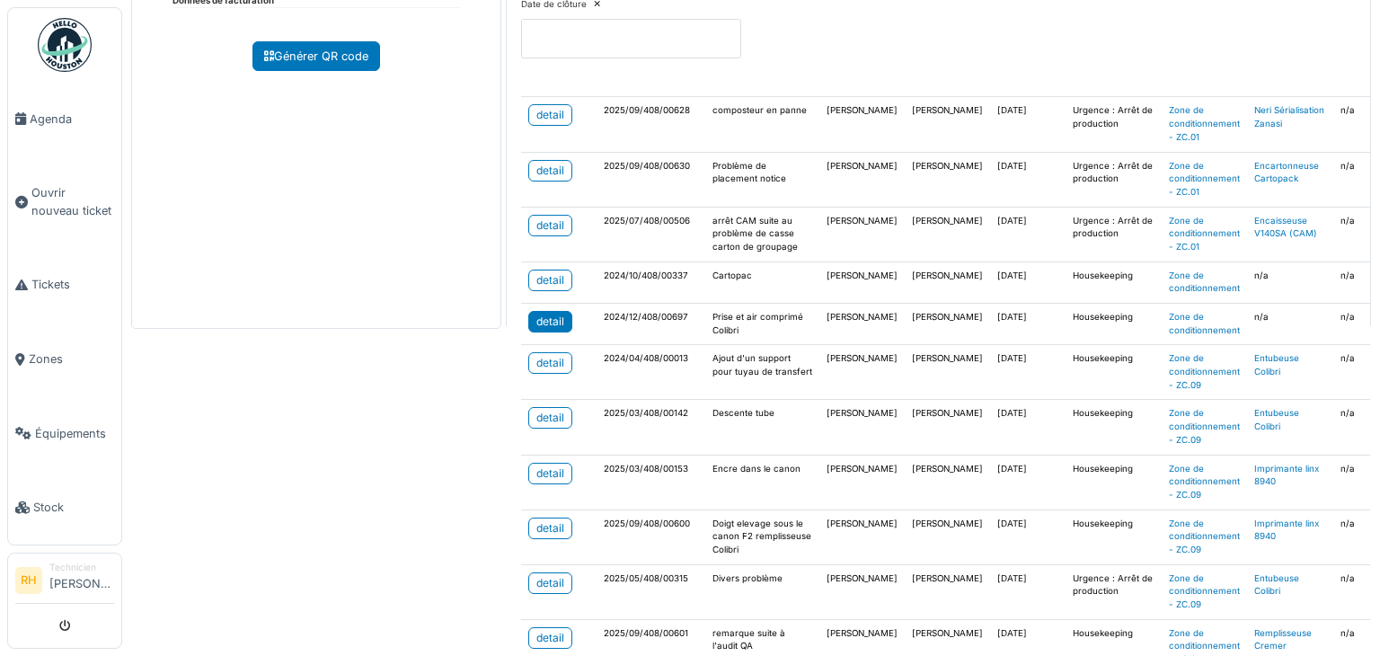
click at [555, 314] on div "detail" at bounding box center [550, 322] width 28 height 16
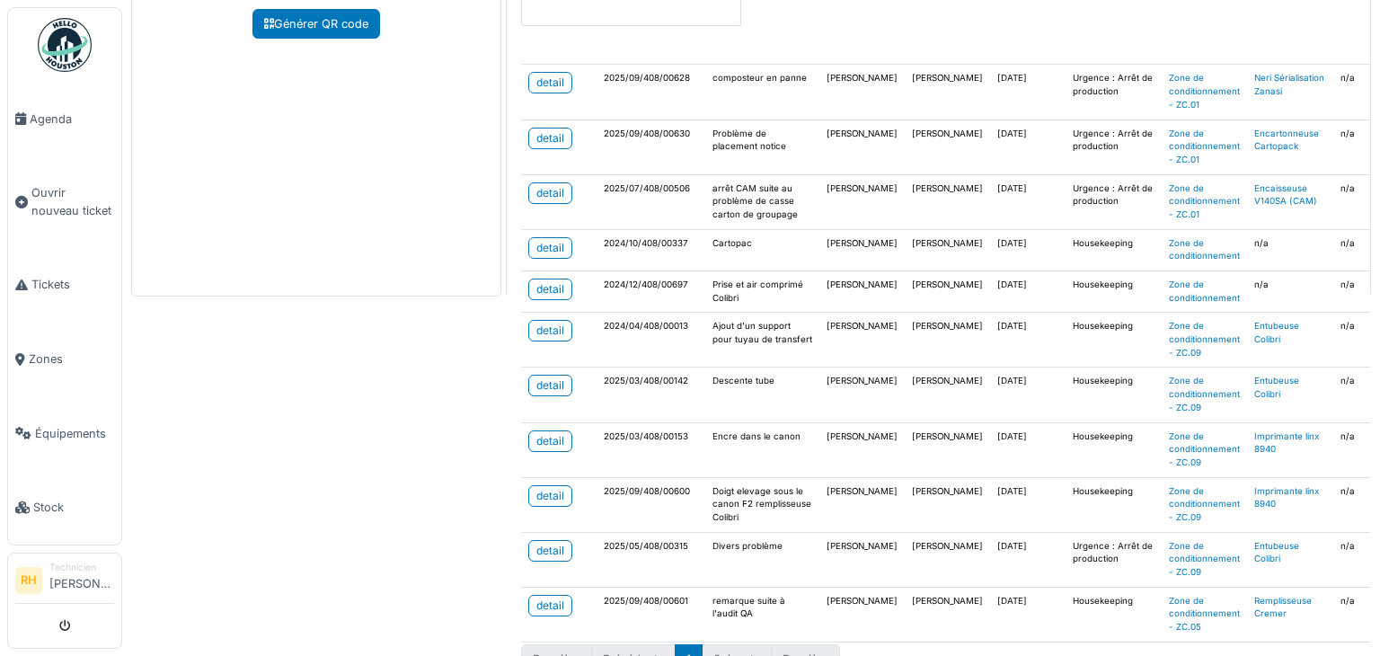
scroll to position [420, 0]
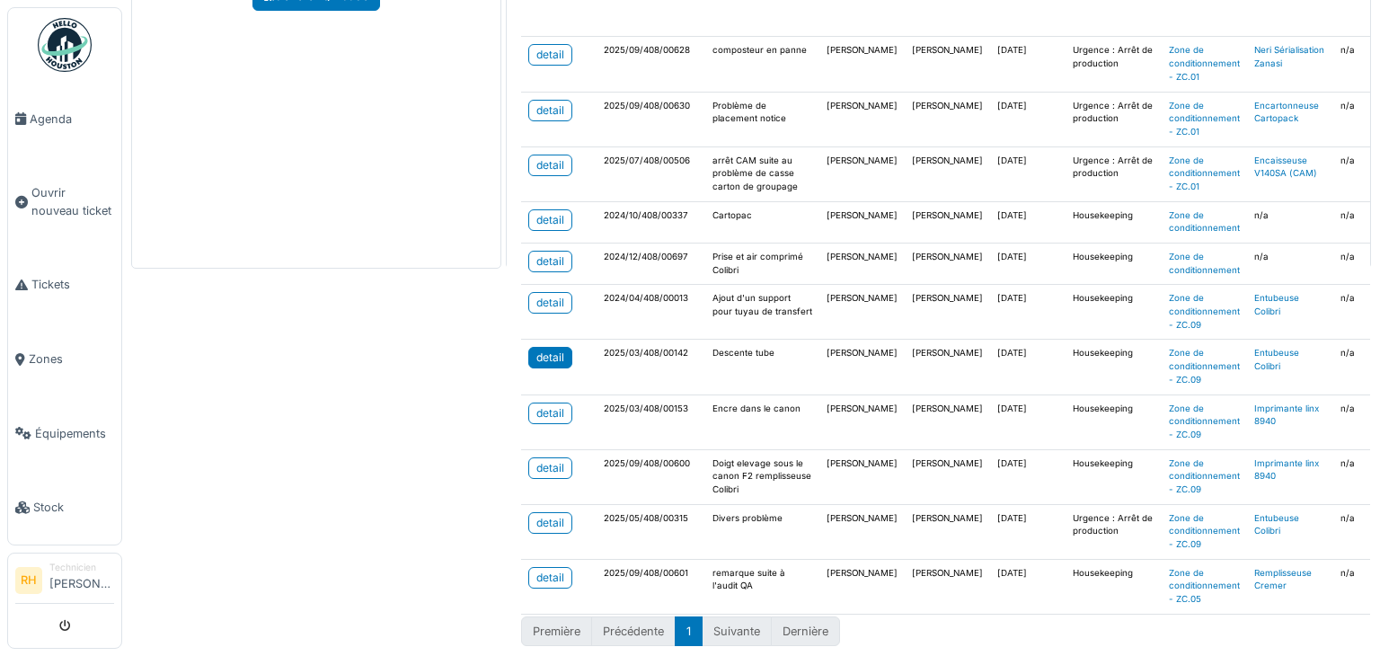
click at [564, 347] on link "detail" at bounding box center [550, 358] width 44 height 22
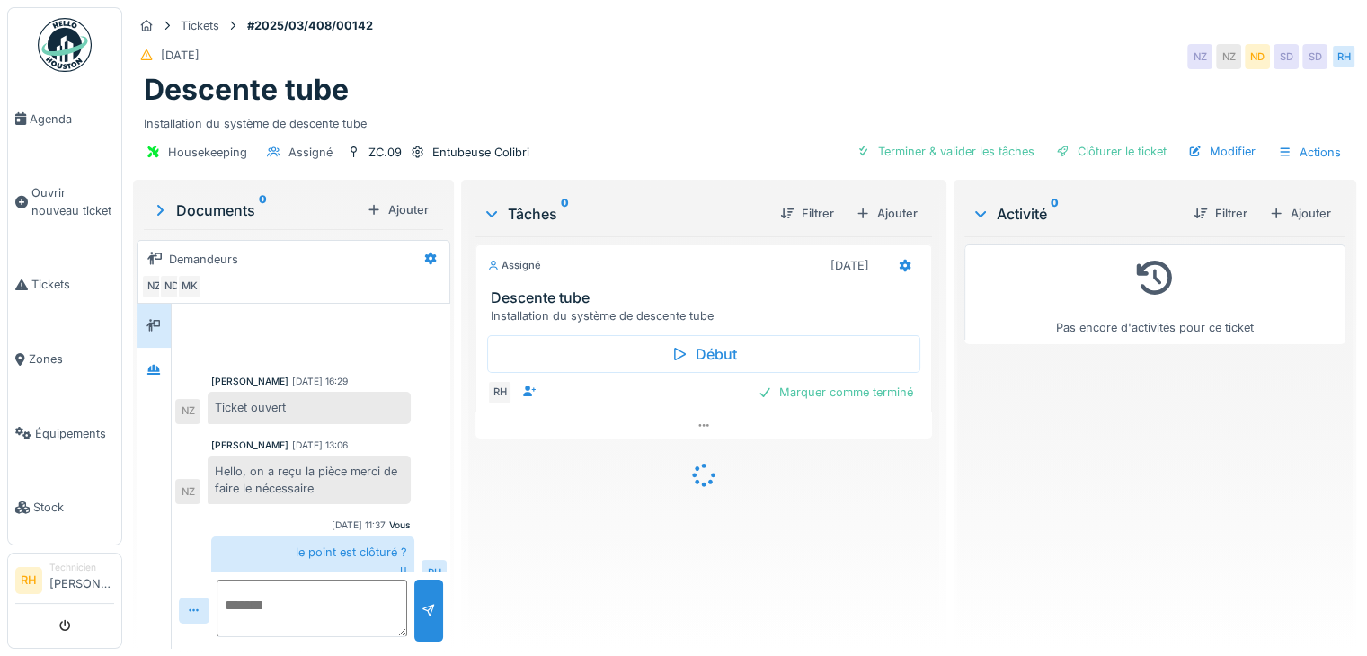
scroll to position [313, 0]
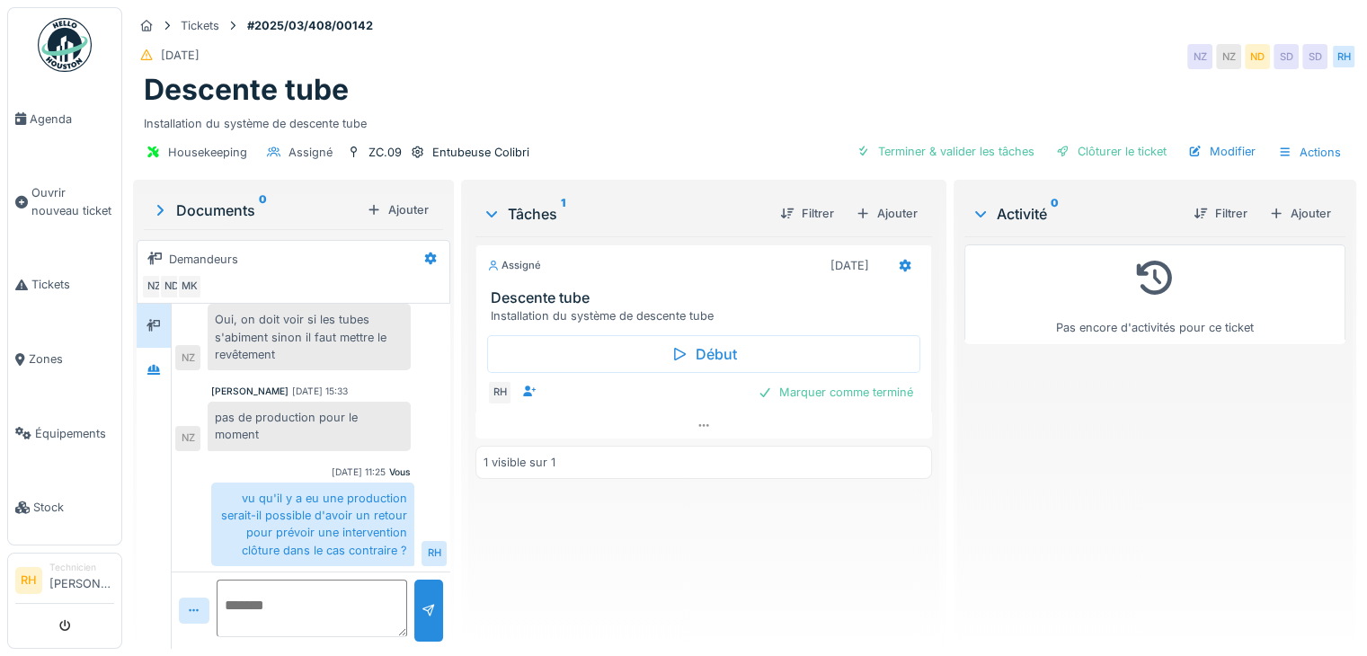
click at [629, 616] on div "Assigné [DATE] Descente tube Installation du système de descente tube Début RH …" at bounding box center [703, 435] width 456 height 398
drag, startPoint x: 630, startPoint y: 91, endPoint x: 819, endPoint y: 33, distance: 198.1
click at [640, 86] on div "Descente tube" at bounding box center [744, 90] width 1201 height 34
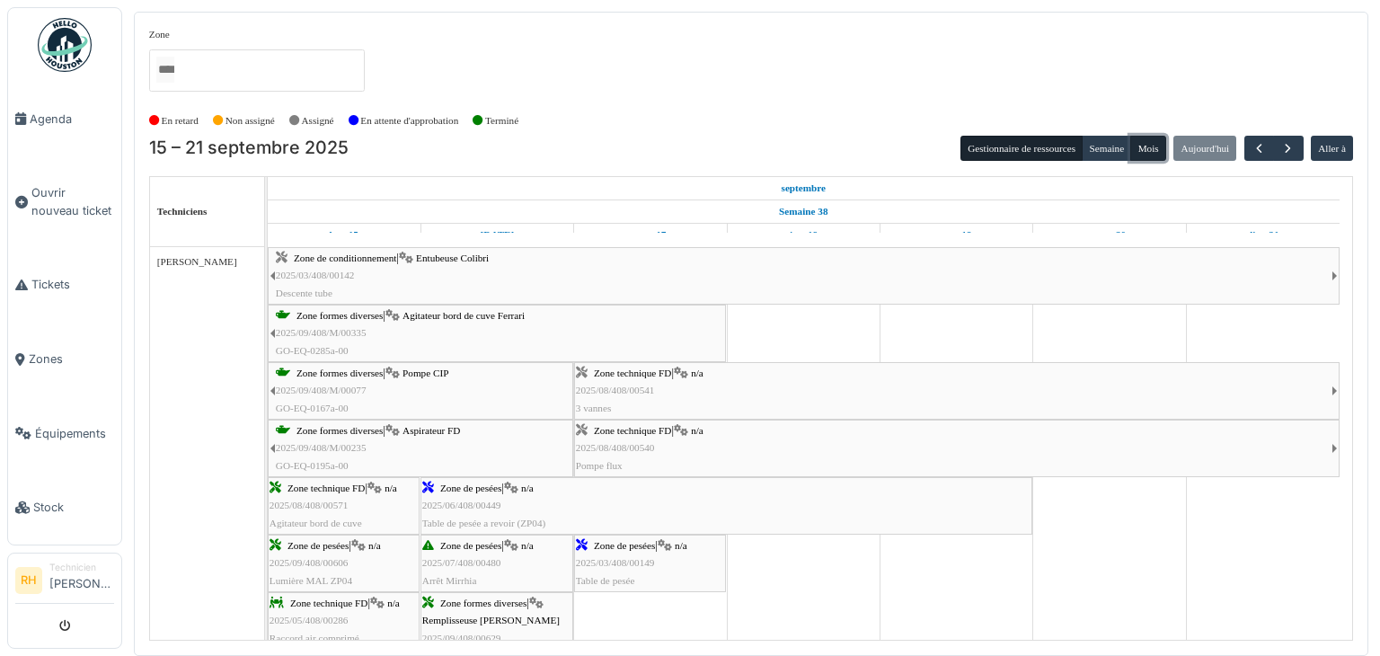
click at [1164, 143] on button "Mois" at bounding box center [1148, 148] width 36 height 25
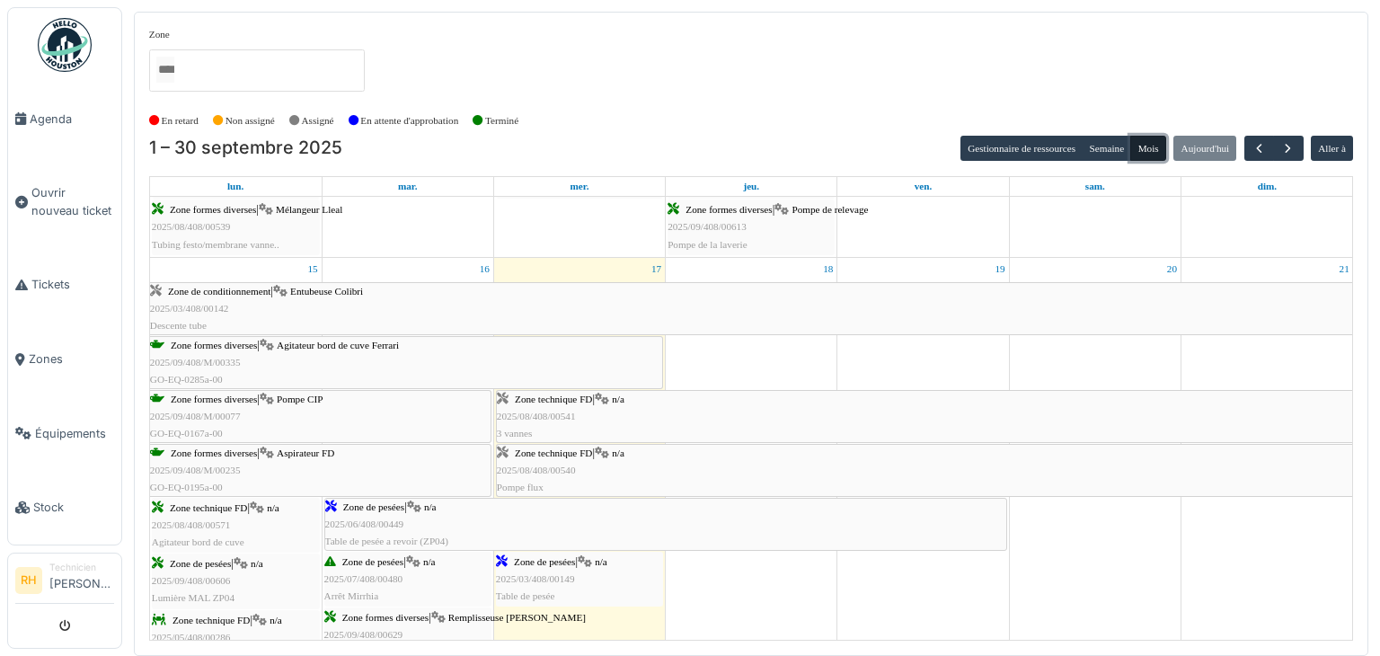
scroll to position [722, 0]
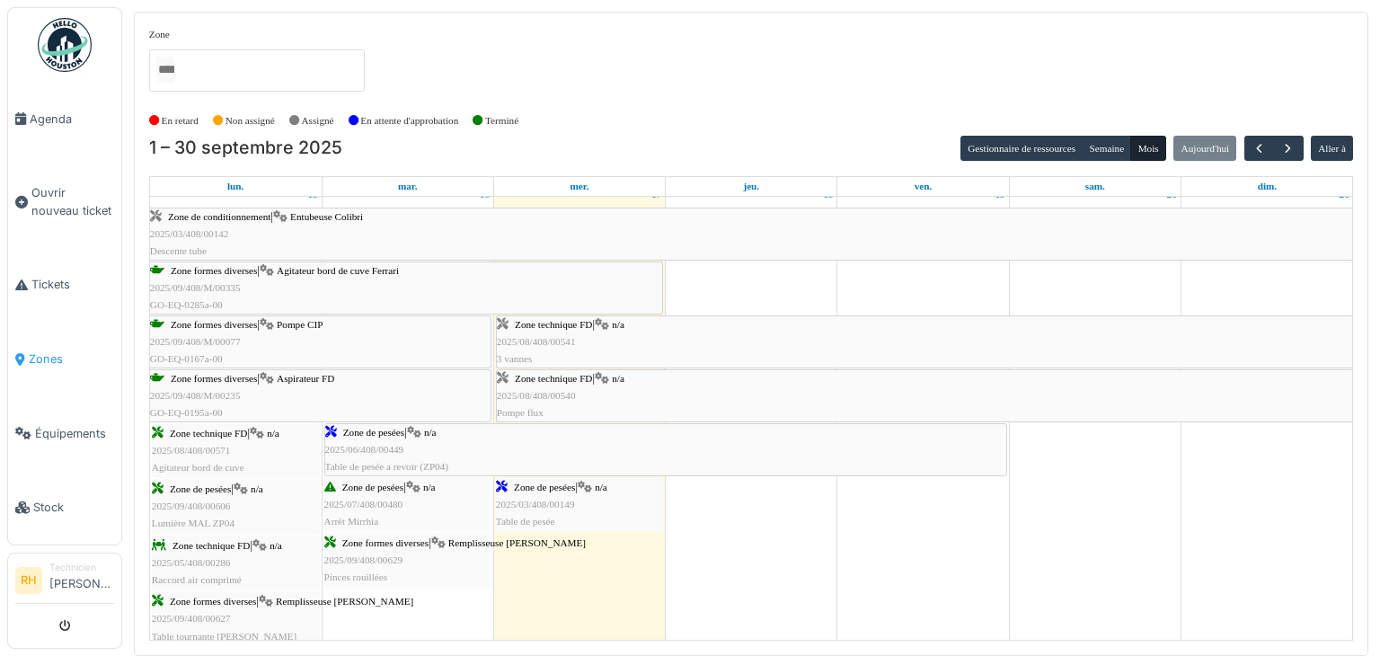
click at [43, 350] on span "Zones" at bounding box center [71, 358] width 85 height 17
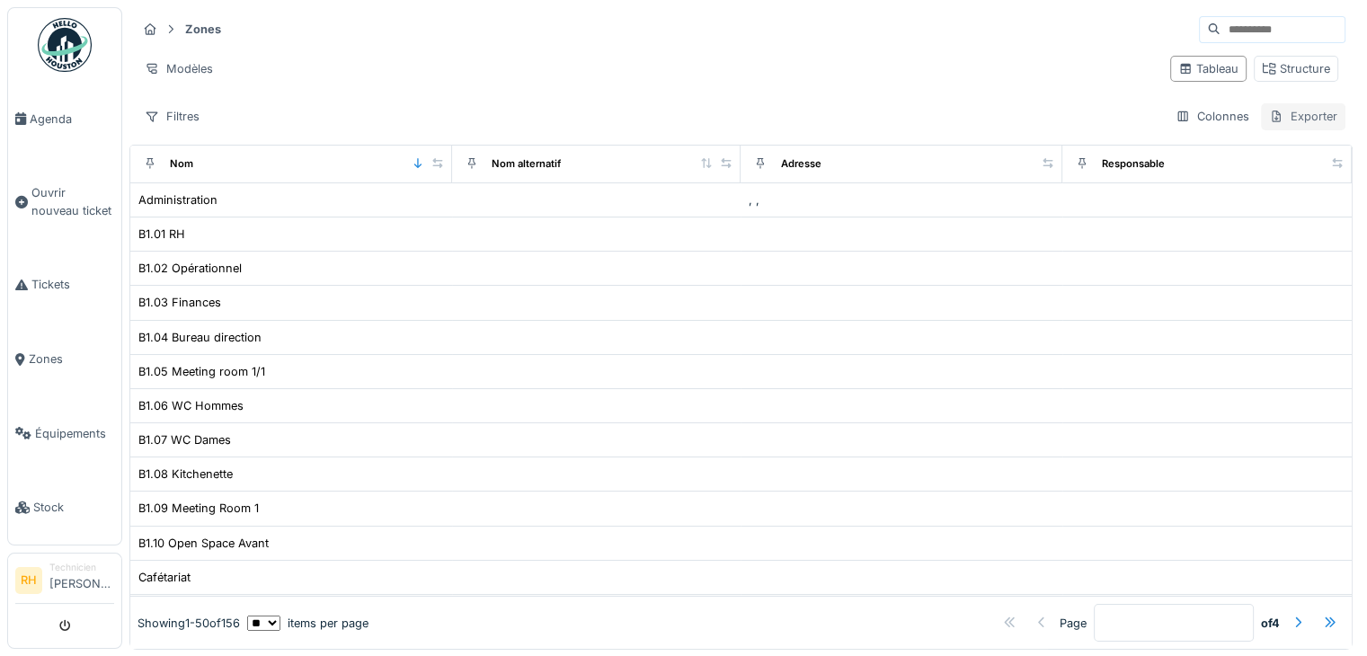
click at [1297, 109] on div "Exporter" at bounding box center [1303, 116] width 84 height 26
click at [1272, 72] on div "Structure" at bounding box center [1296, 68] width 68 height 17
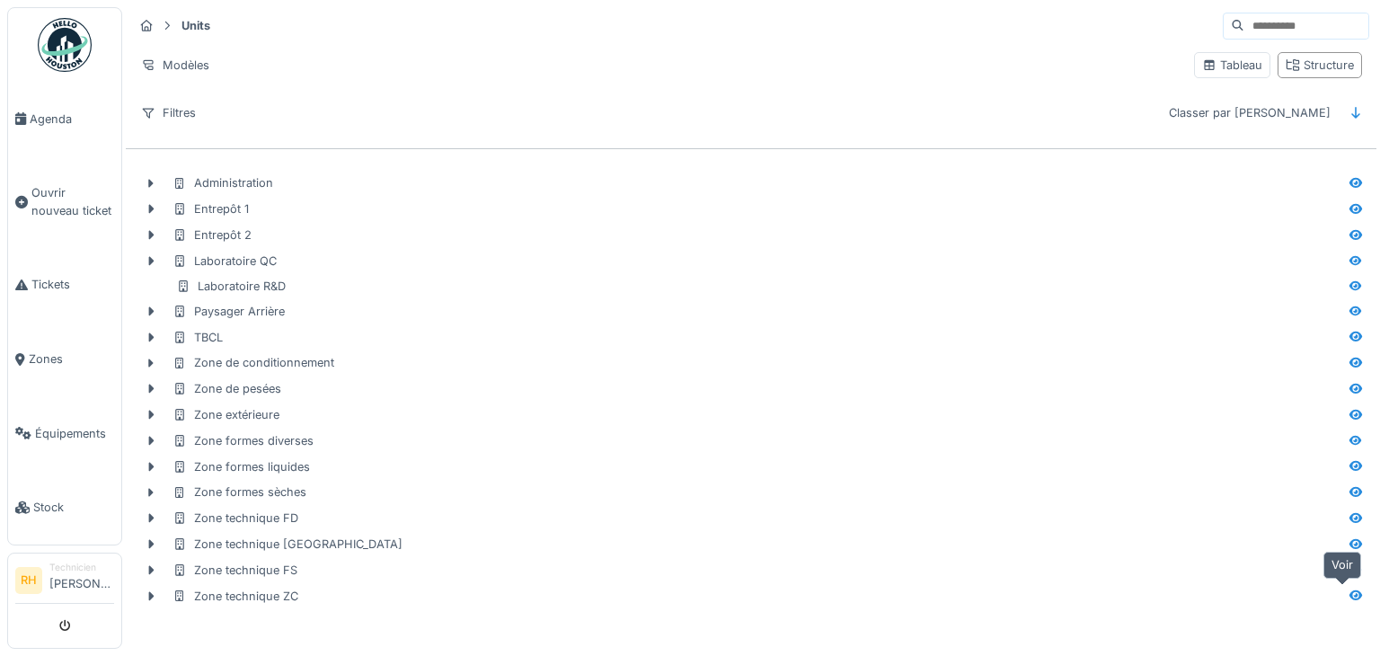
click at [1349, 596] on icon at bounding box center [1356, 595] width 14 height 12
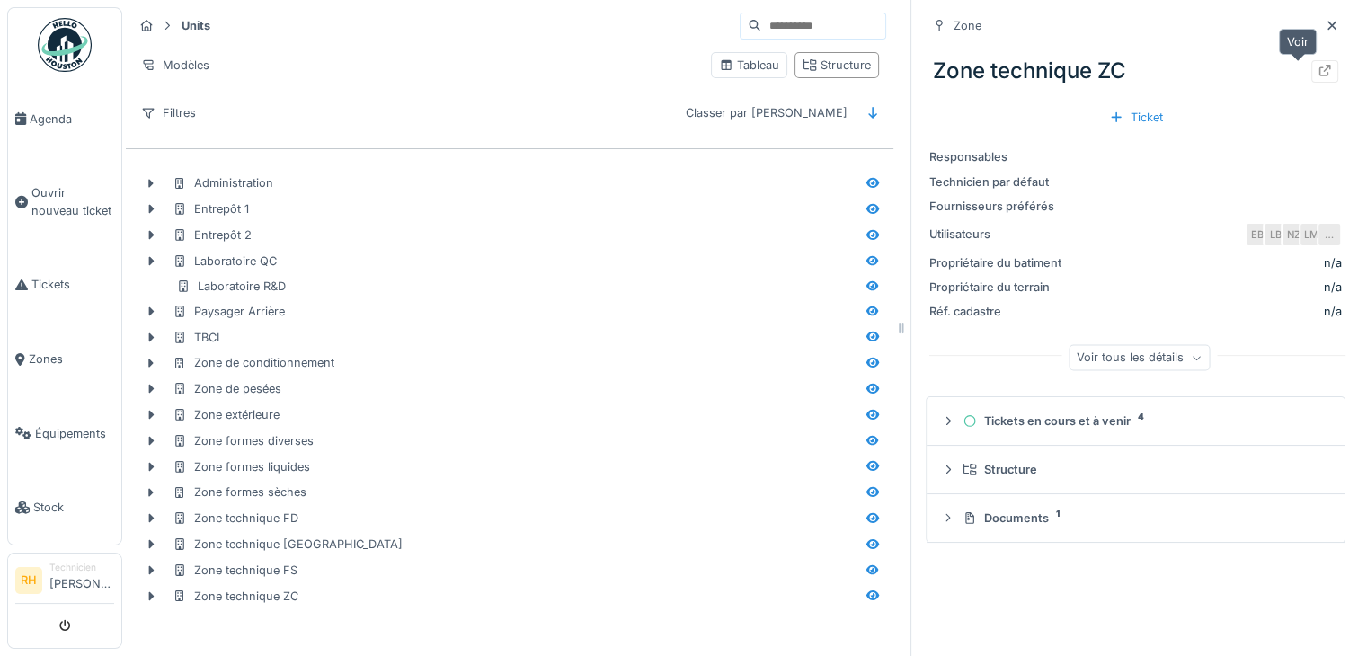
click at [1317, 72] on icon at bounding box center [1324, 71] width 14 height 12
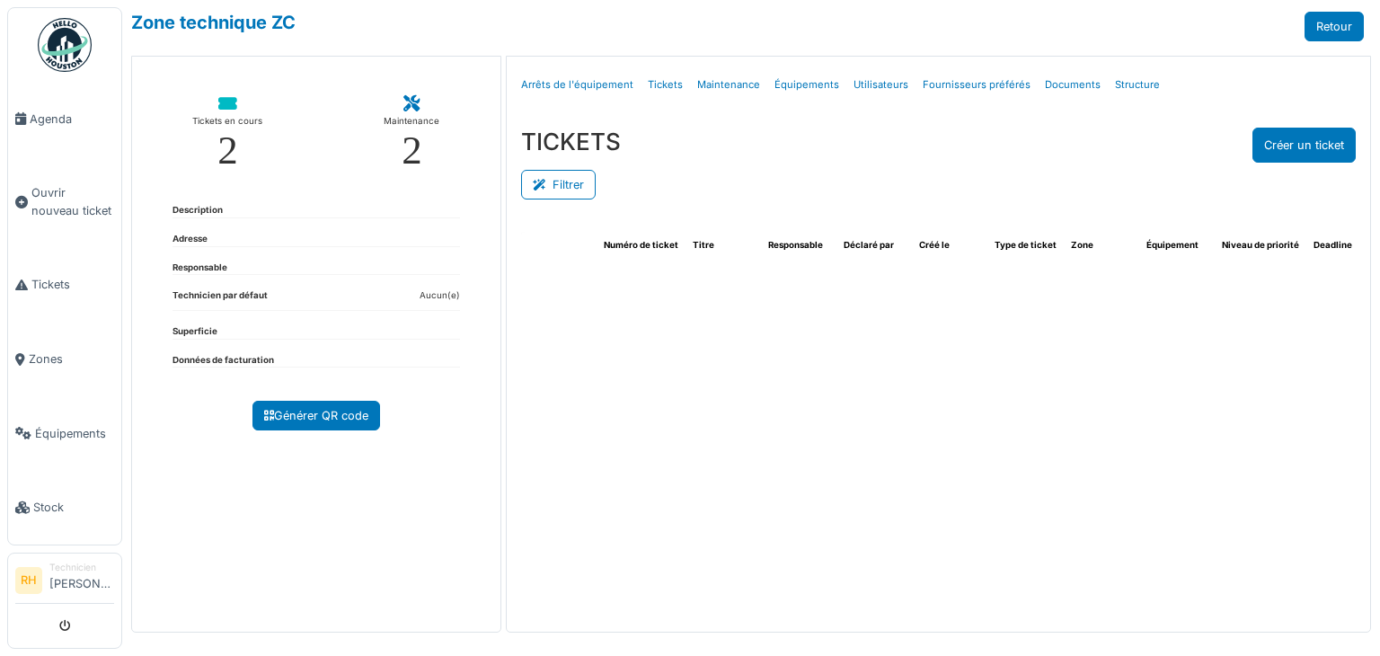
select select "***"
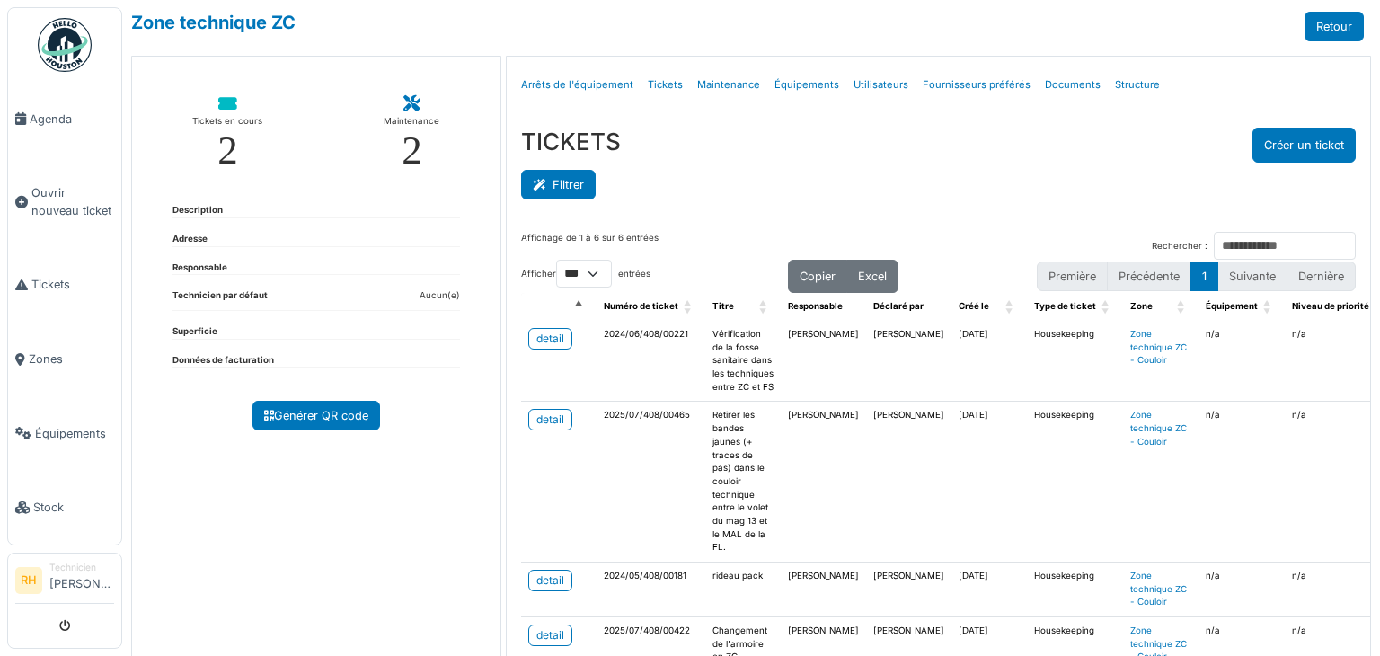
drag, startPoint x: 607, startPoint y: 178, endPoint x: 550, endPoint y: 188, distance: 58.3
click at [604, 179] on div "Filtrer" at bounding box center [938, 183] width 835 height 40
click at [550, 188] on button "Filtrer" at bounding box center [558, 185] width 75 height 30
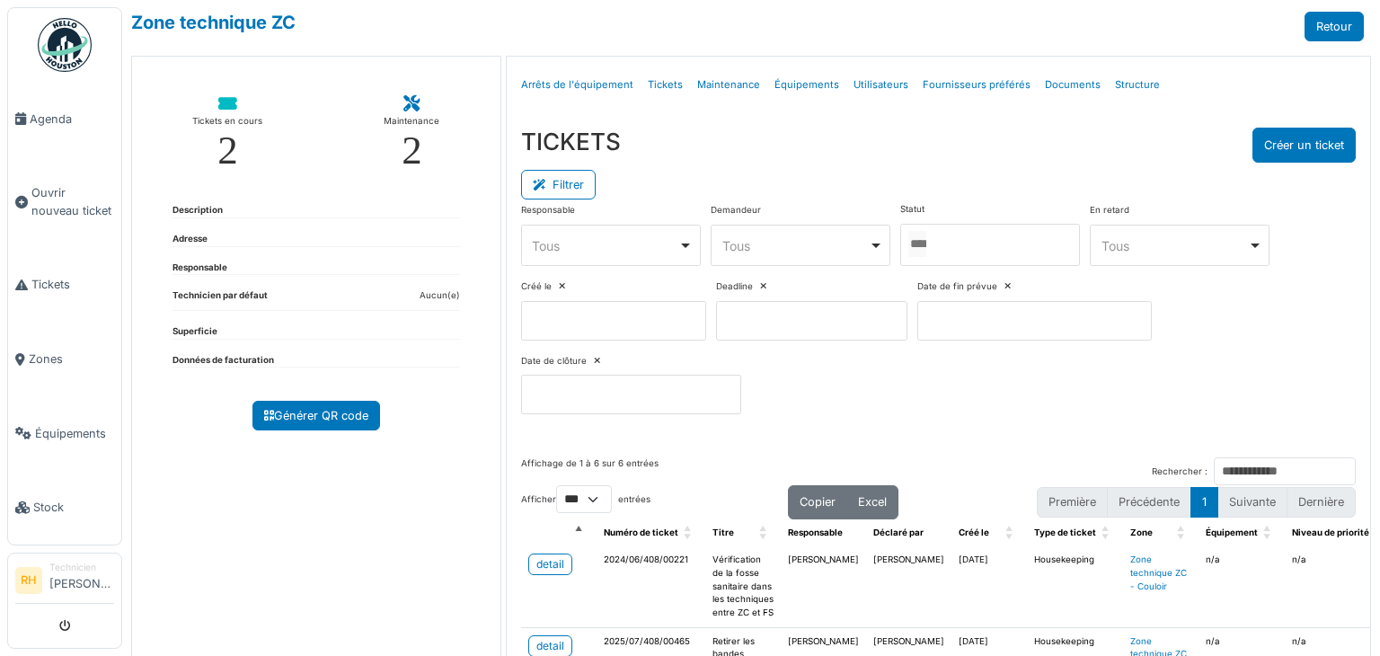
click at [976, 240] on div at bounding box center [990, 245] width 180 height 42
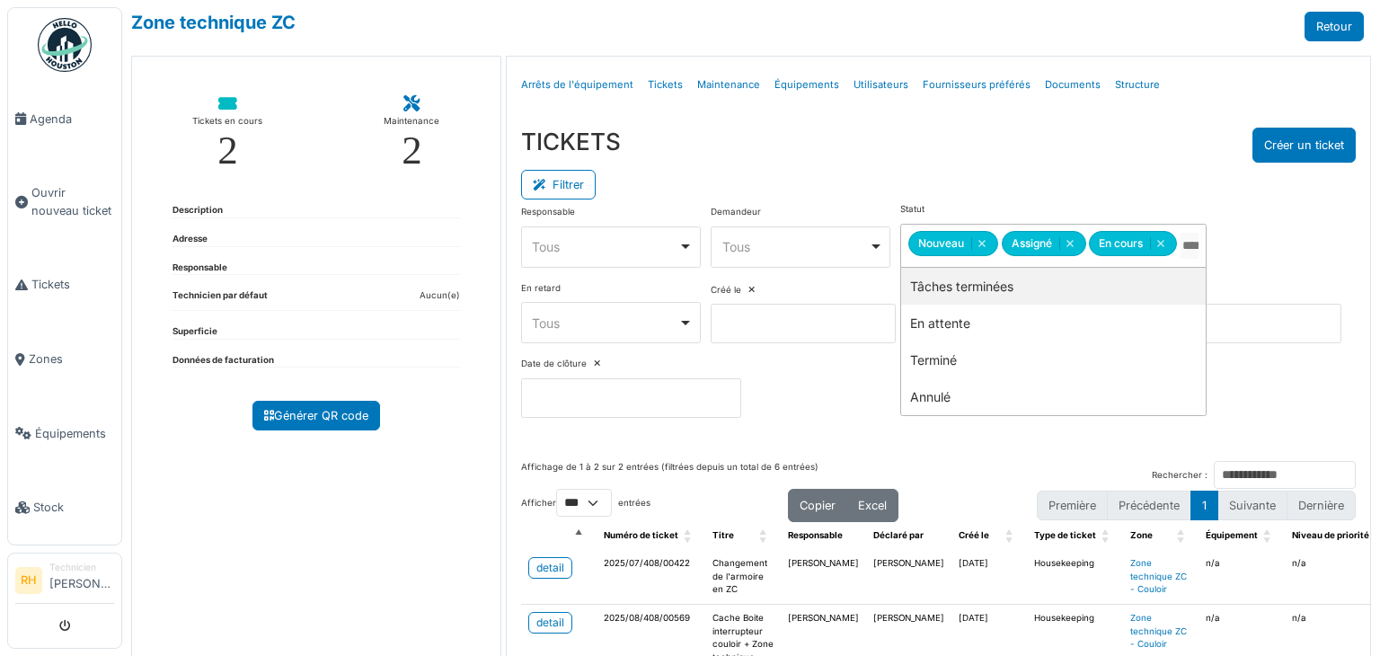
click at [938, 163] on div "Filtrer" at bounding box center [938, 183] width 835 height 40
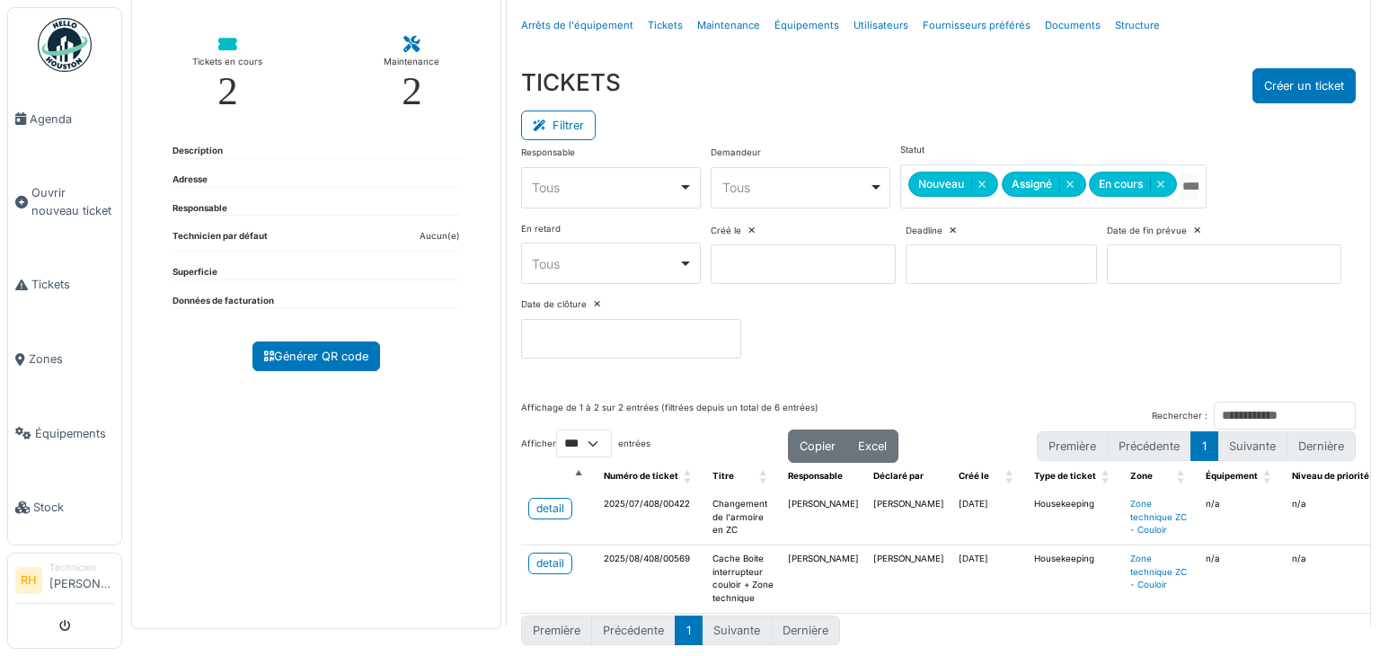
scroll to position [88, 0]
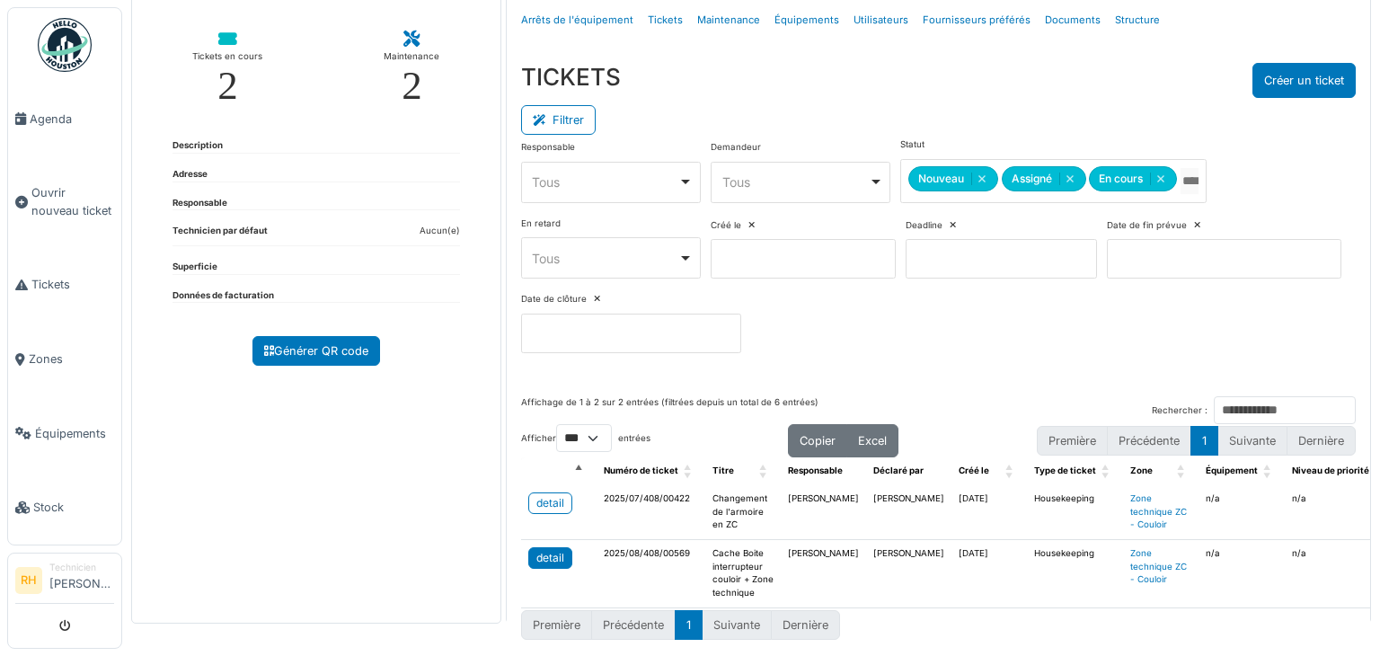
click at [558, 550] on div "detail" at bounding box center [550, 558] width 28 height 16
click at [553, 495] on div "detail" at bounding box center [550, 503] width 28 height 16
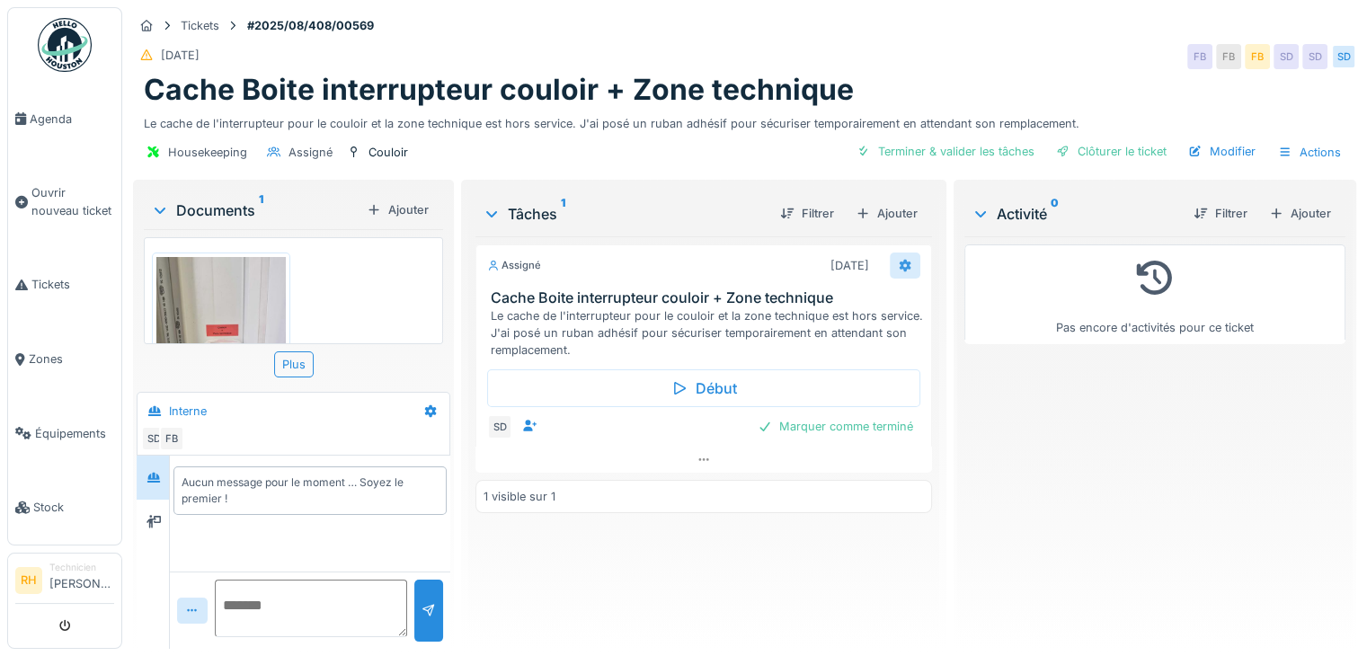
click at [898, 260] on icon at bounding box center [905, 266] width 14 height 12
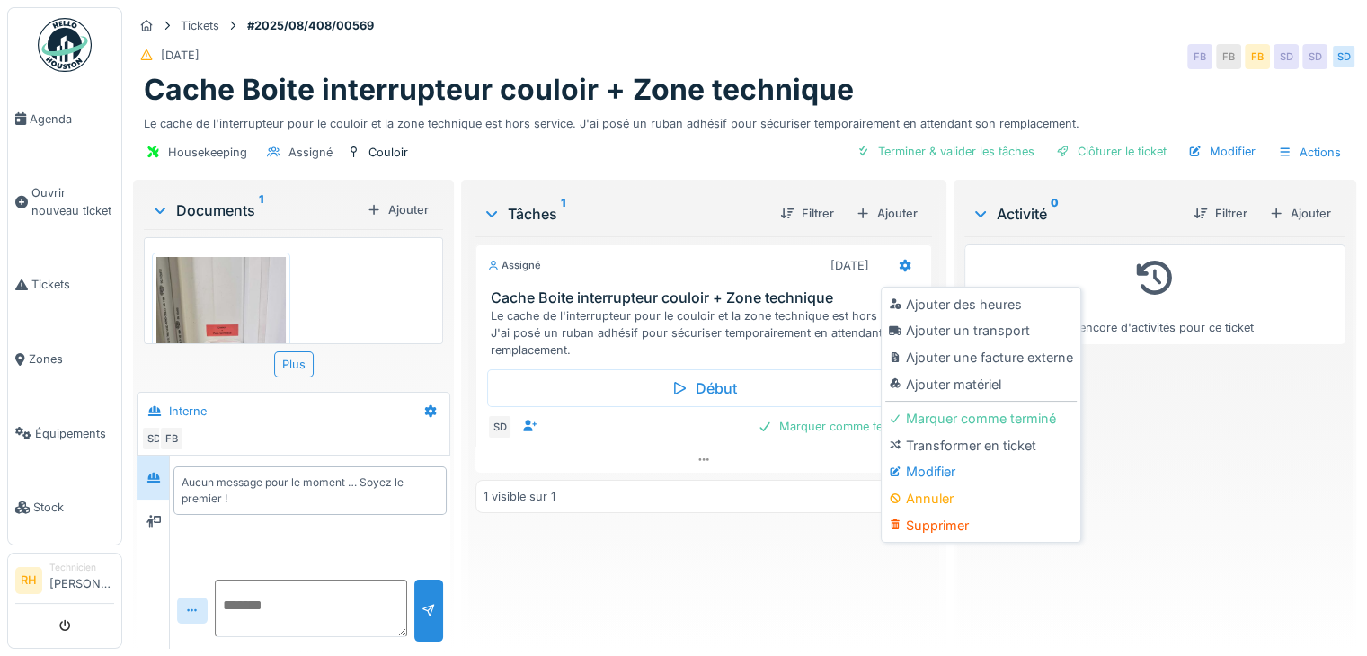
click at [934, 301] on div "Ajouter des heures" at bounding box center [980, 304] width 191 height 27
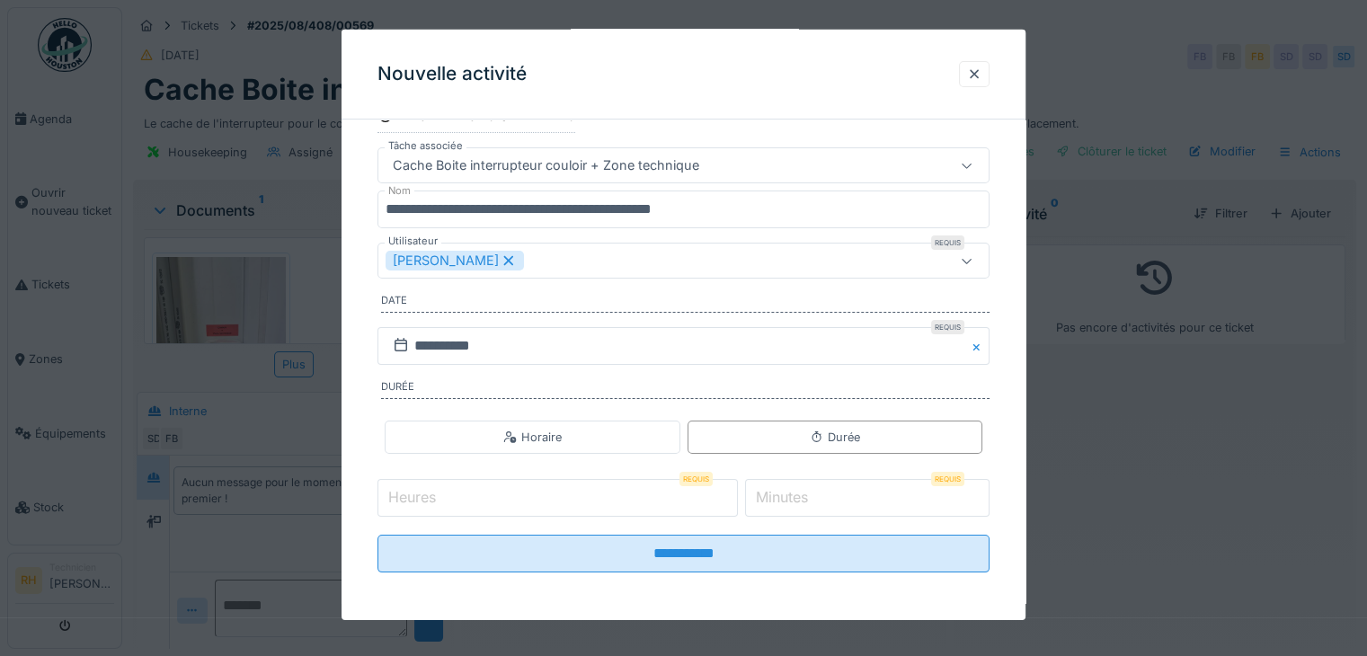
click at [615, 251] on div "[PERSON_NAME]" at bounding box center [645, 261] width 521 height 20
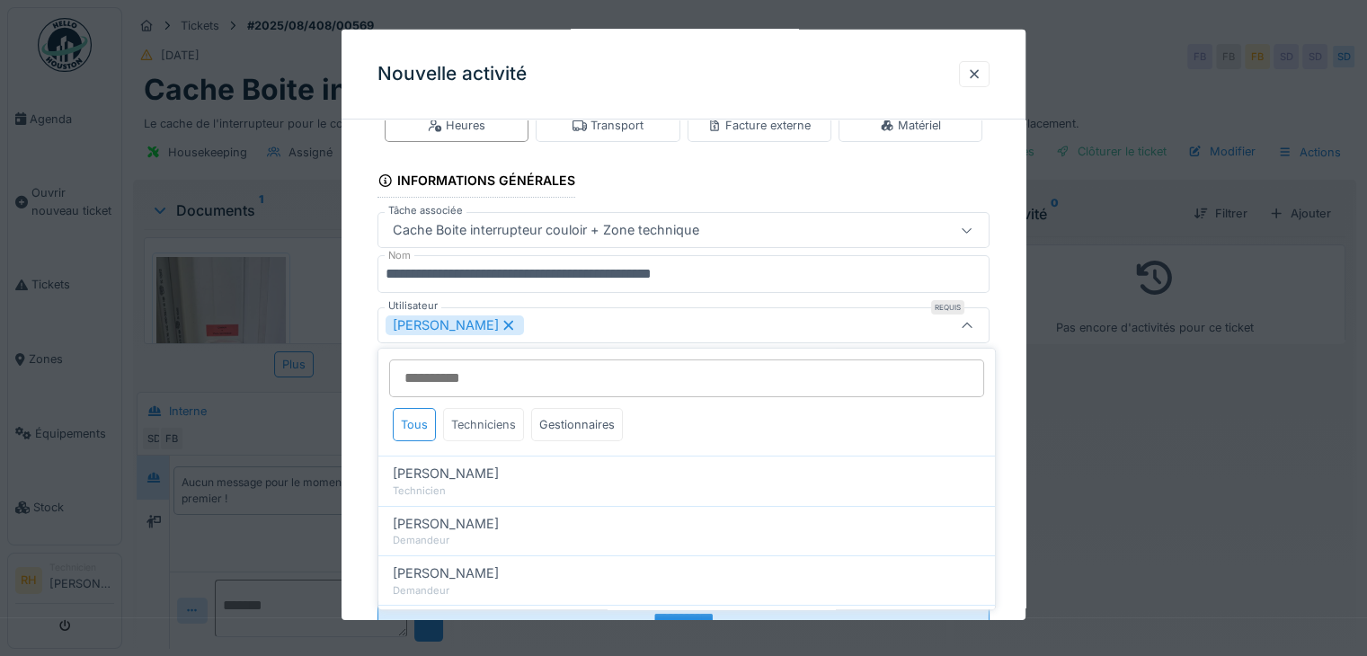
click at [491, 417] on div "Techniciens" at bounding box center [483, 424] width 81 height 33
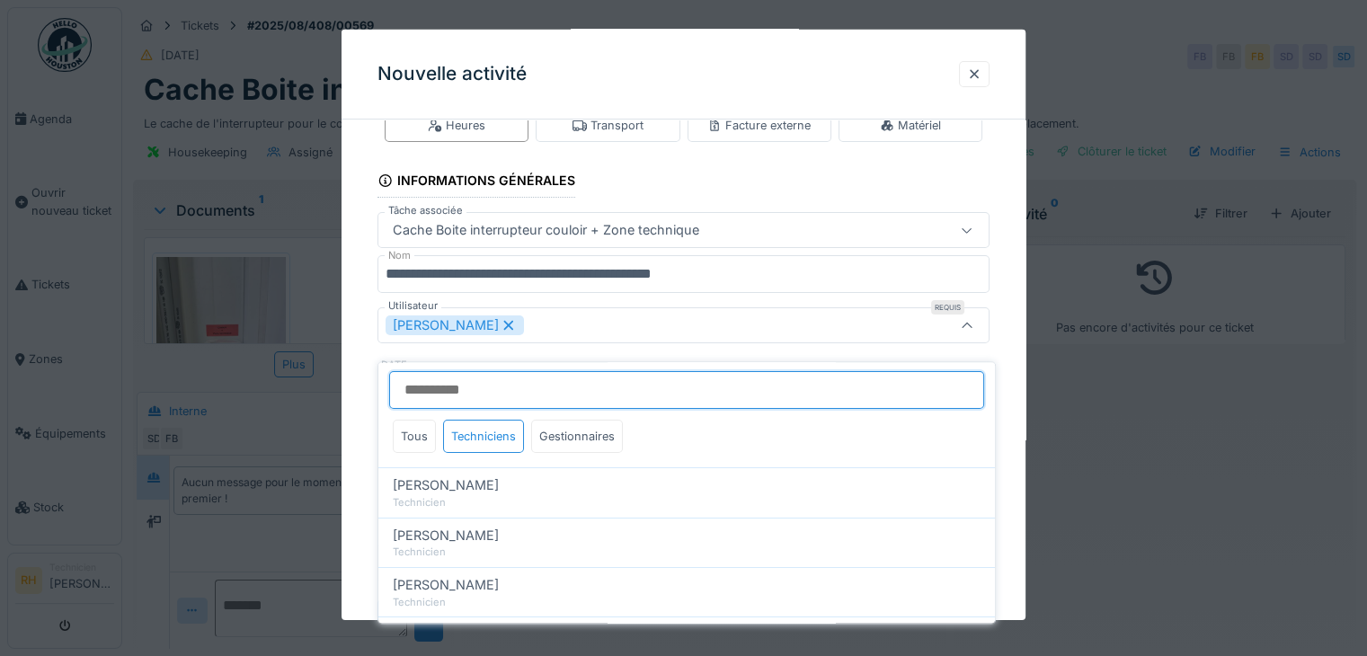
scroll to position [0, 0]
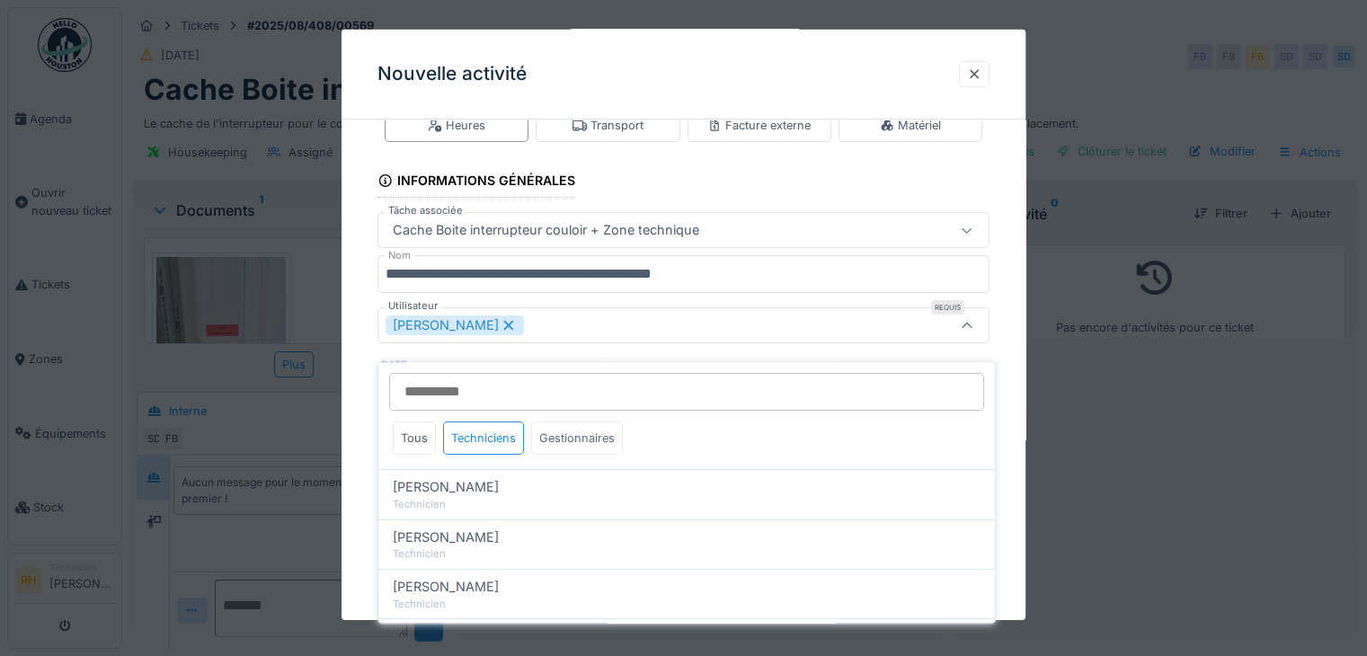
click at [586, 421] on div "Gestionnaires" at bounding box center [577, 437] width 92 height 33
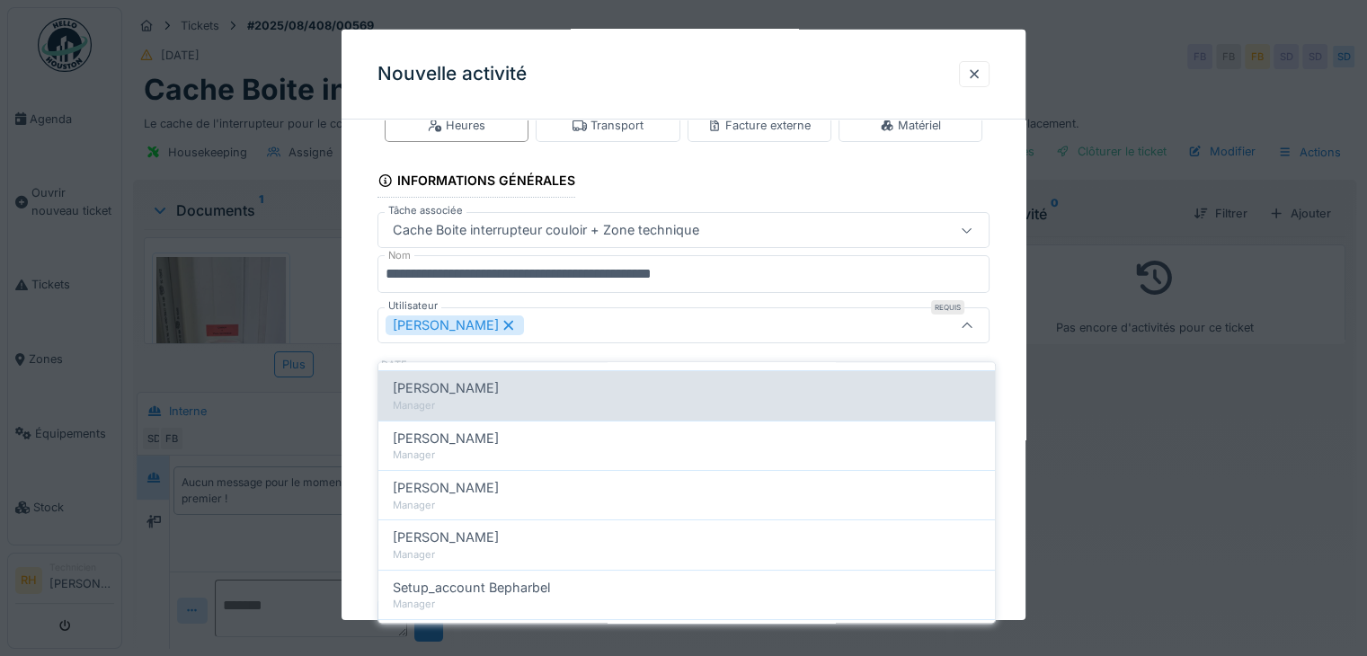
scroll to position [175, 0]
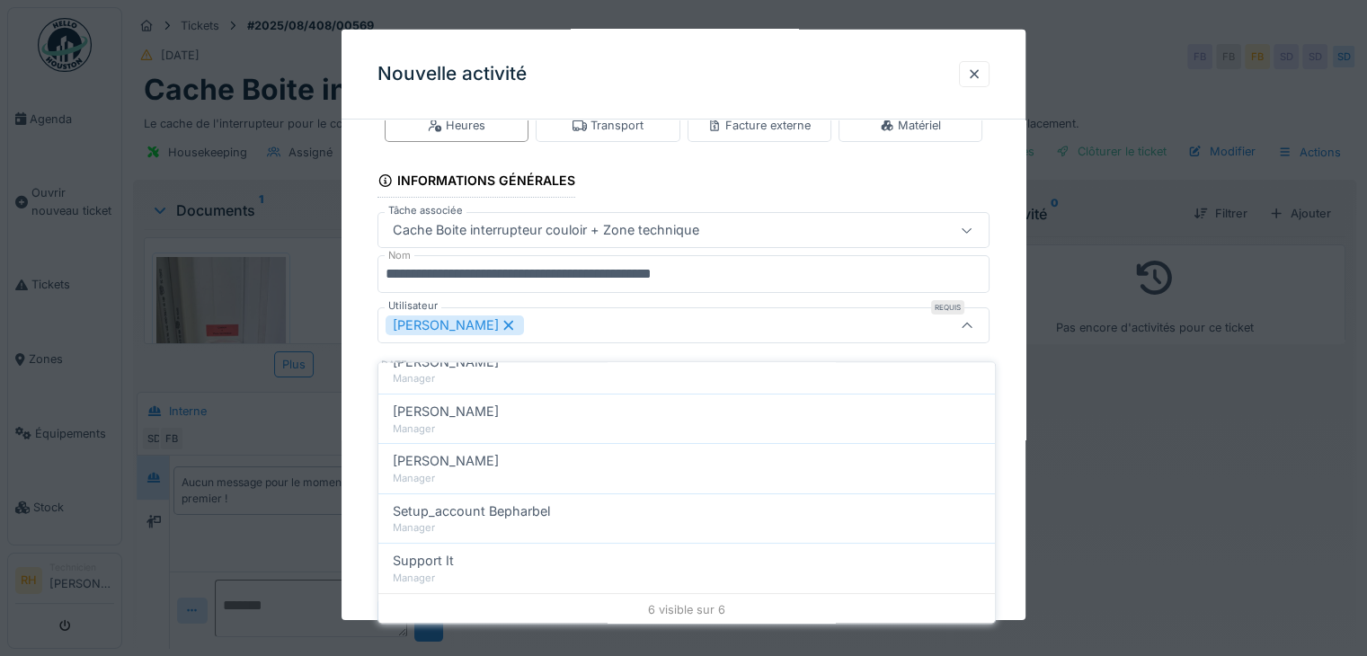
click at [550, 471] on div "Manager" at bounding box center [687, 478] width 588 height 15
type input "**********"
click at [1005, 313] on div "**********" at bounding box center [683, 387] width 684 height 600
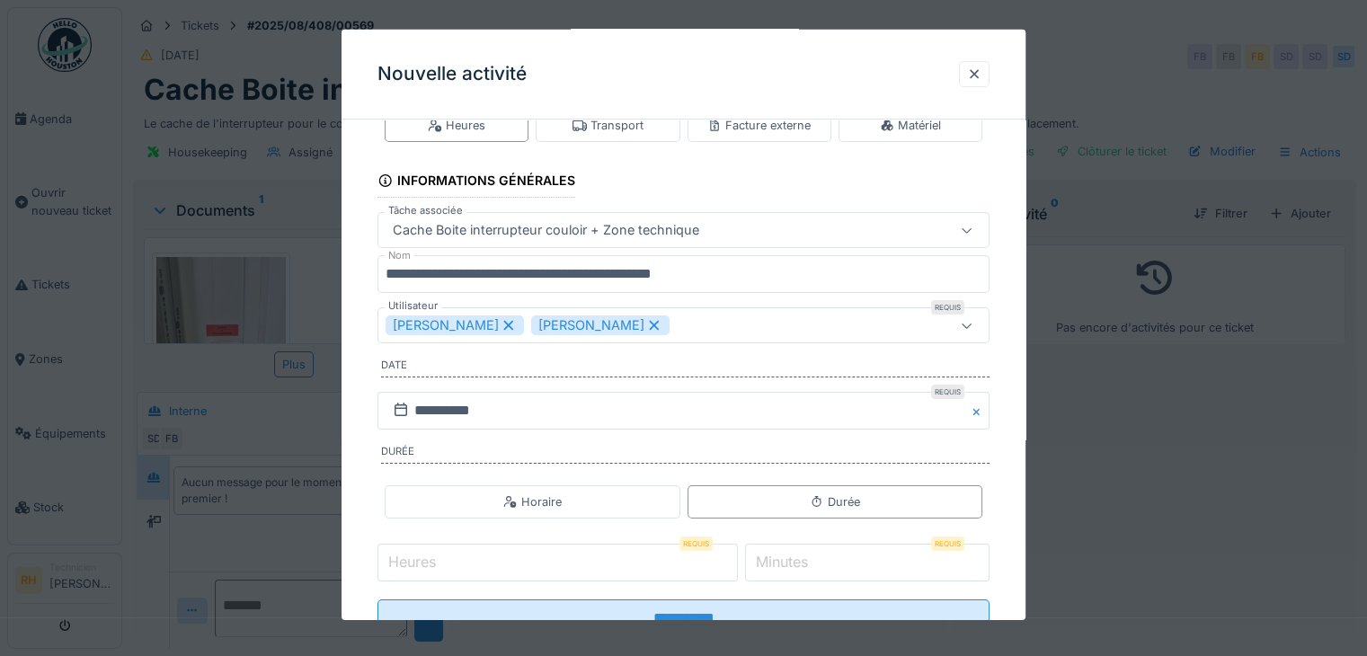
click at [648, 554] on input "Heures" at bounding box center [557, 563] width 360 height 38
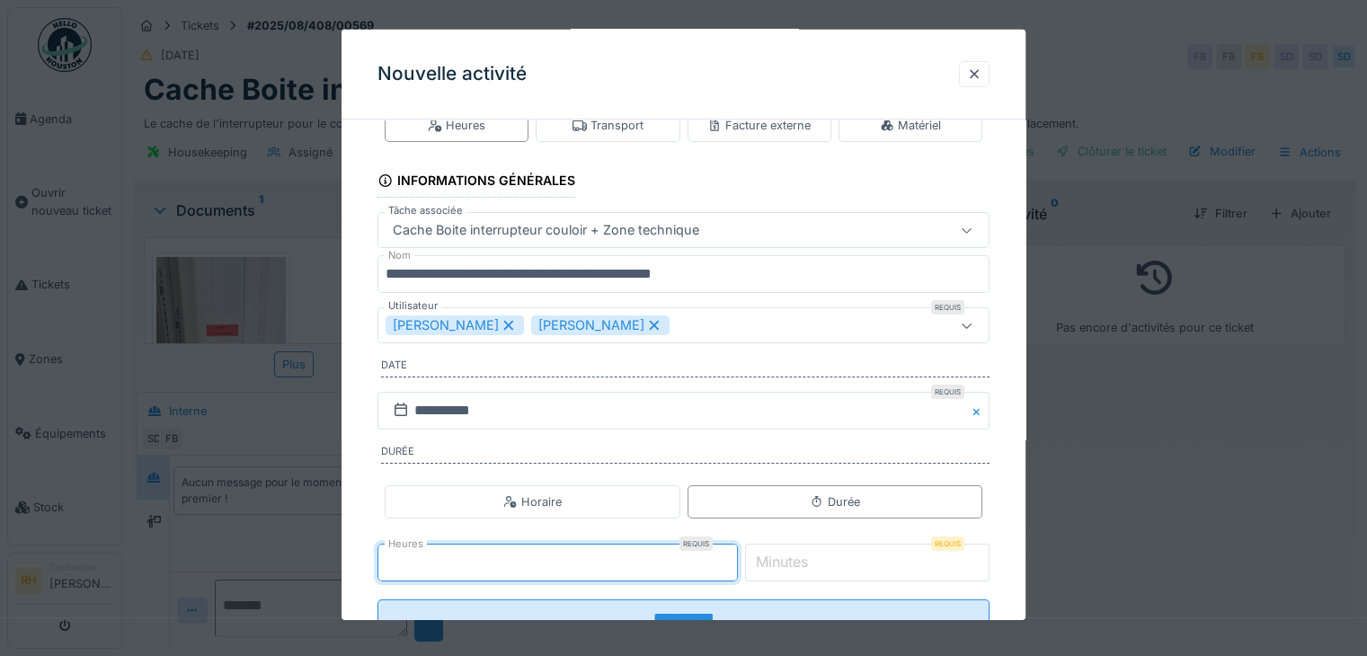
type input "*"
click at [830, 565] on input "*" at bounding box center [867, 563] width 244 height 38
type input "*"
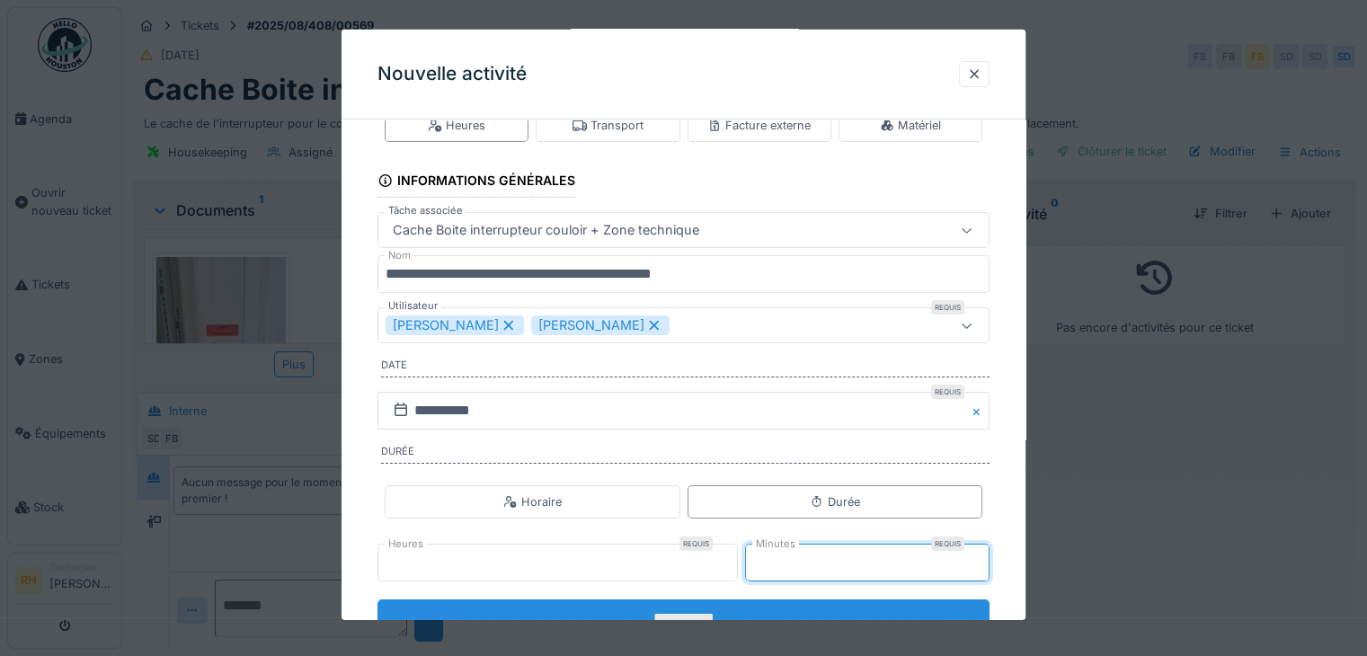
type input "**"
click at [761, 608] on input "**********" at bounding box center [683, 618] width 612 height 38
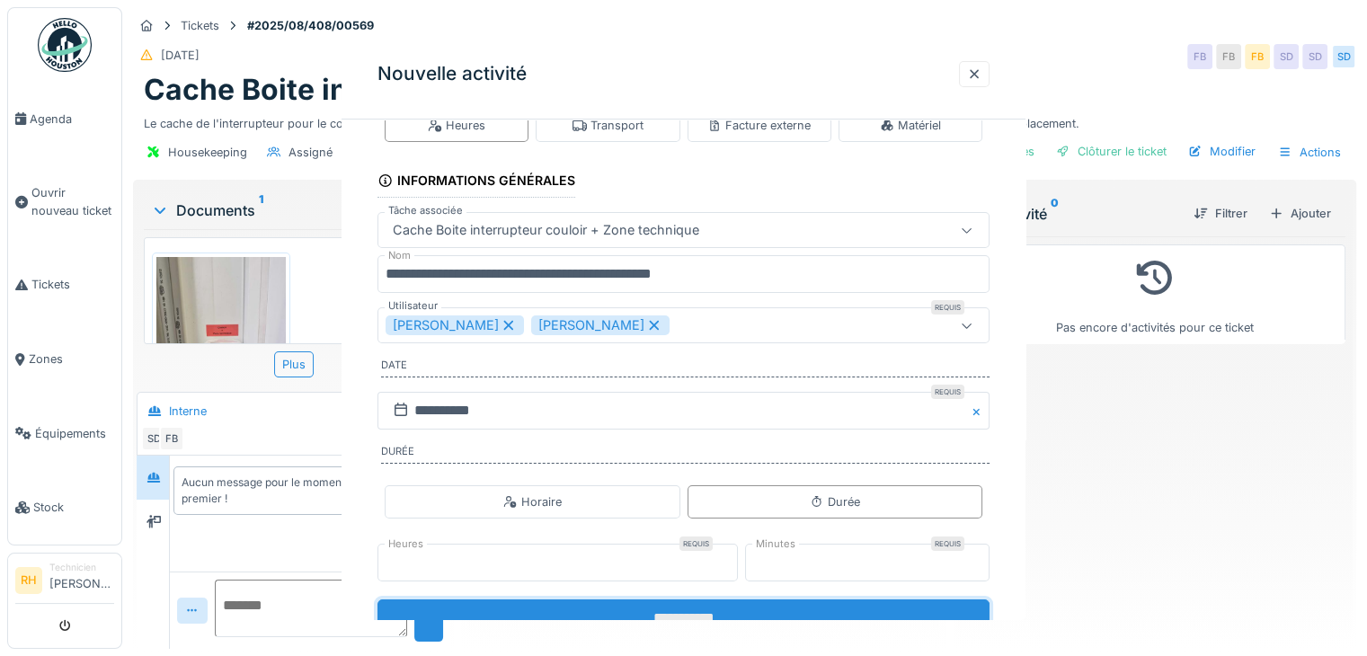
scroll to position [0, 0]
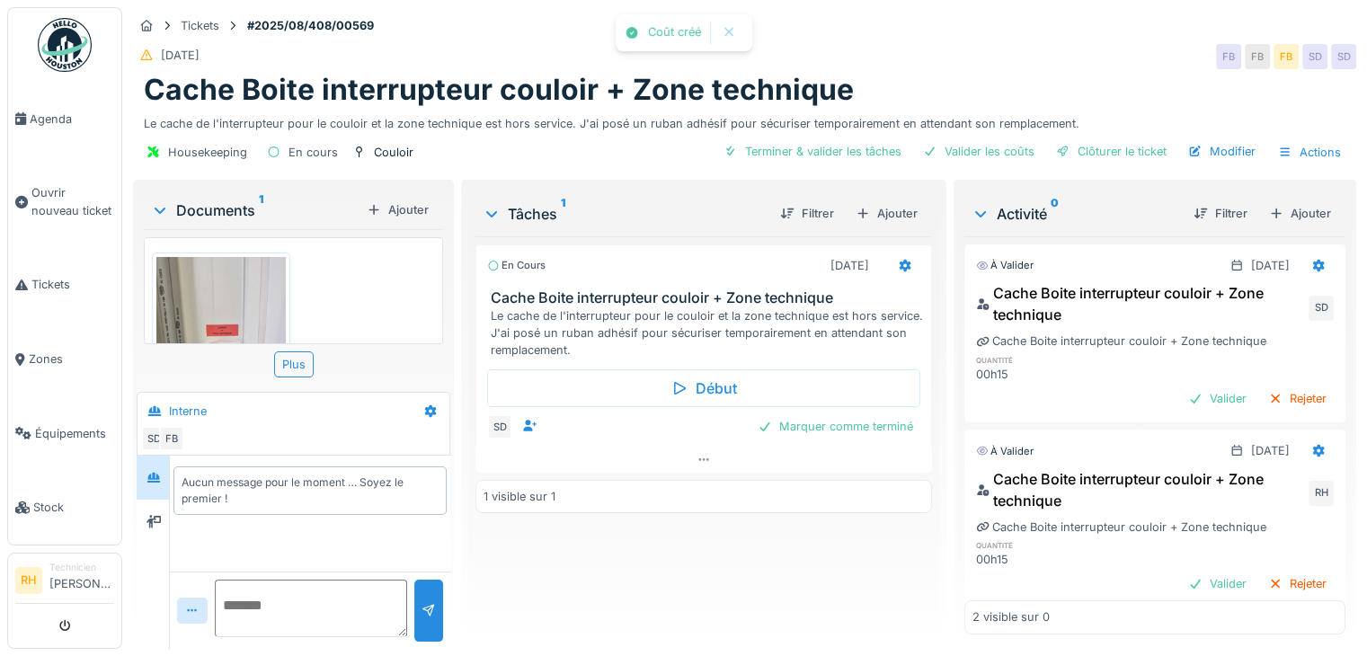
click at [775, 536] on div "En cours 30/09/2025 Cache Boite interrupteur couloir + Zone technique Le cache …" at bounding box center [703, 435] width 456 height 398
click at [844, 414] on div "Marquer comme terminé" at bounding box center [835, 426] width 170 height 24
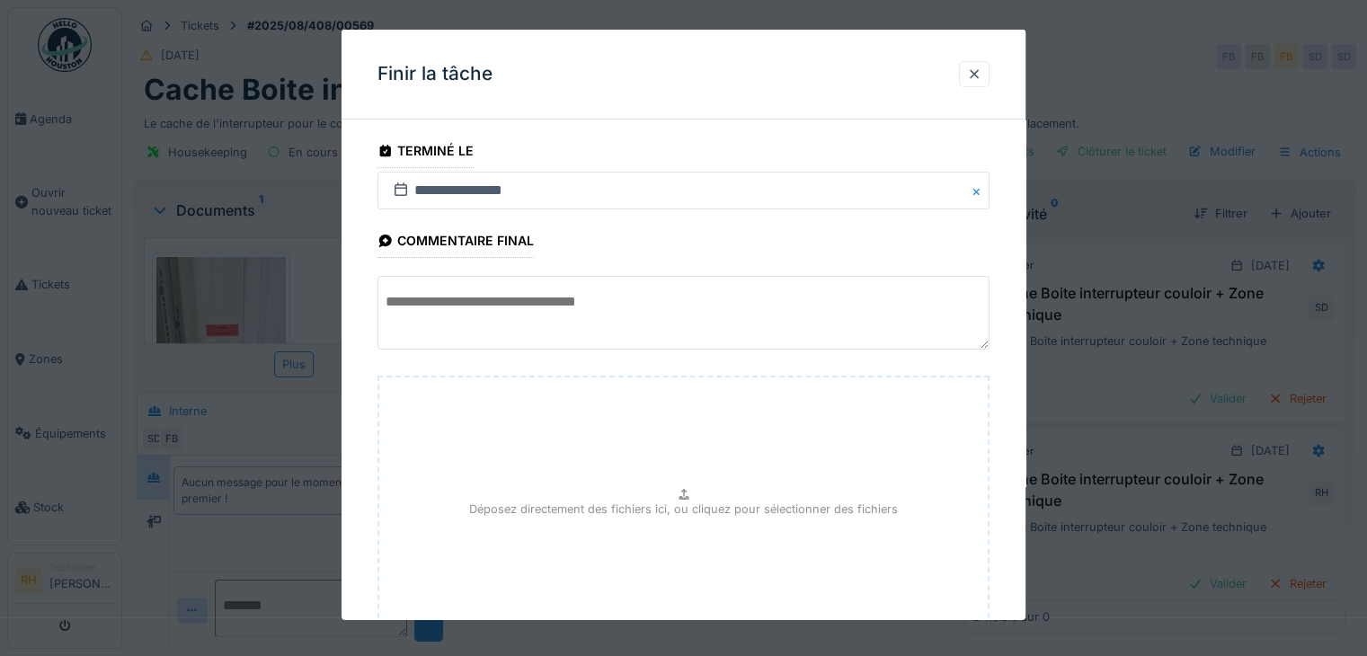
click at [620, 296] on textarea at bounding box center [683, 313] width 612 height 74
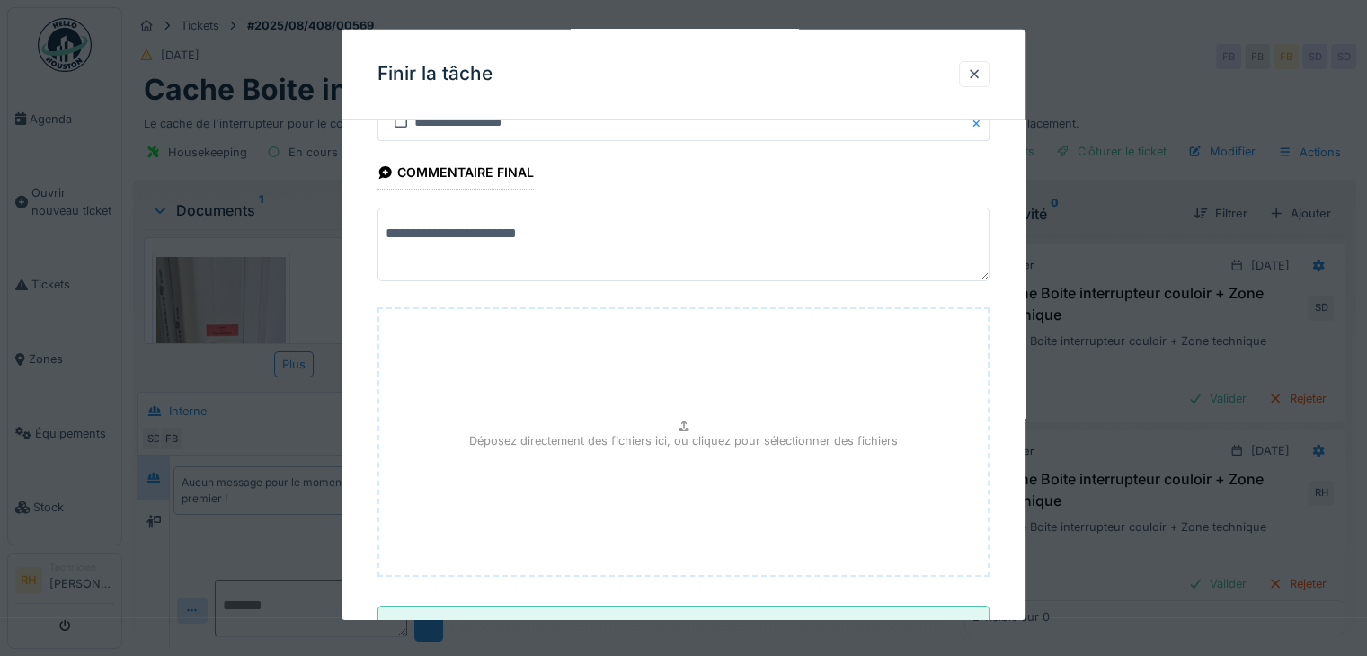
scroll to position [140, 0]
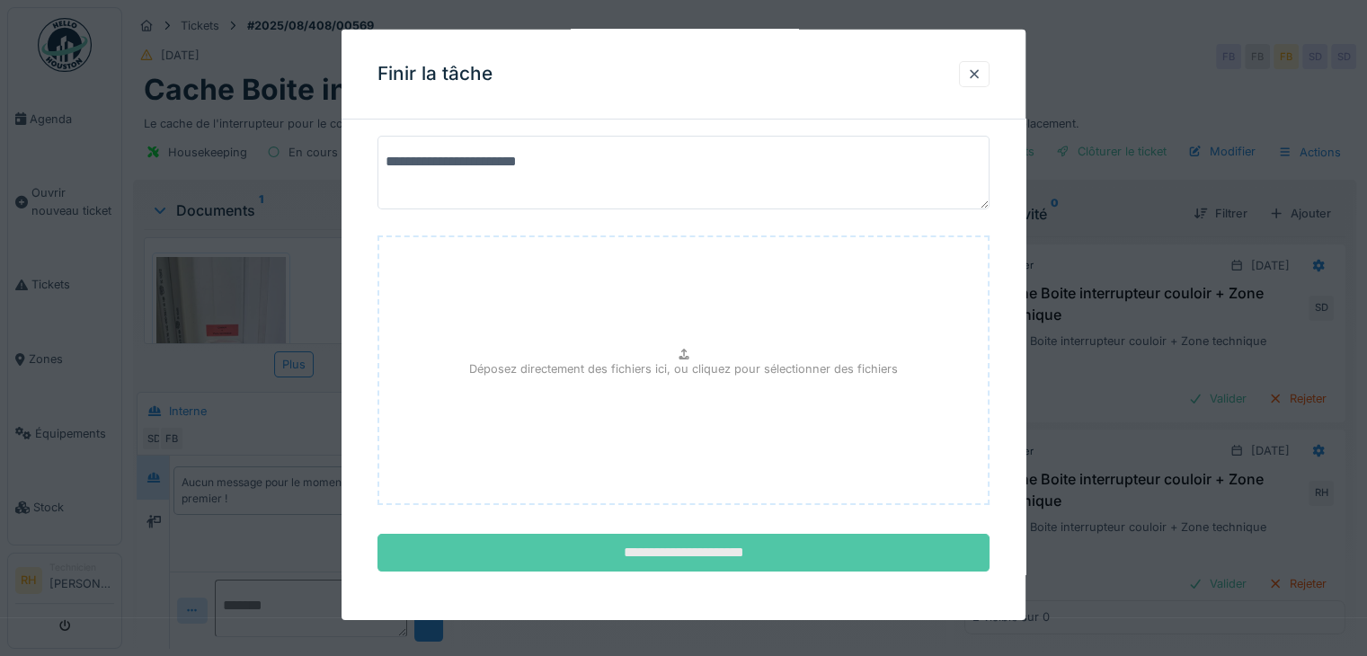
type textarea "**********"
click at [676, 554] on input "**********" at bounding box center [683, 553] width 612 height 38
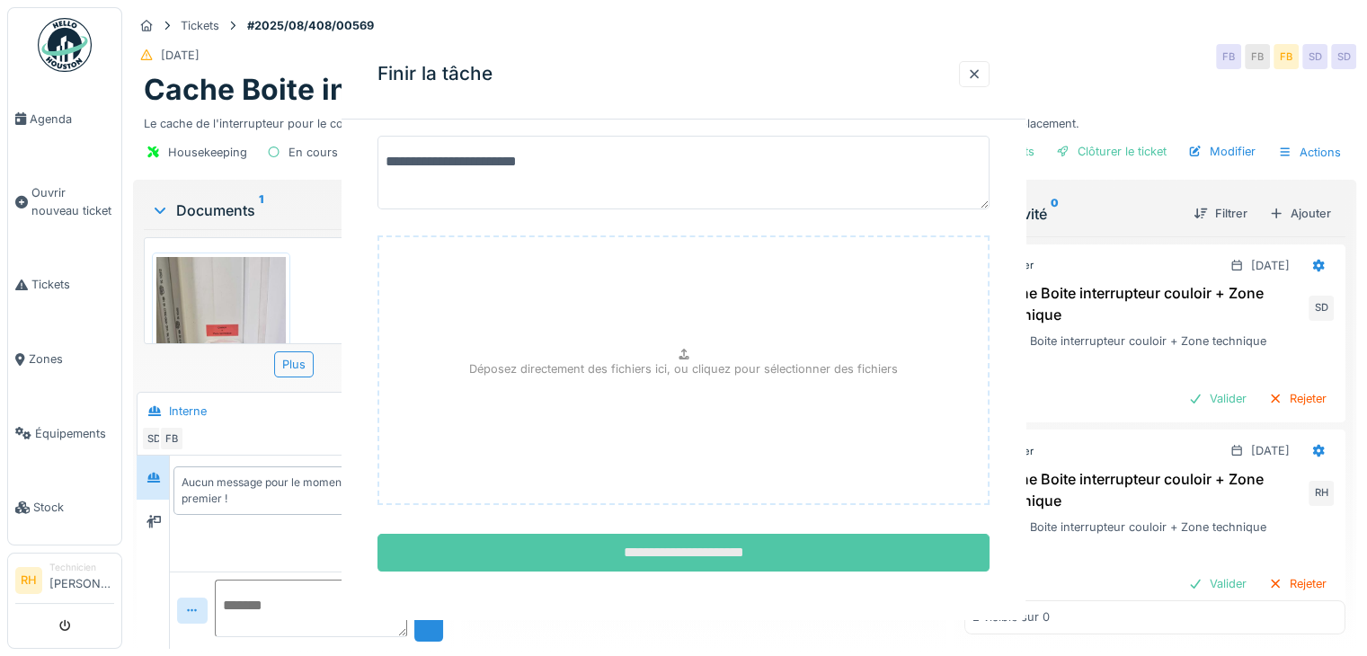
scroll to position [0, 0]
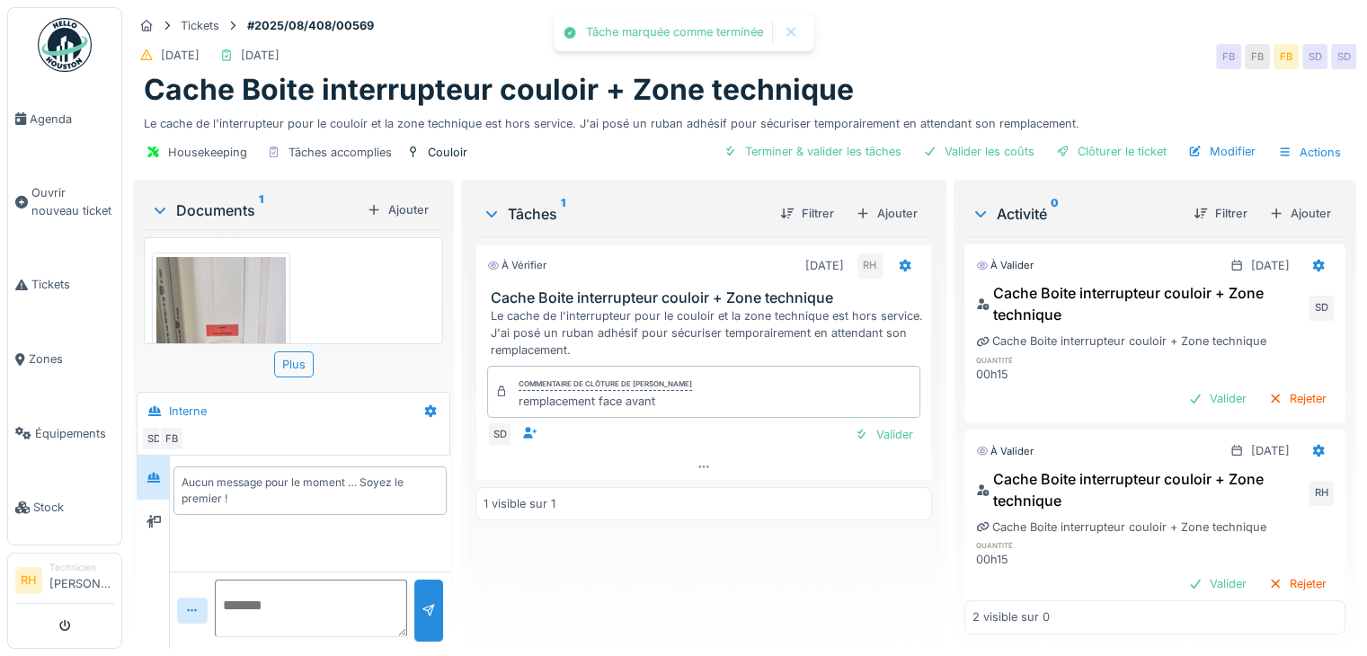
click at [657, 561] on div "À vérifier 30/09/2025 RH Cache Boite interrupteur couloir + Zone technique Le c…" at bounding box center [703, 435] width 456 height 398
